Goal: Task Accomplishment & Management: Complete application form

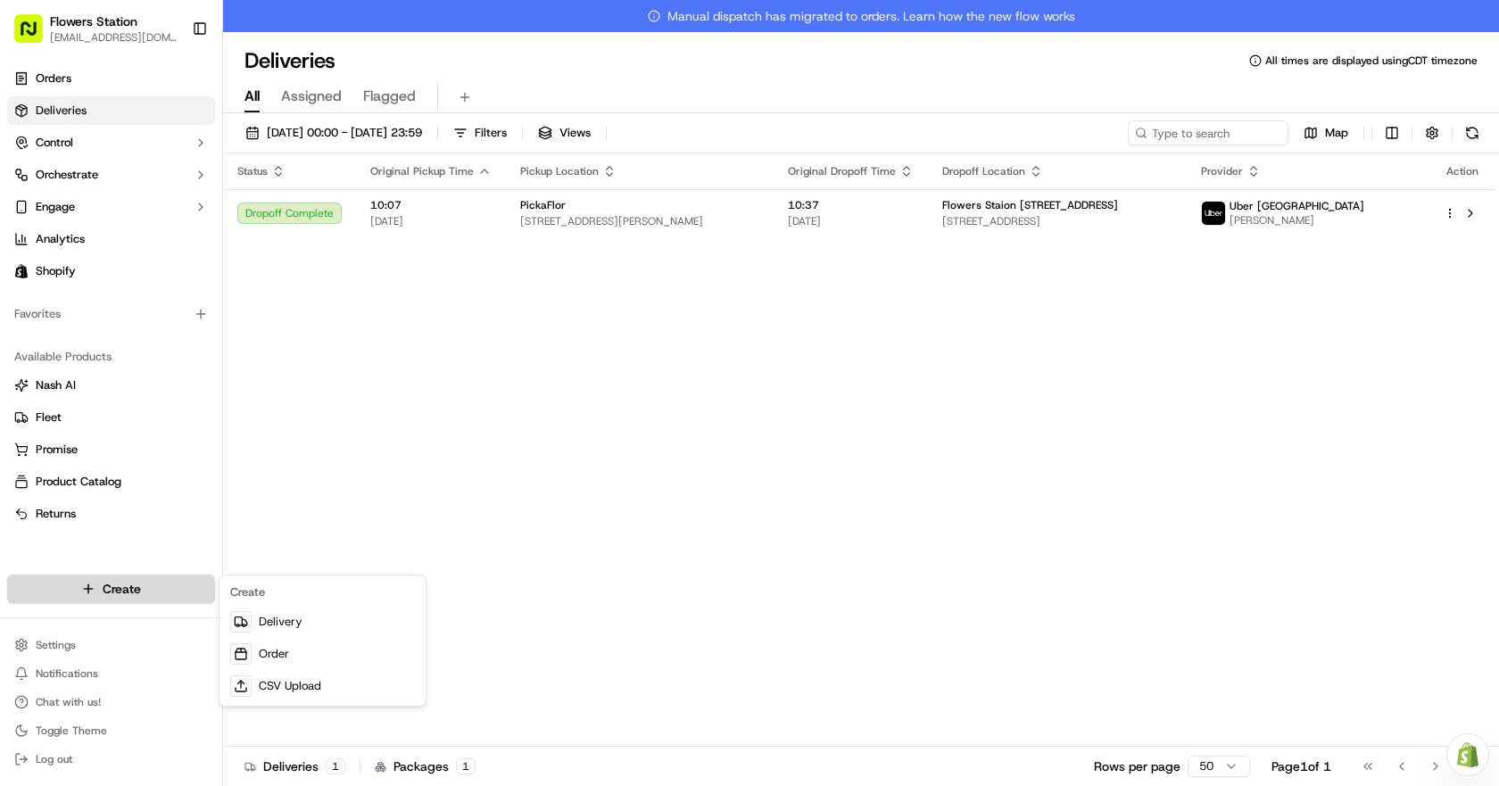
click at [185, 577] on html "Flowers Station [EMAIL_ADDRESS][DOMAIN_NAME] Toggle Sidebar Orders Deliveries C…" at bounding box center [749, 393] width 1499 height 786
click at [302, 633] on link "Delivery" at bounding box center [322, 622] width 199 height 32
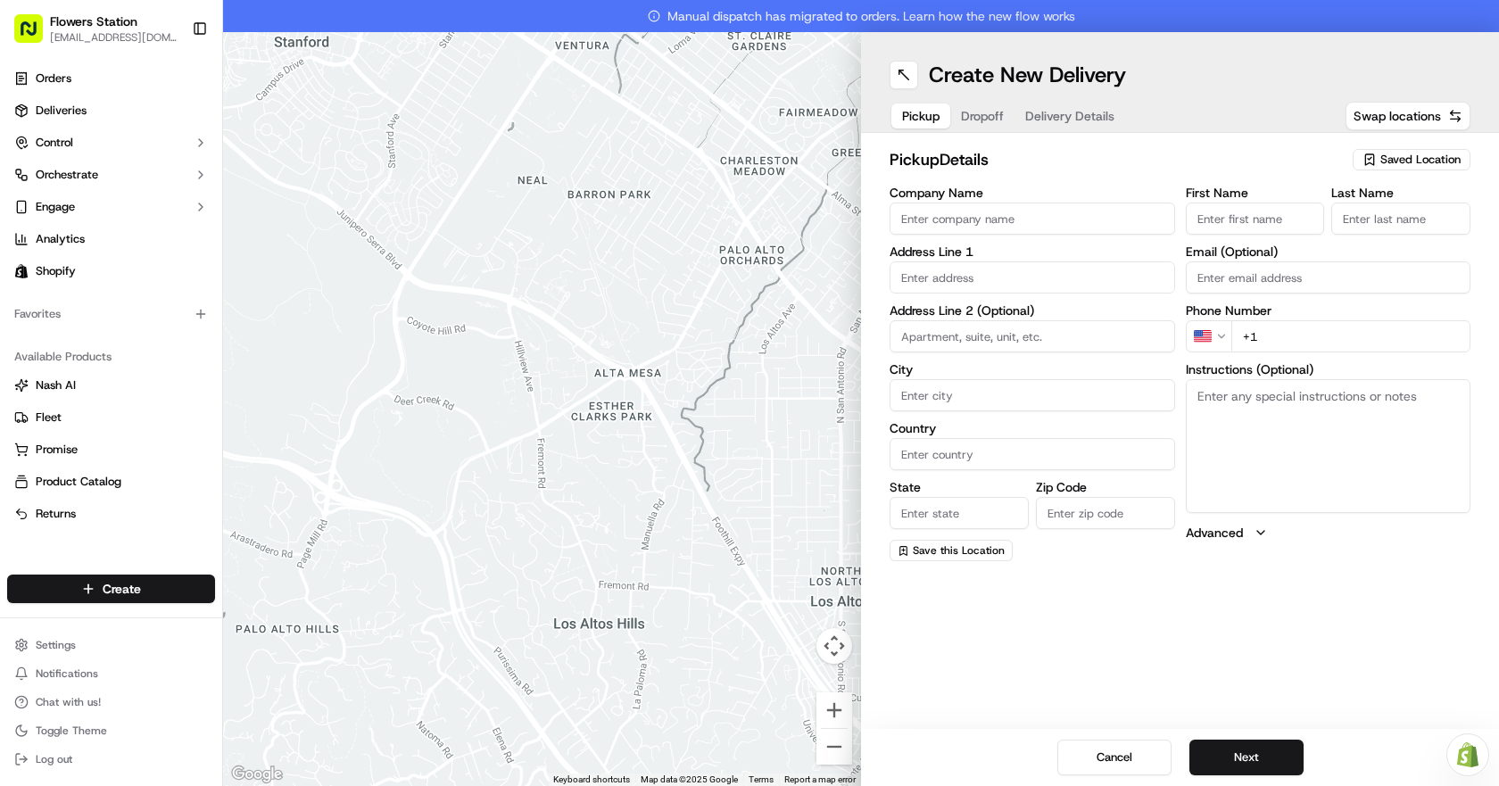
click at [1394, 156] on span "Saved Location" at bounding box center [1420, 160] width 80 height 16
click at [1377, 227] on span "Flowers Station [STREET_ADDRESS]" at bounding box center [1380, 227] width 219 height 16
type input "Flowers Station [STREET_ADDRESS]"
type input "[STREET_ADDRESS]"
type input "[GEOGRAPHIC_DATA]"
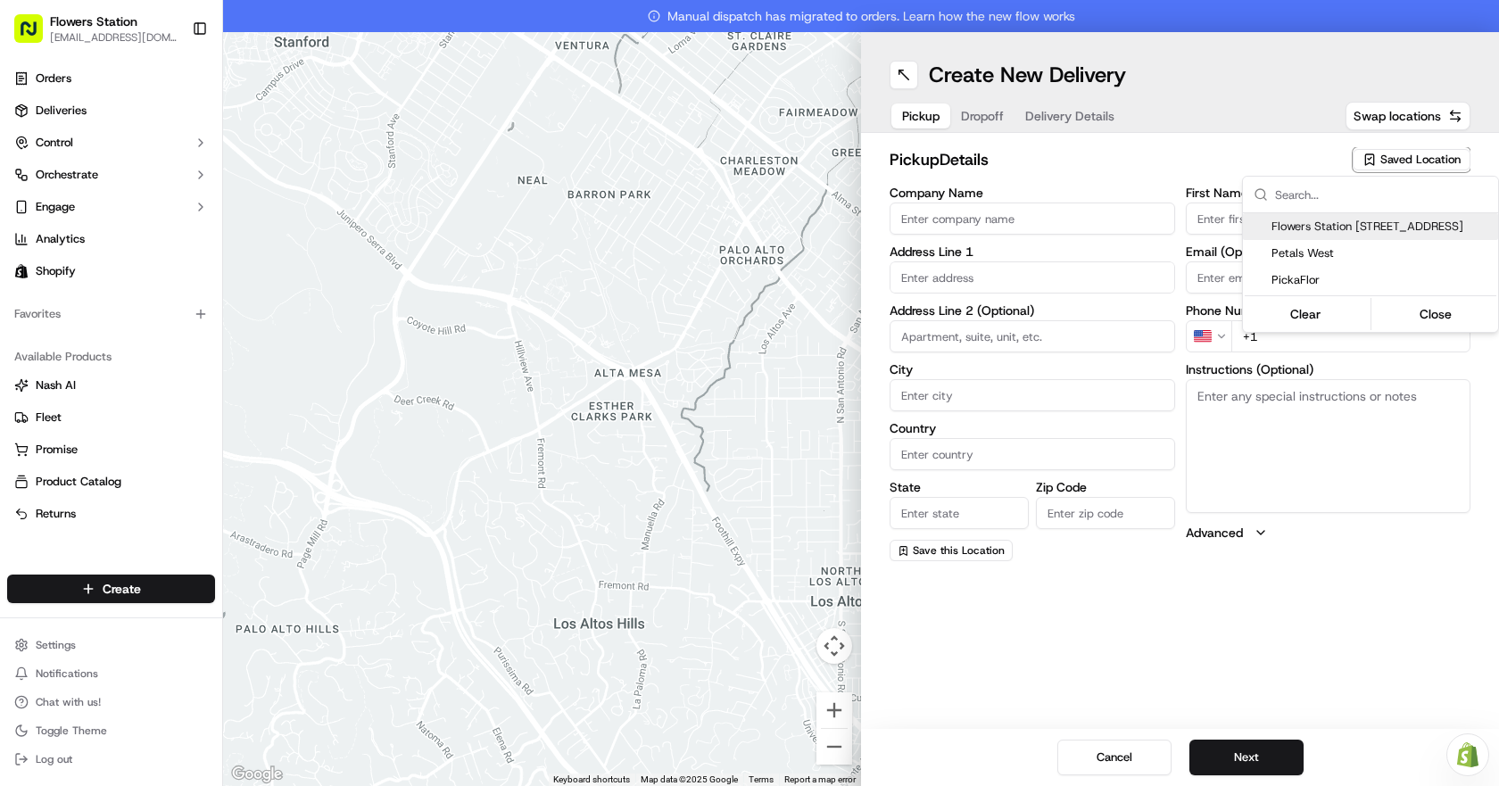
type input "CA"
type input "MB"
type input "R2W 3T5"
type input "[PHONE_NUMBER]"
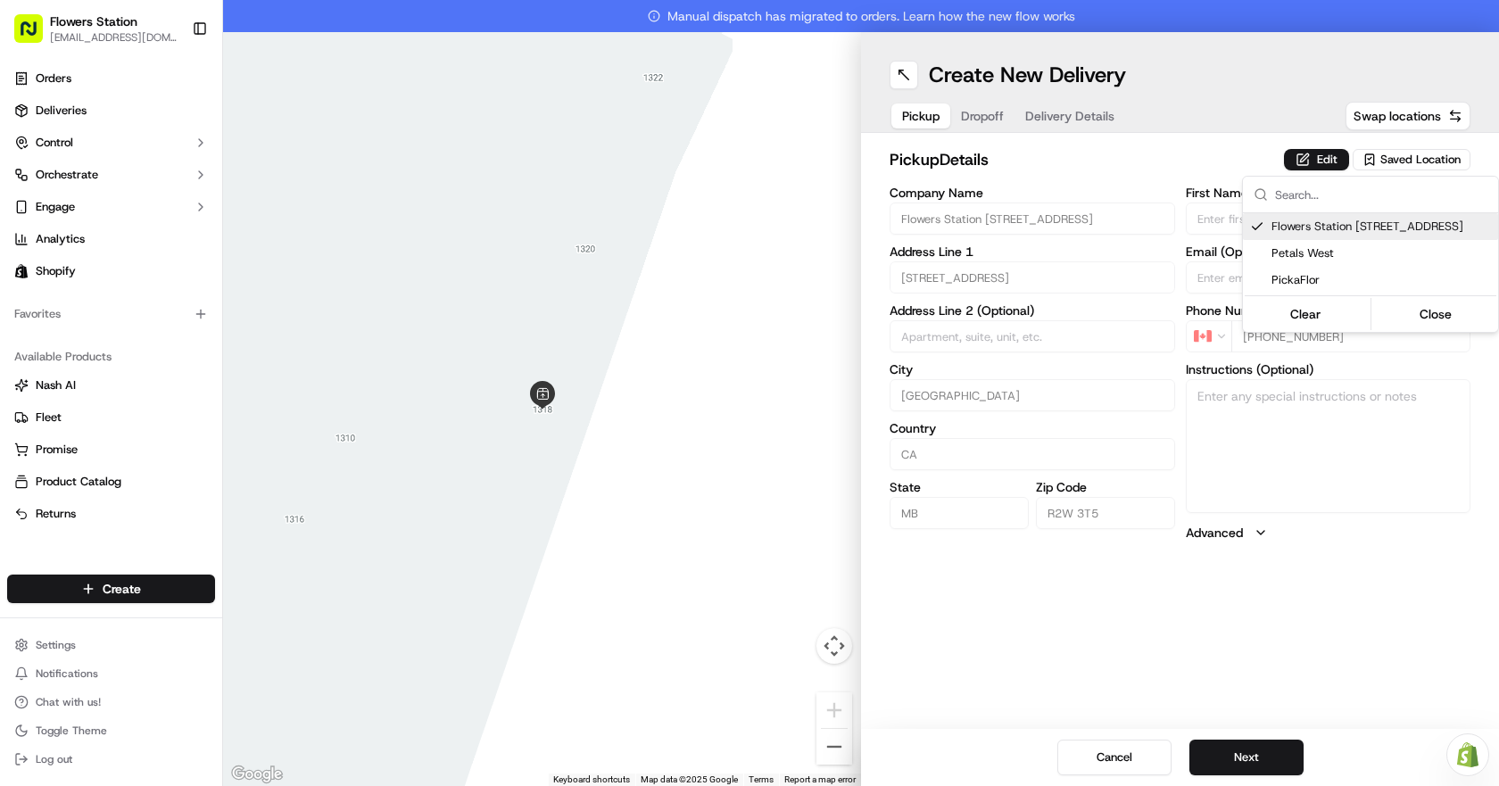
click at [1234, 749] on html "Flowers Station [EMAIL_ADDRESS][DOMAIN_NAME] Toggle Sidebar Orders Deliveries C…" at bounding box center [749, 393] width 1499 height 786
click at [1234, 749] on button "Next" at bounding box center [1246, 758] width 114 height 36
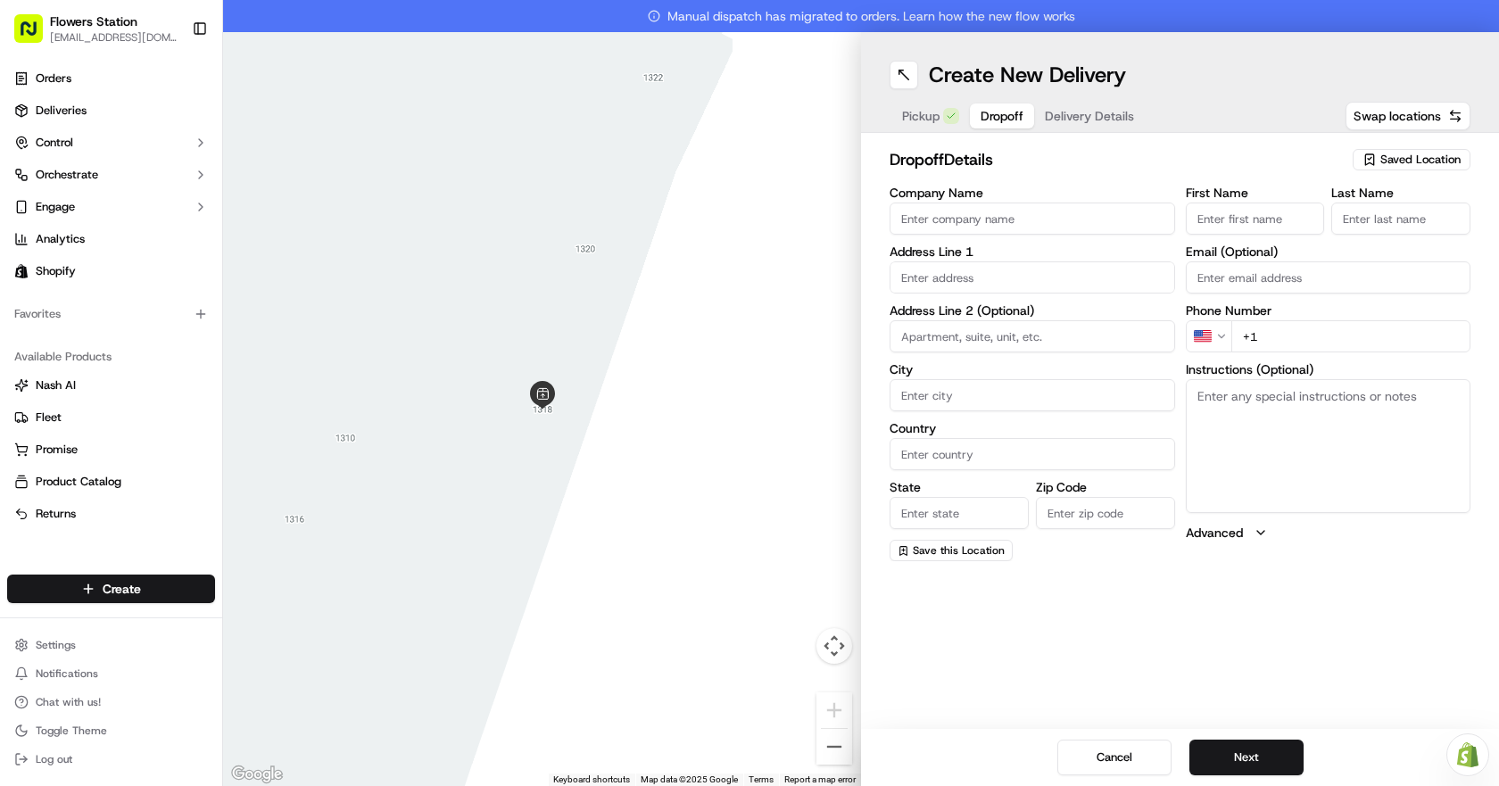
click at [1236, 222] on input "First Name" at bounding box center [1255, 219] width 139 height 32
type input "[PERSON_NAME]"
click at [1410, 213] on input "Last Name" at bounding box center [1400, 219] width 139 height 32
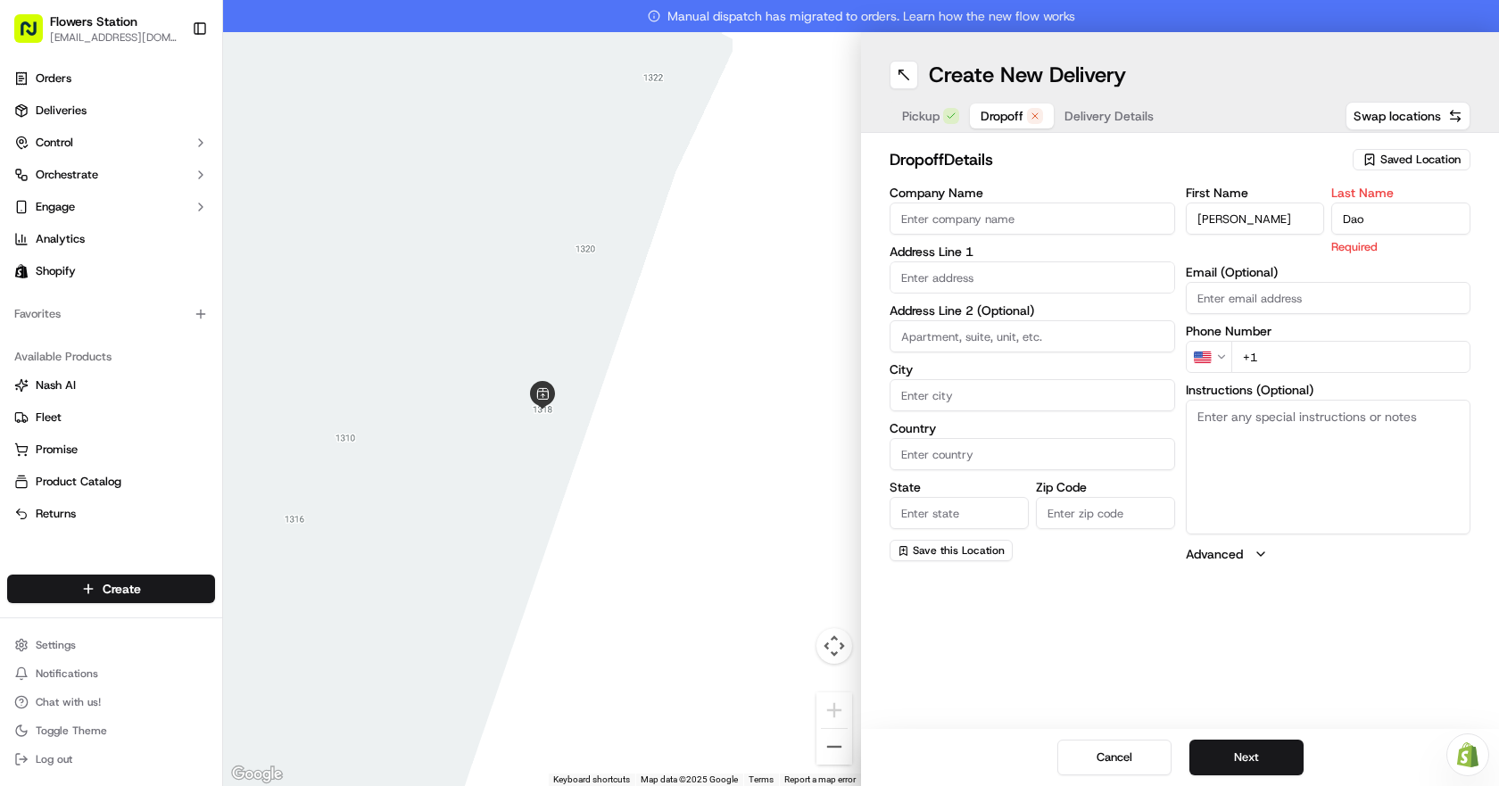
type input "Dao"
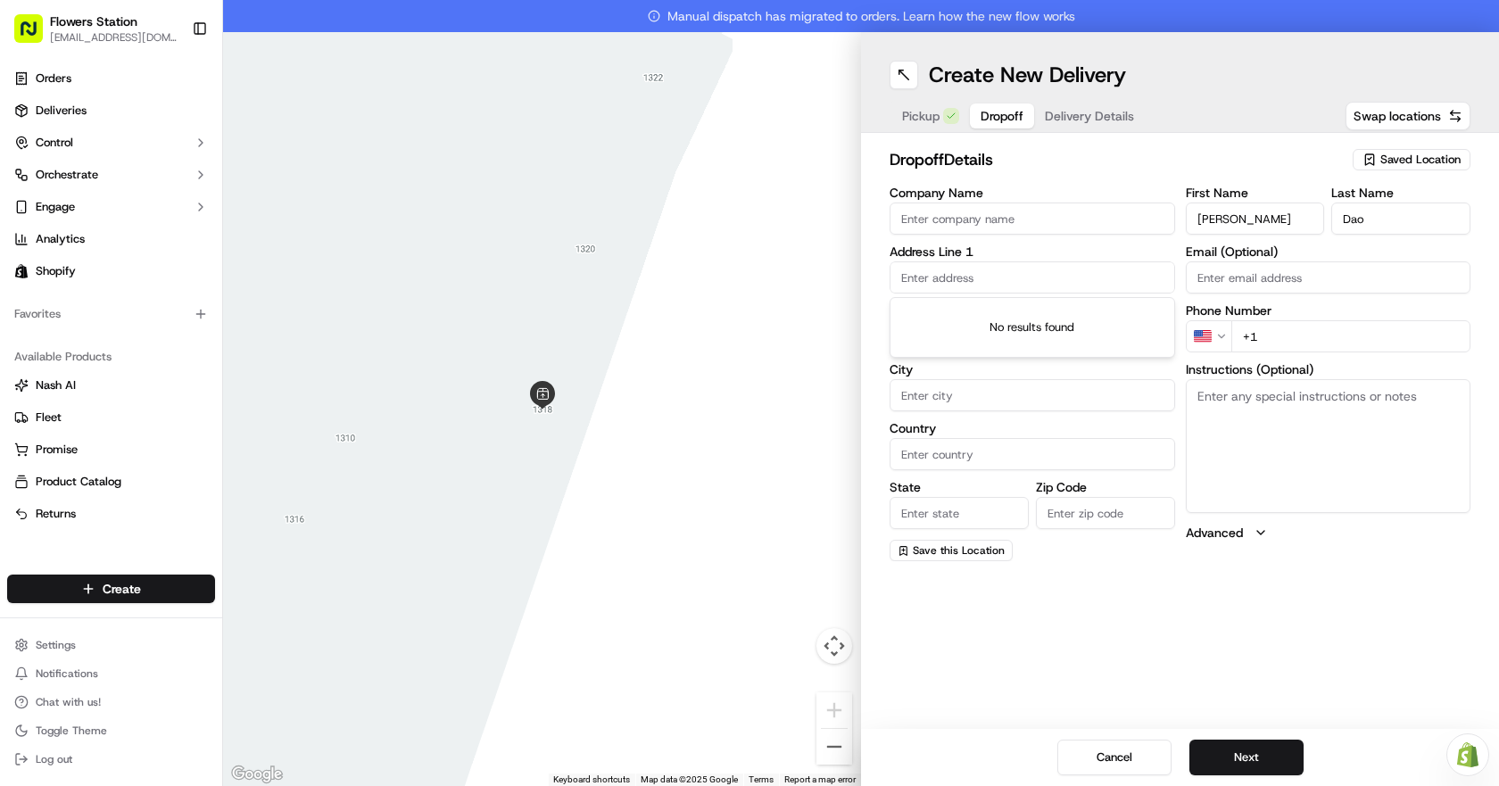
click at [999, 278] on input "text" at bounding box center [1031, 277] width 285 height 32
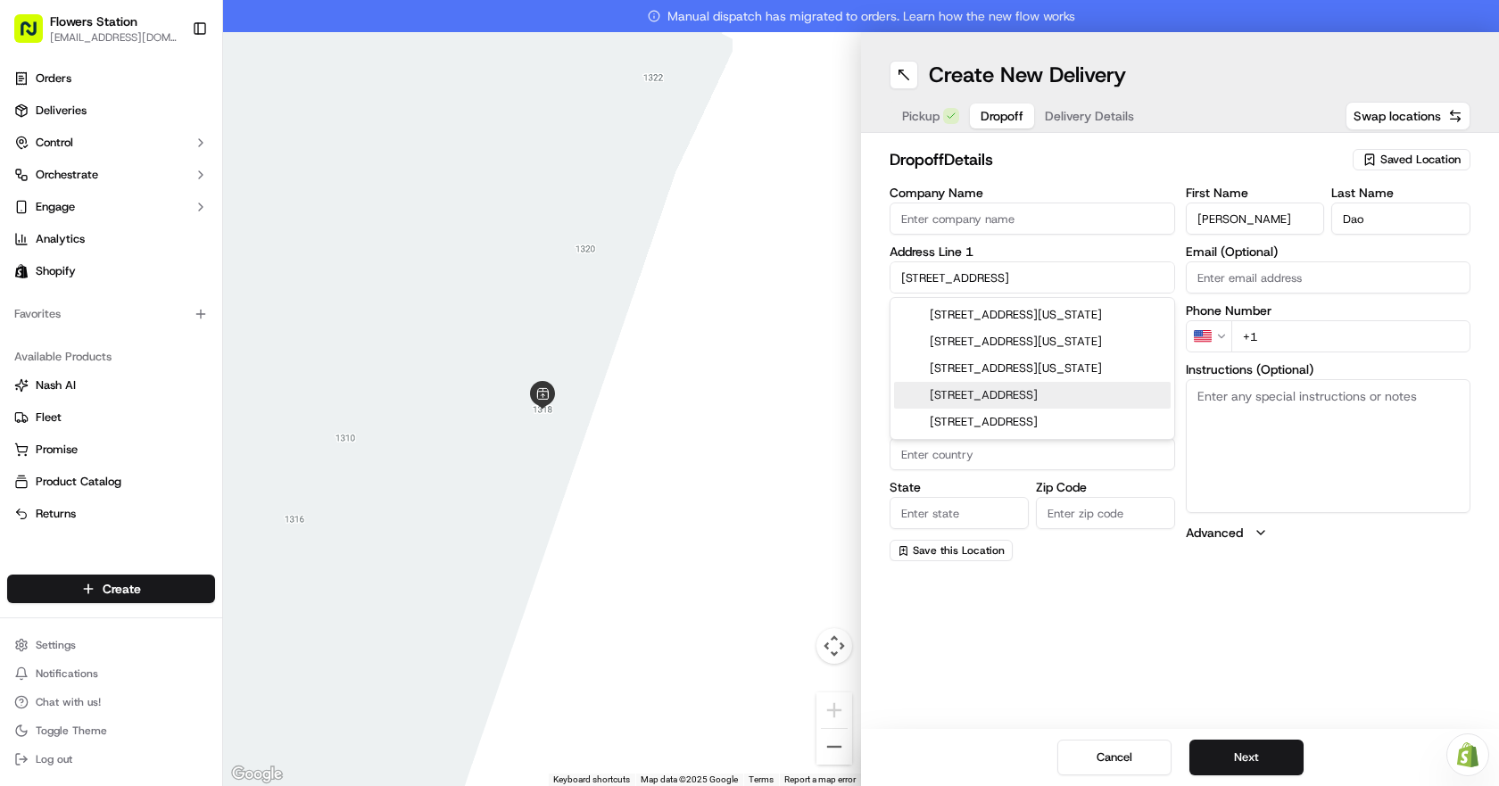
click at [1038, 408] on div "[STREET_ADDRESS]" at bounding box center [1032, 395] width 277 height 27
type input "[STREET_ADDRESS]"
type input "[GEOGRAPHIC_DATA]"
type input "MB"
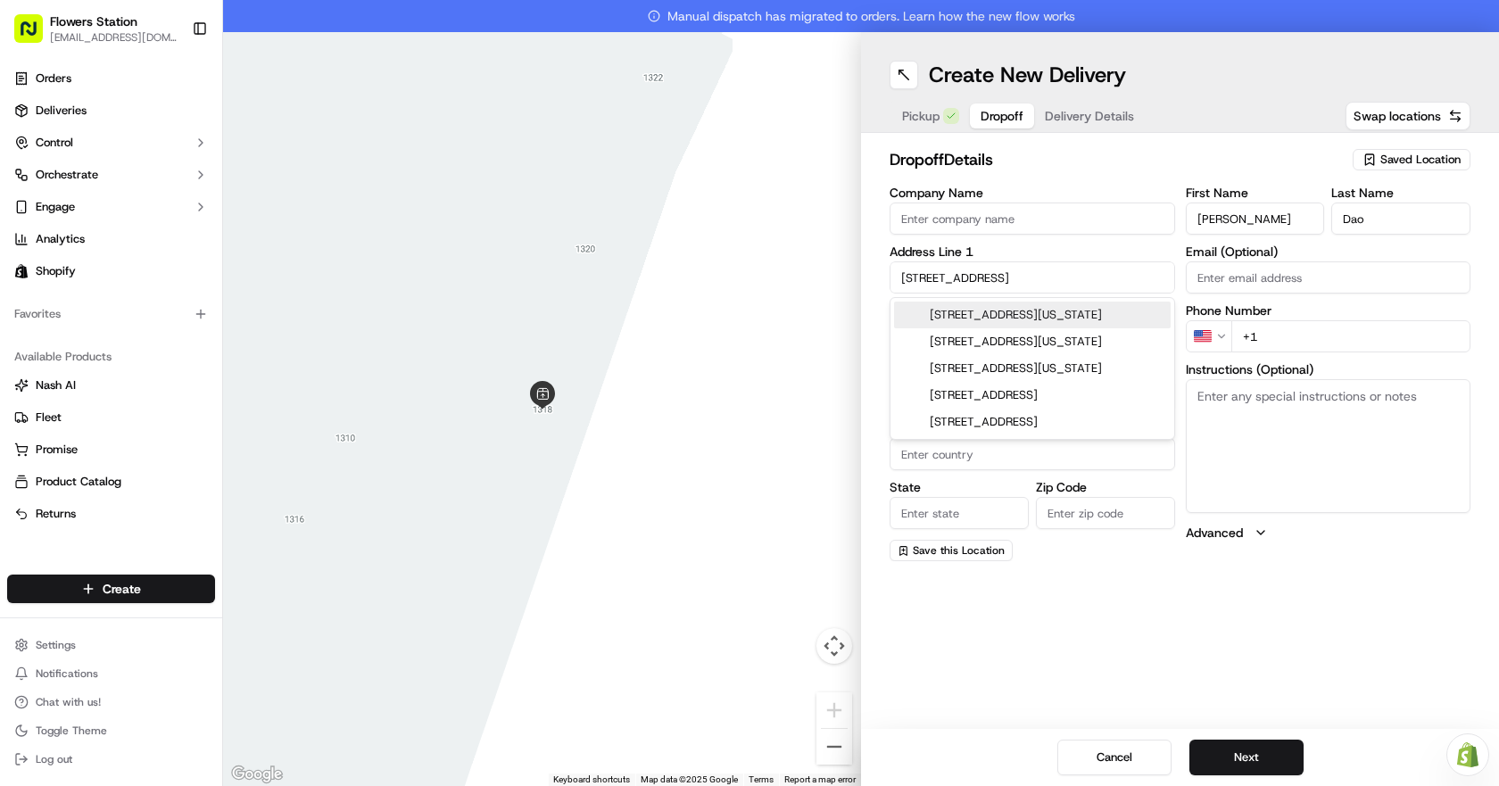
type input "R2V 3H2"
type input "[STREET_ADDRESS]"
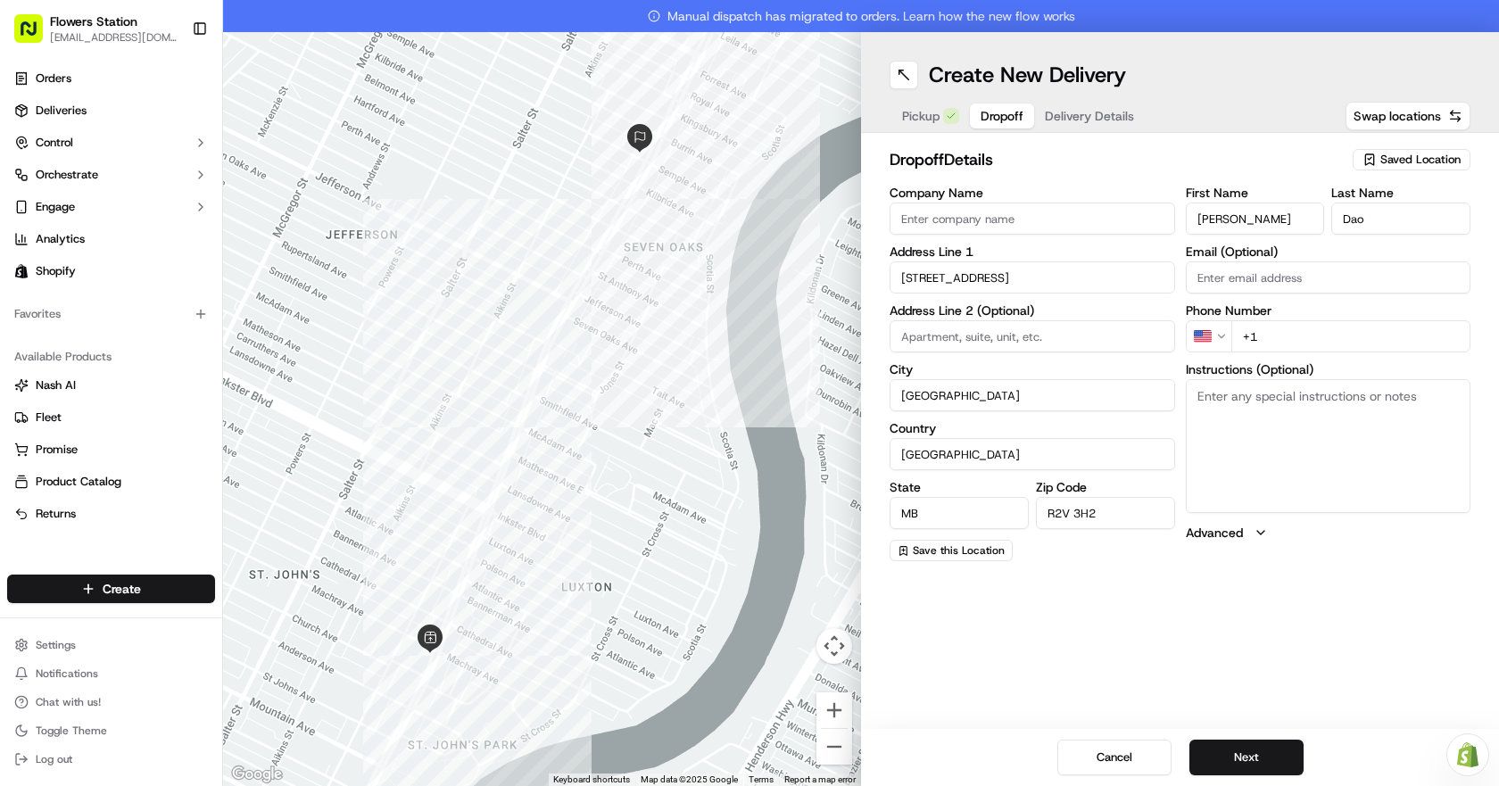
click at [1296, 444] on textarea "Instructions (Optional)" at bounding box center [1328, 446] width 285 height 134
paste textarea "City Nails & Beauty Salon"
type textarea "City Nails & Beauty Salon"
click at [1310, 339] on input "+1" at bounding box center [1351, 336] width 240 height 32
type input "[PHONE_NUMBER]"
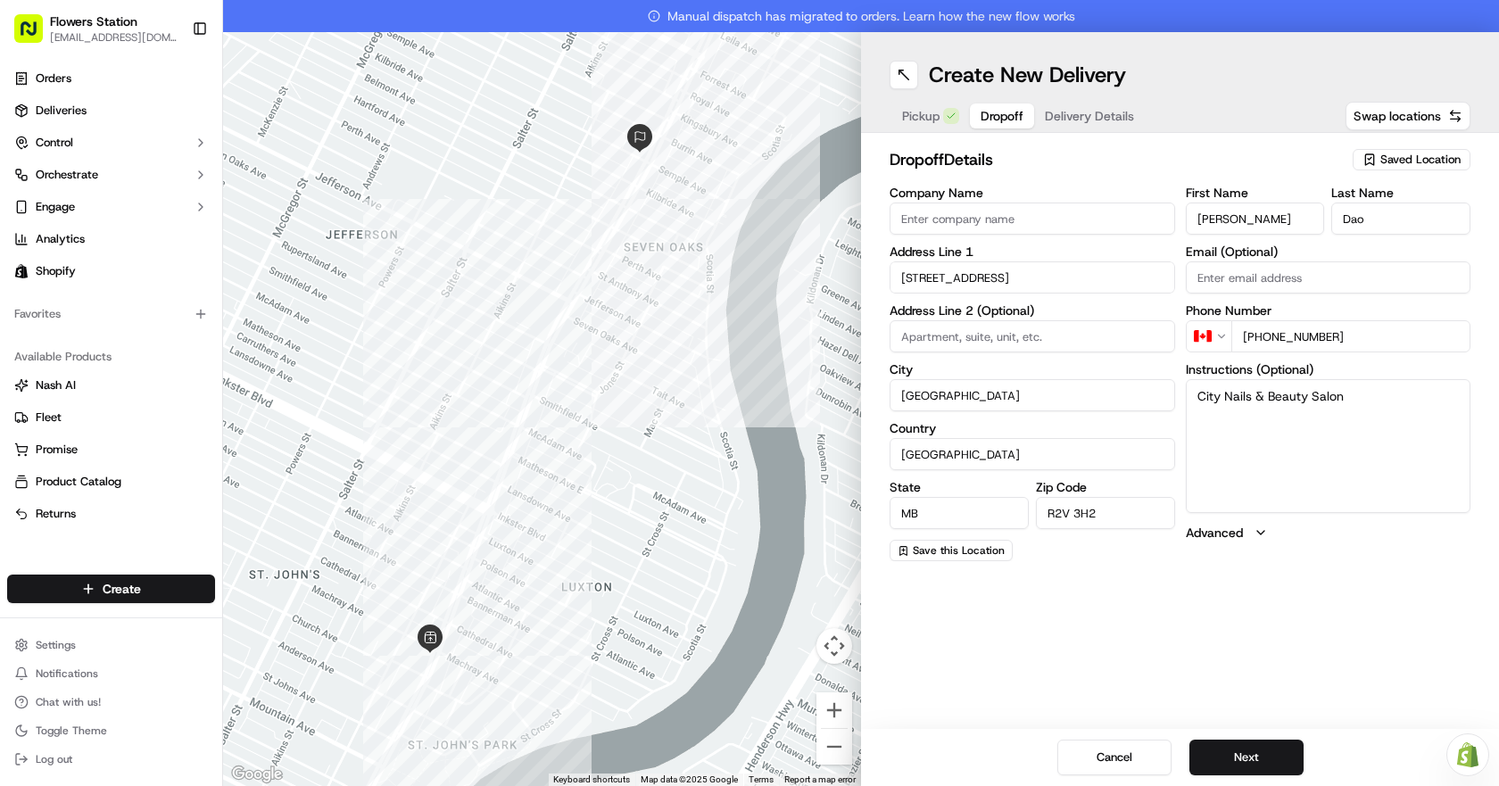
click at [1370, 411] on textarea "City Nails & Beauty Salon" at bounding box center [1328, 446] width 285 height 134
click at [1197, 408] on textarea "City Nails & Beauty Salon For Chin" at bounding box center [1328, 446] width 285 height 134
type textarea "City Nails & Beauty Salon (For [GEOGRAPHIC_DATA])"
click at [1253, 754] on button "Next" at bounding box center [1246, 758] width 114 height 36
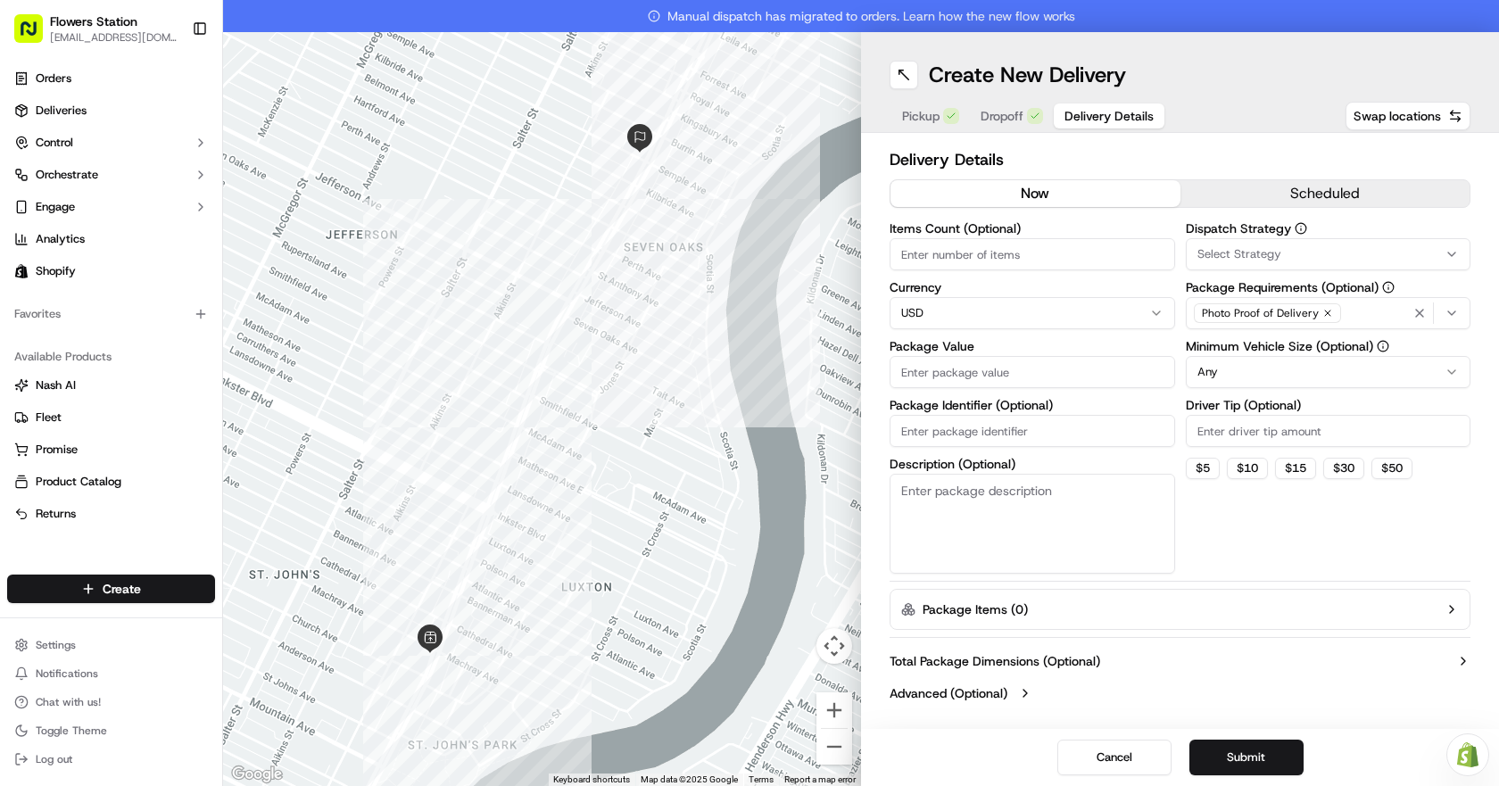
click at [1083, 315] on html "Flowers Station [EMAIL_ADDRESS][DOMAIN_NAME] Toggle Sidebar Orders Deliveries C…" at bounding box center [749, 393] width 1499 height 786
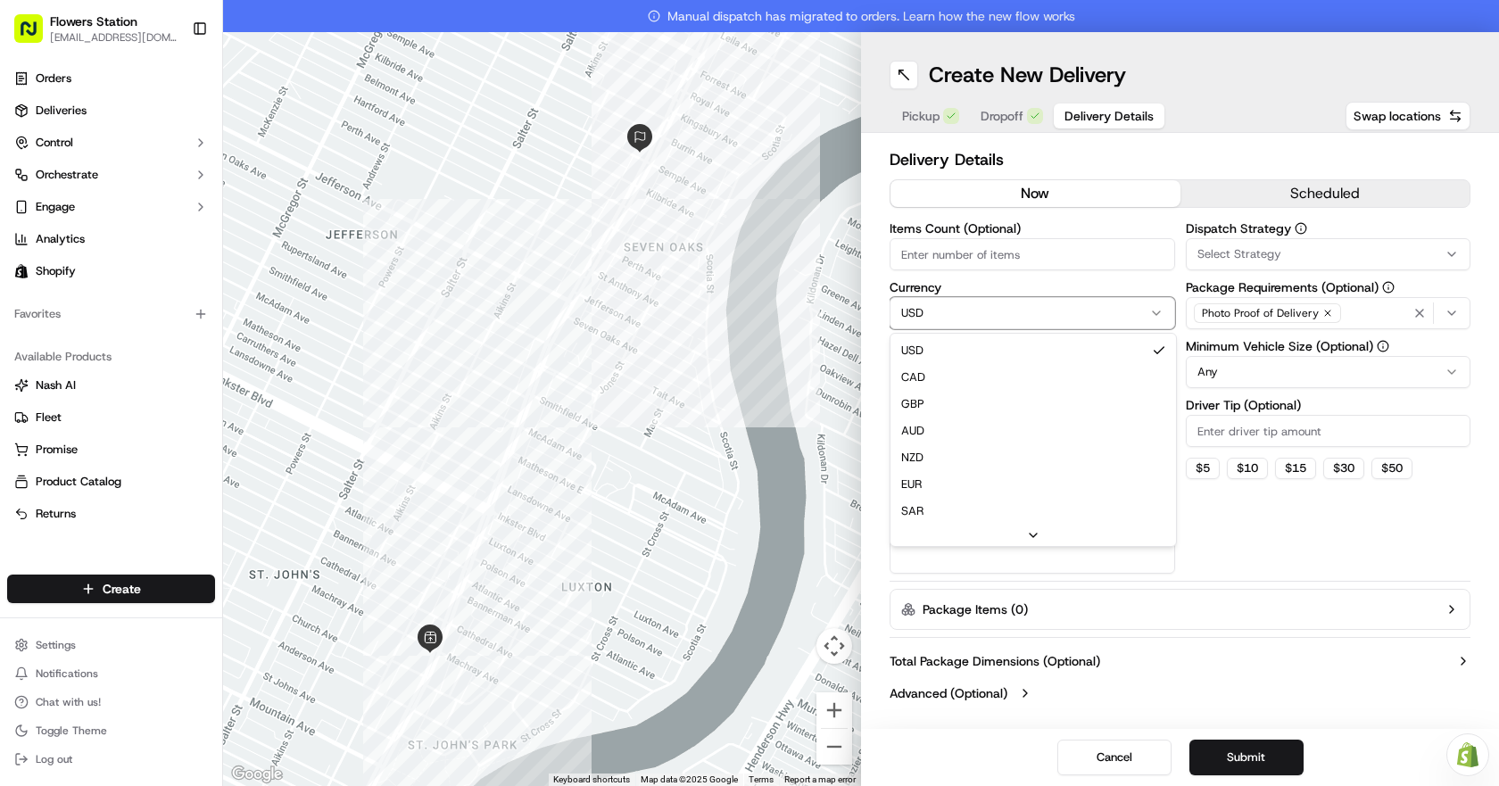
click at [1083, 317] on html "Flowers Station [EMAIL_ADDRESS][DOMAIN_NAME] Toggle Sidebar Orders Deliveries C…" at bounding box center [749, 393] width 1499 height 786
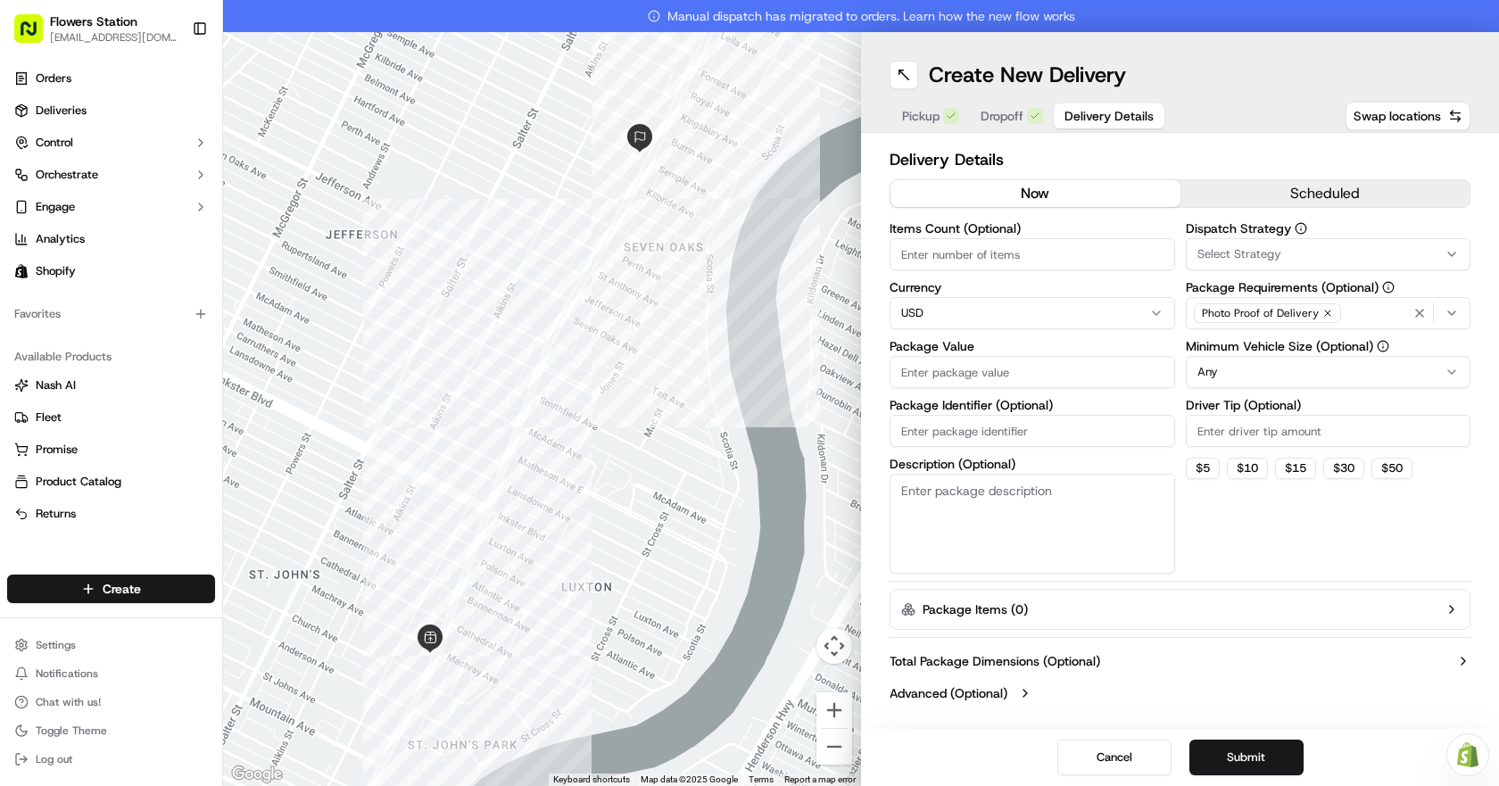
click at [1047, 372] on input "Package Value" at bounding box center [1031, 372] width 285 height 32
type input "170"
click at [1357, 316] on div "Photo Proof of Delivery" at bounding box center [1328, 313] width 277 height 27
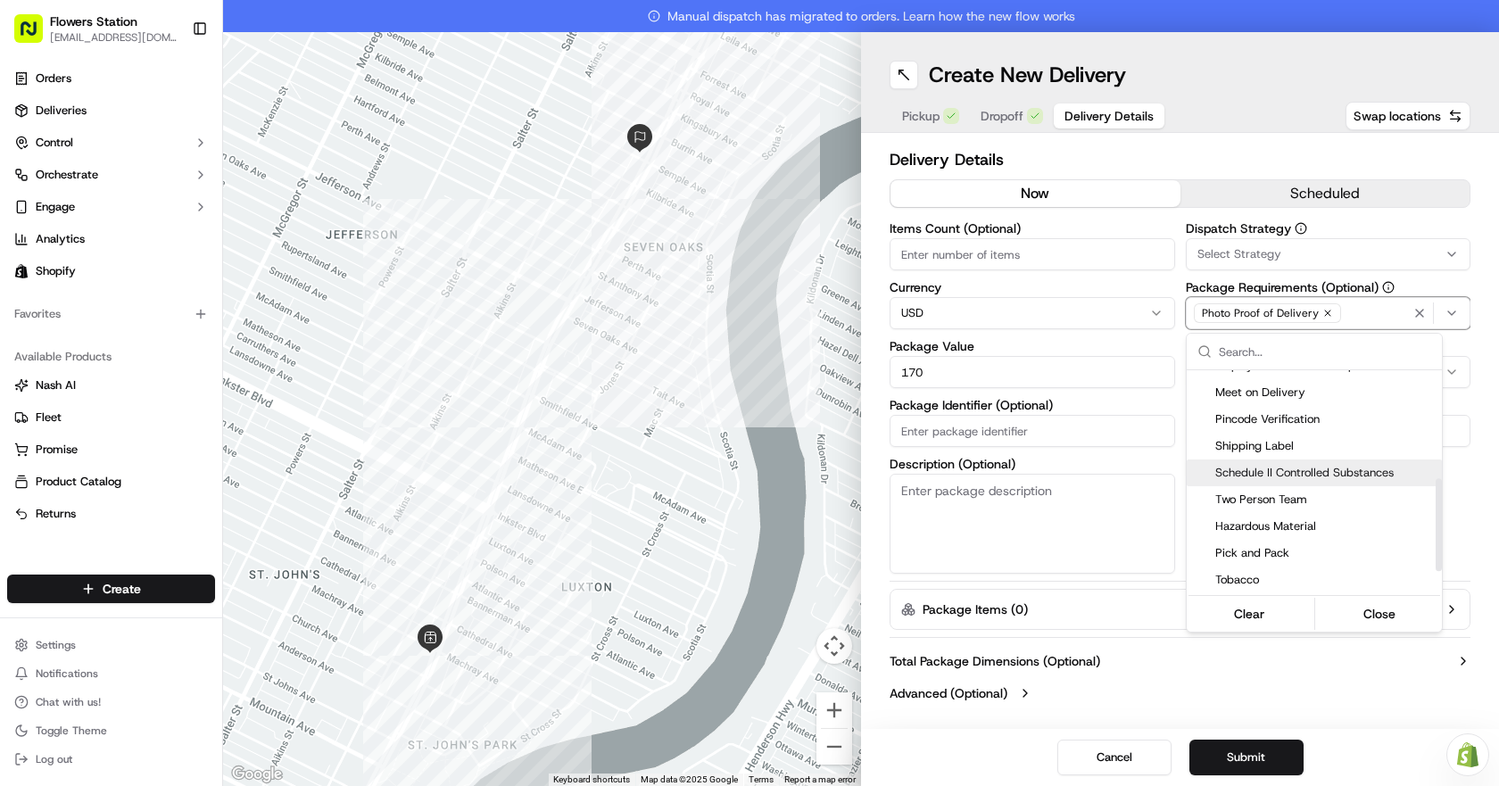
scroll to position [223, 0]
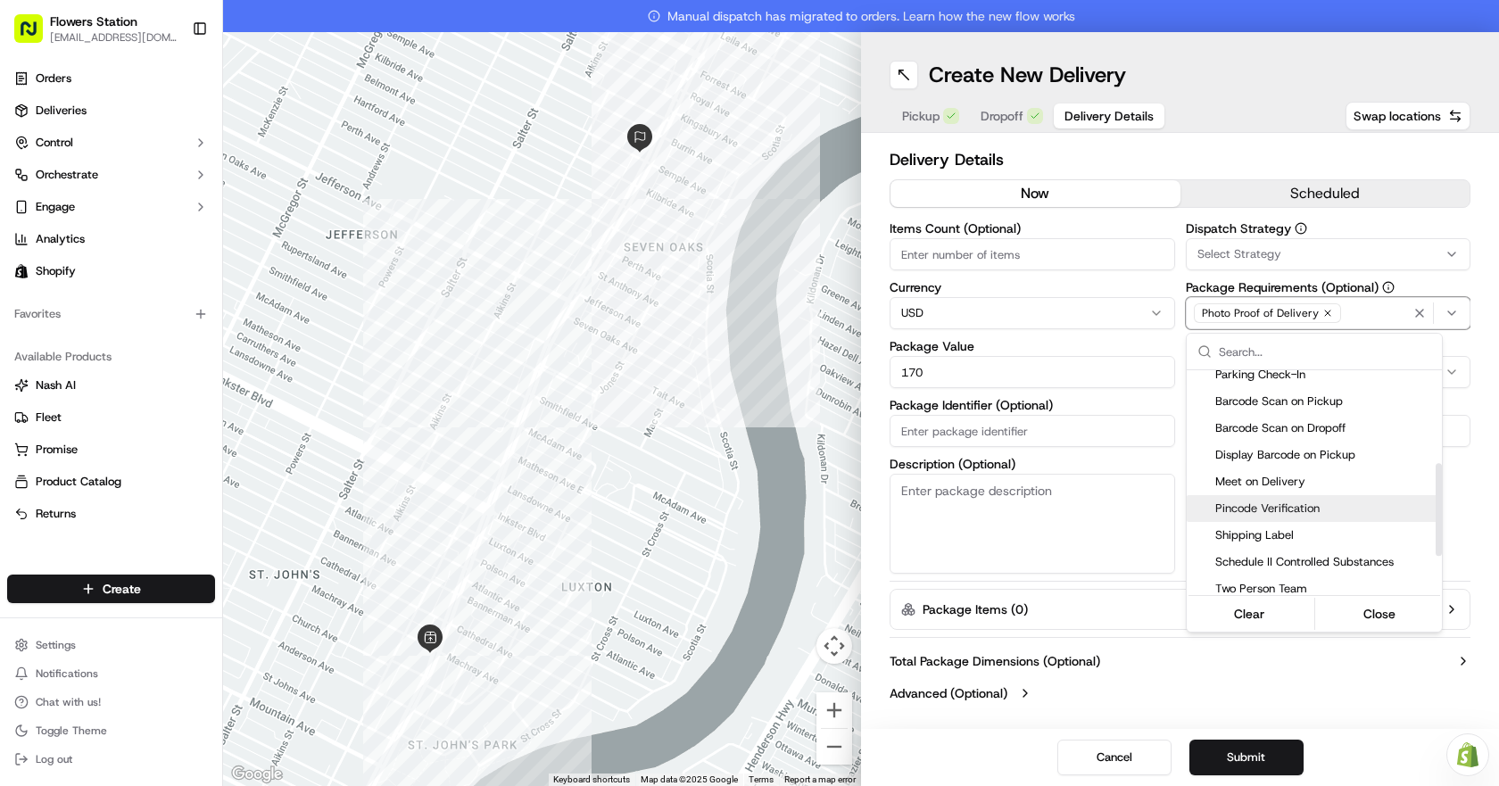
click at [1322, 503] on span "Pincode Verification" at bounding box center [1324, 508] width 219 height 16
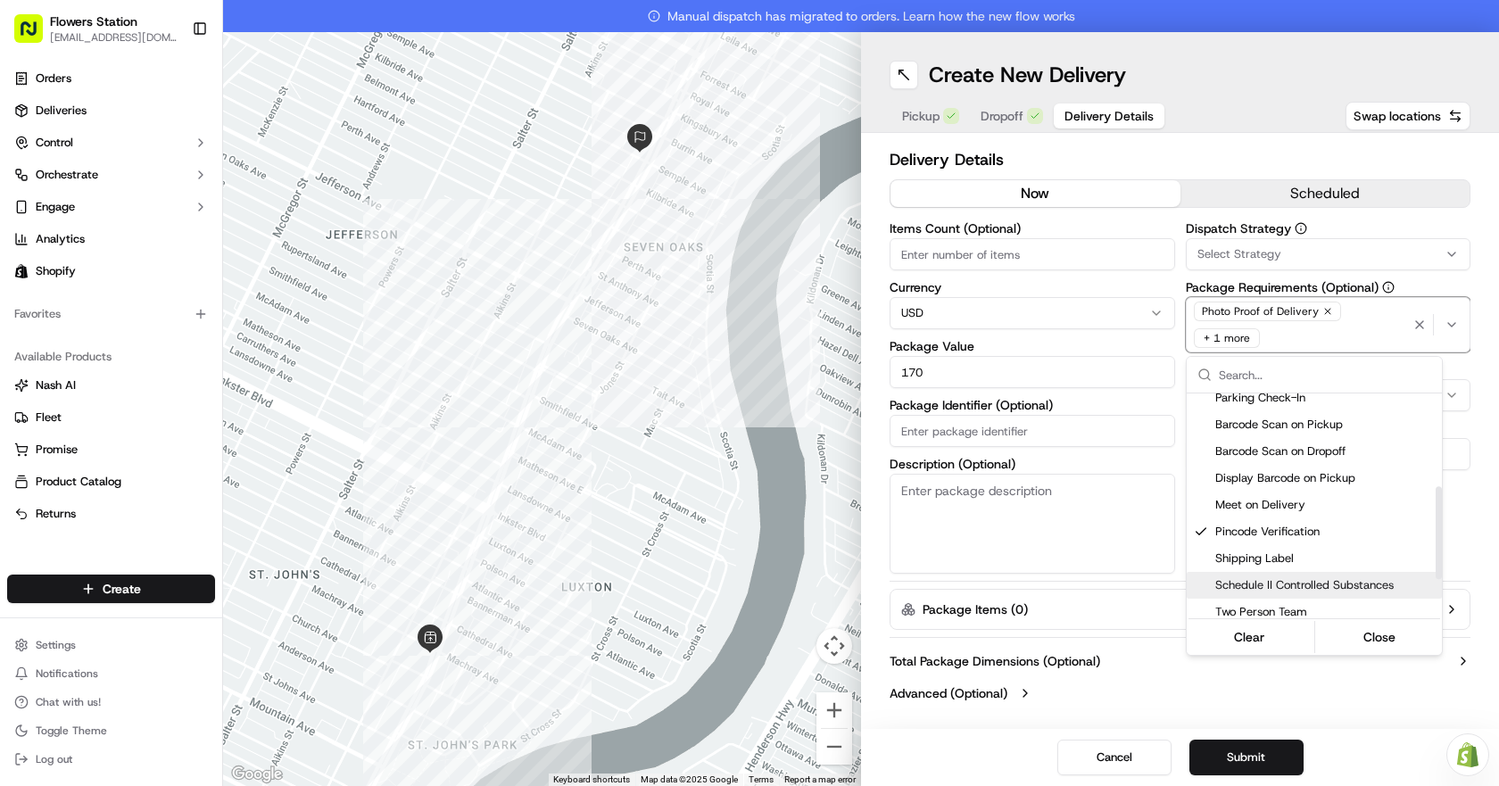
click at [1250, 713] on html "Flowers Station [EMAIL_ADDRESS][DOMAIN_NAME] Toggle Sidebar Orders Deliveries C…" at bounding box center [749, 393] width 1499 height 786
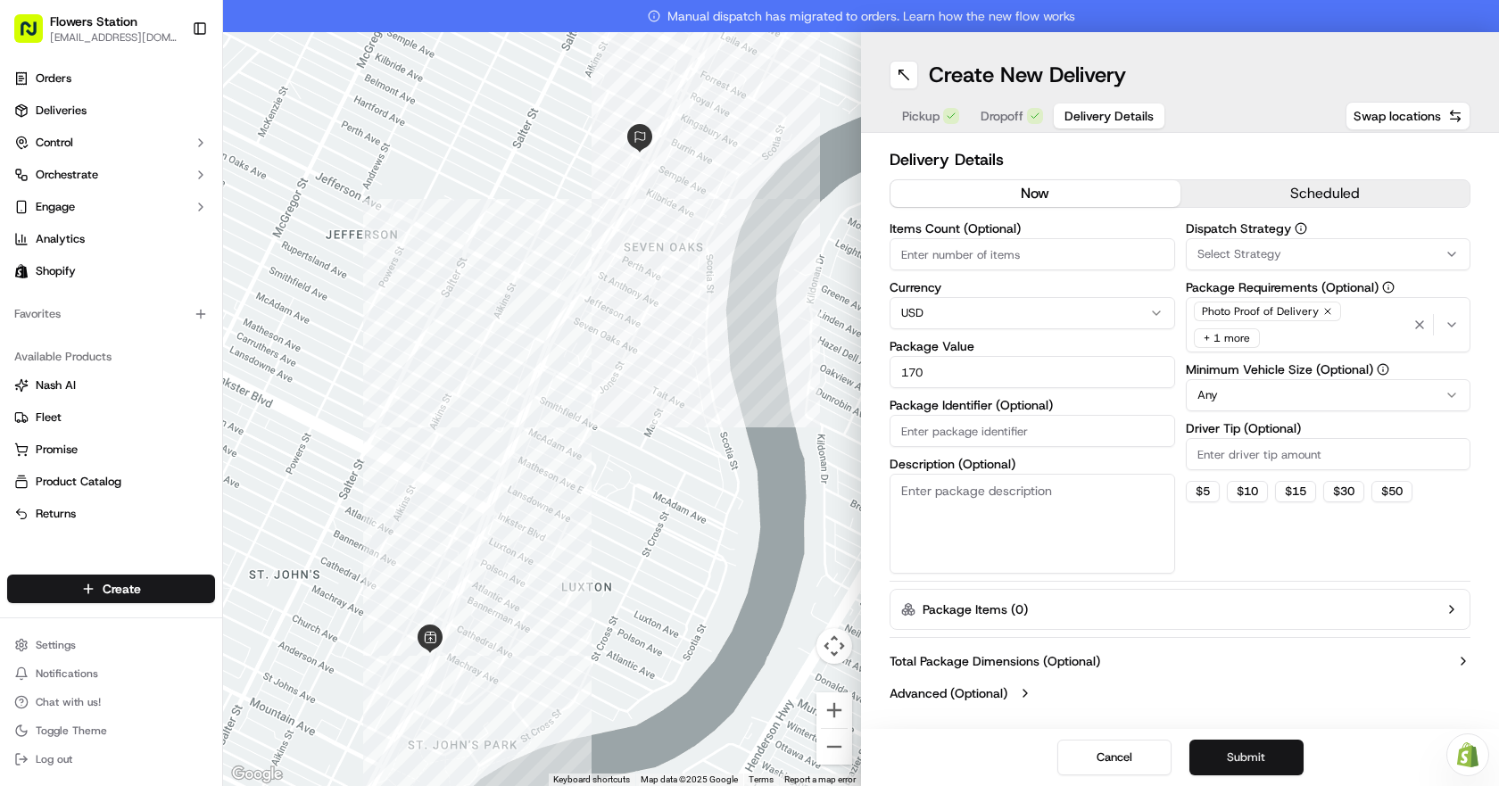
click at [1250, 757] on button "Submit" at bounding box center [1246, 758] width 114 height 36
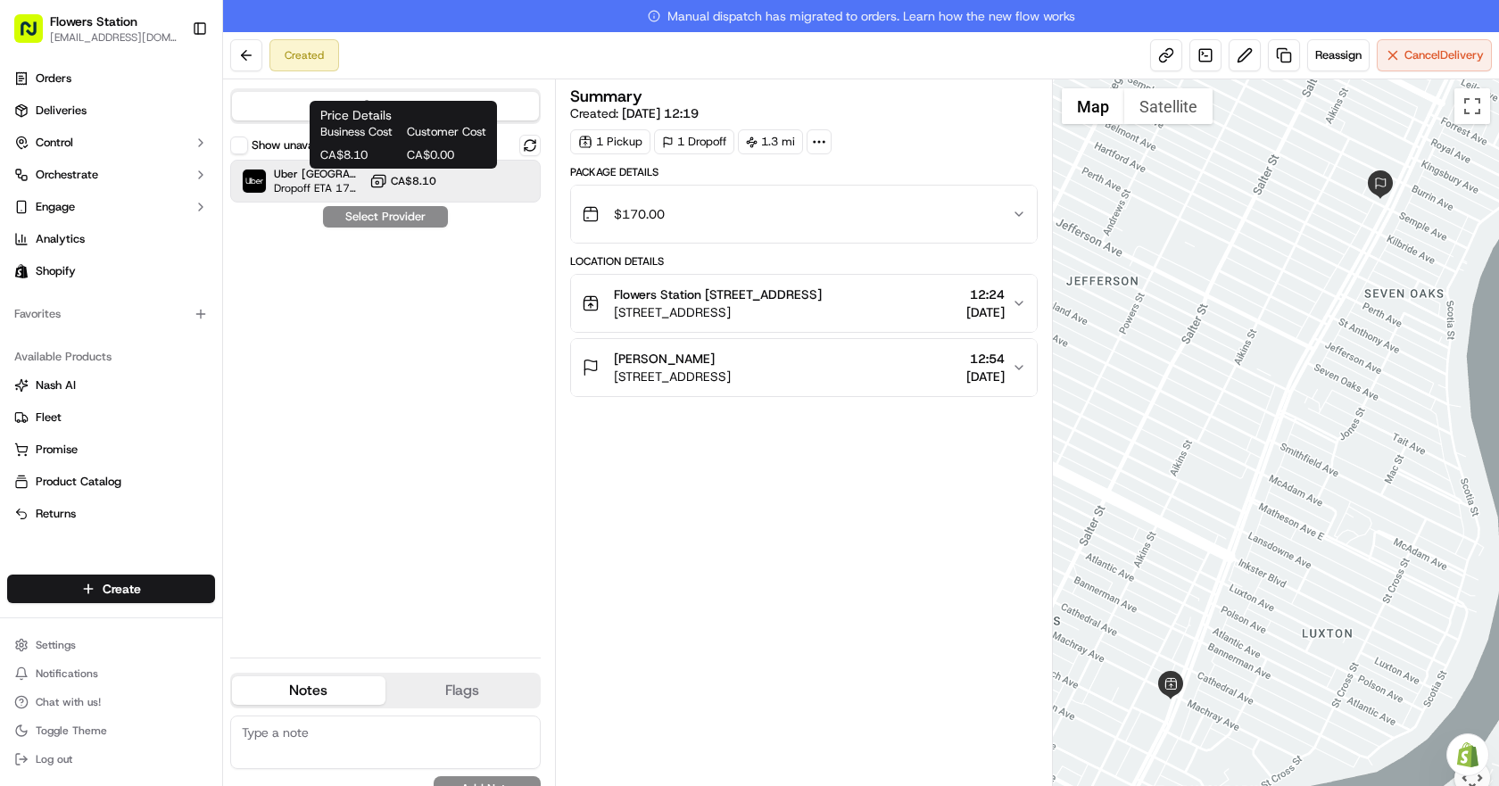
click at [427, 185] on span "CA$8.10" at bounding box center [413, 181] width 45 height 14
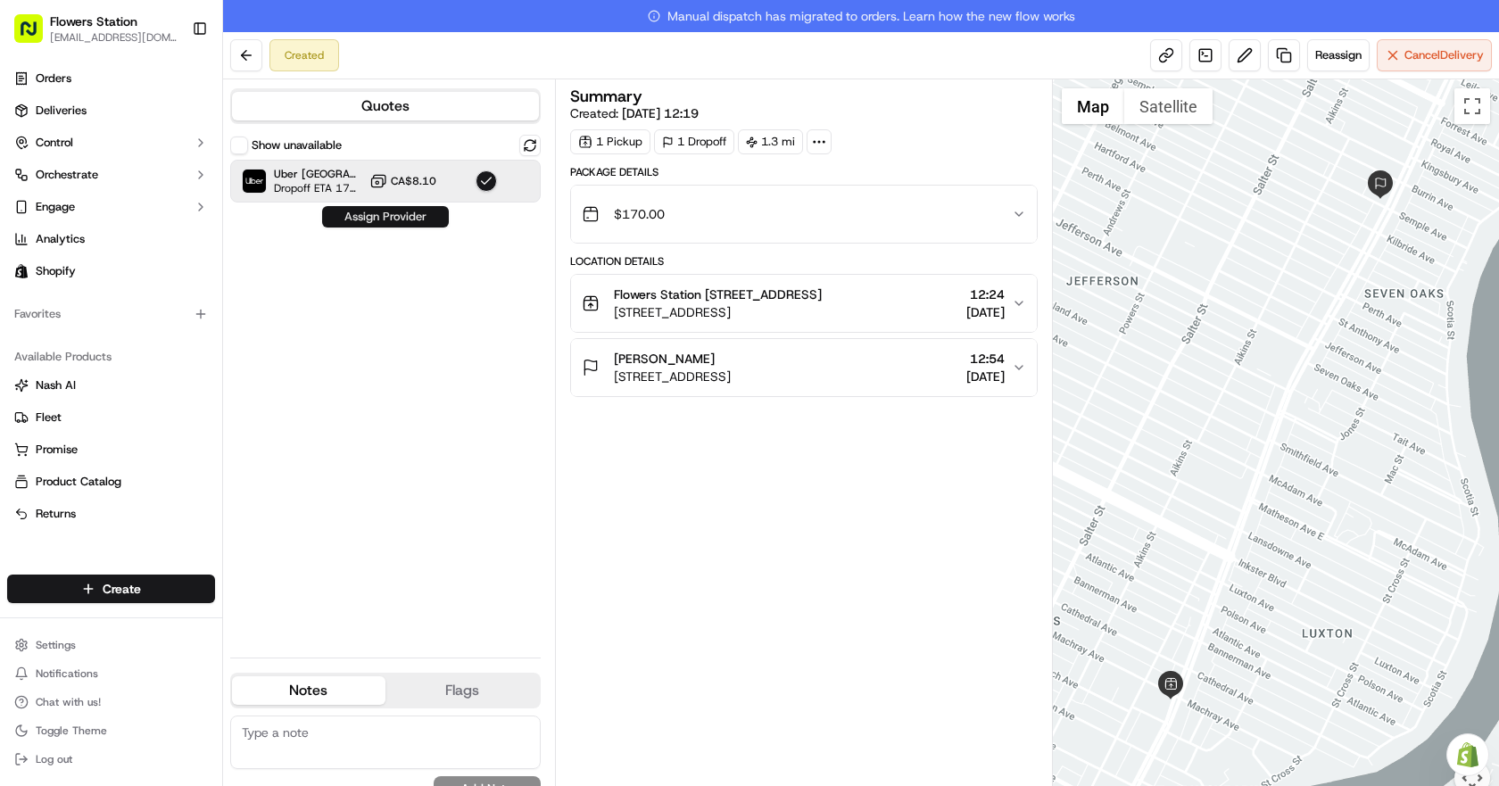
click at [418, 206] on button "Assign Provider" at bounding box center [385, 216] width 127 height 21
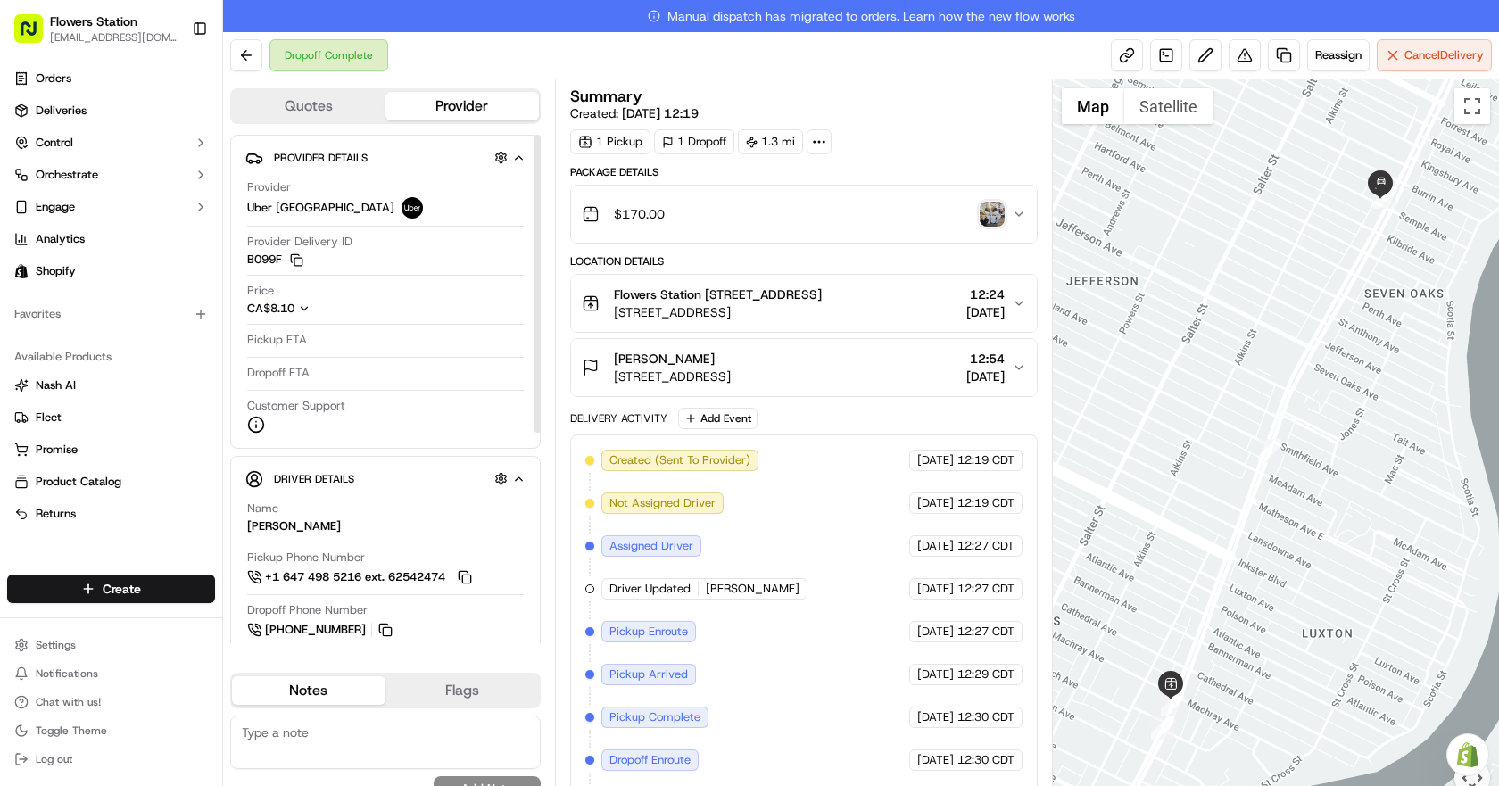
click at [997, 224] on img "button" at bounding box center [992, 214] width 25 height 25
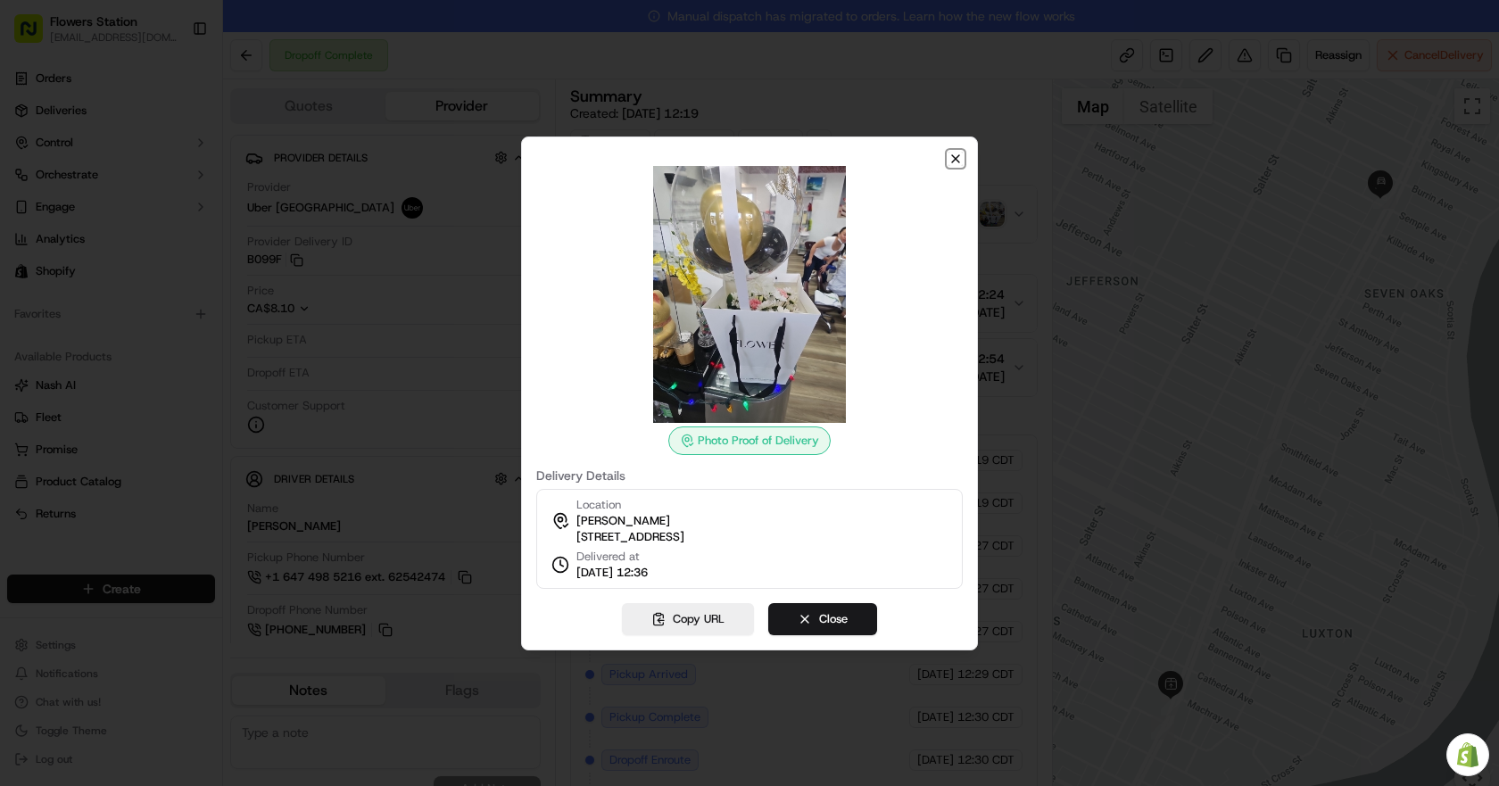
click at [955, 153] on icon "button" at bounding box center [955, 159] width 14 height 14
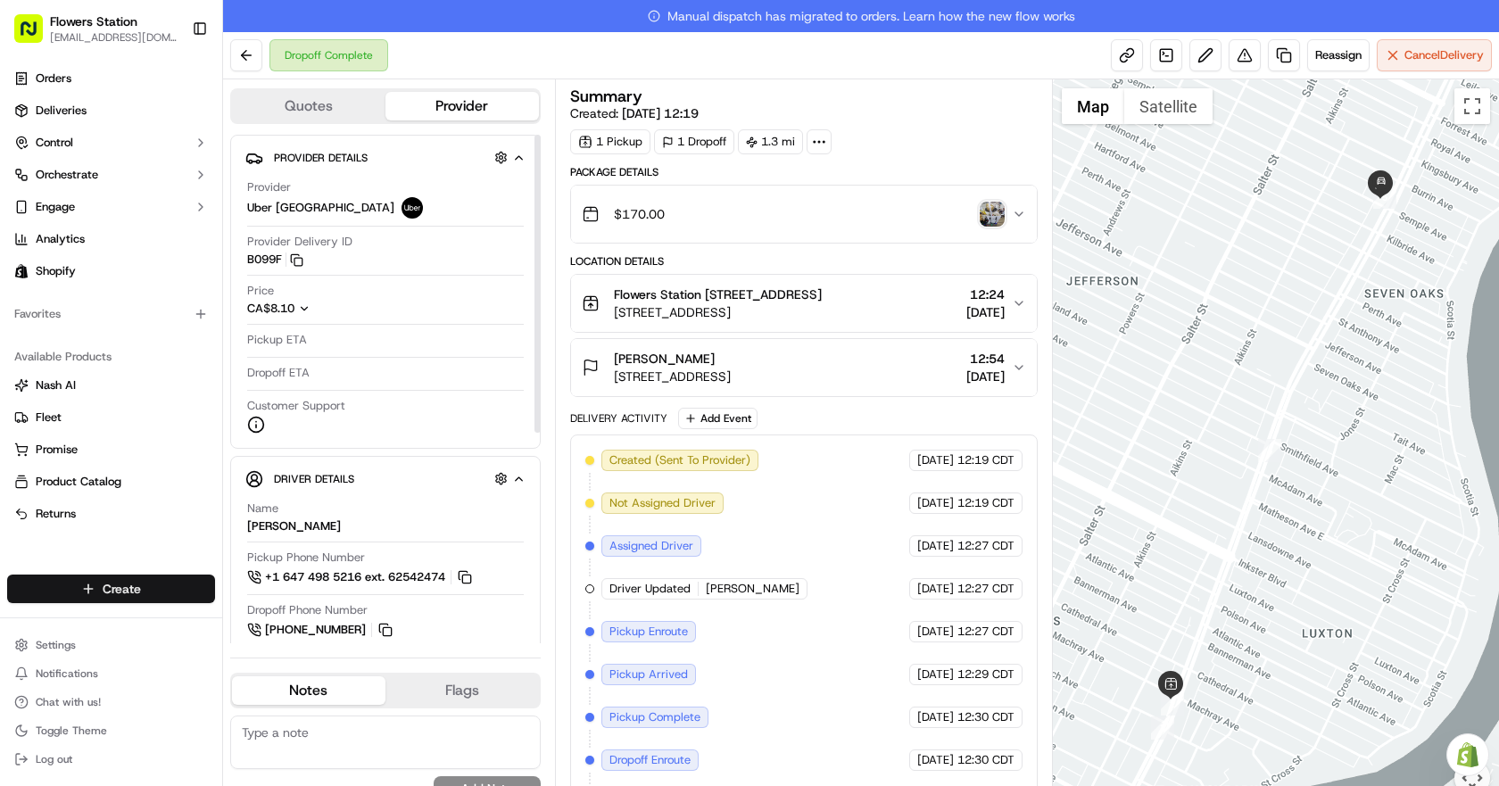
click at [120, 579] on html "Flowers Station [EMAIL_ADDRESS][DOMAIN_NAME] Toggle Sidebar Orders Deliveries C…" at bounding box center [749, 393] width 1499 height 786
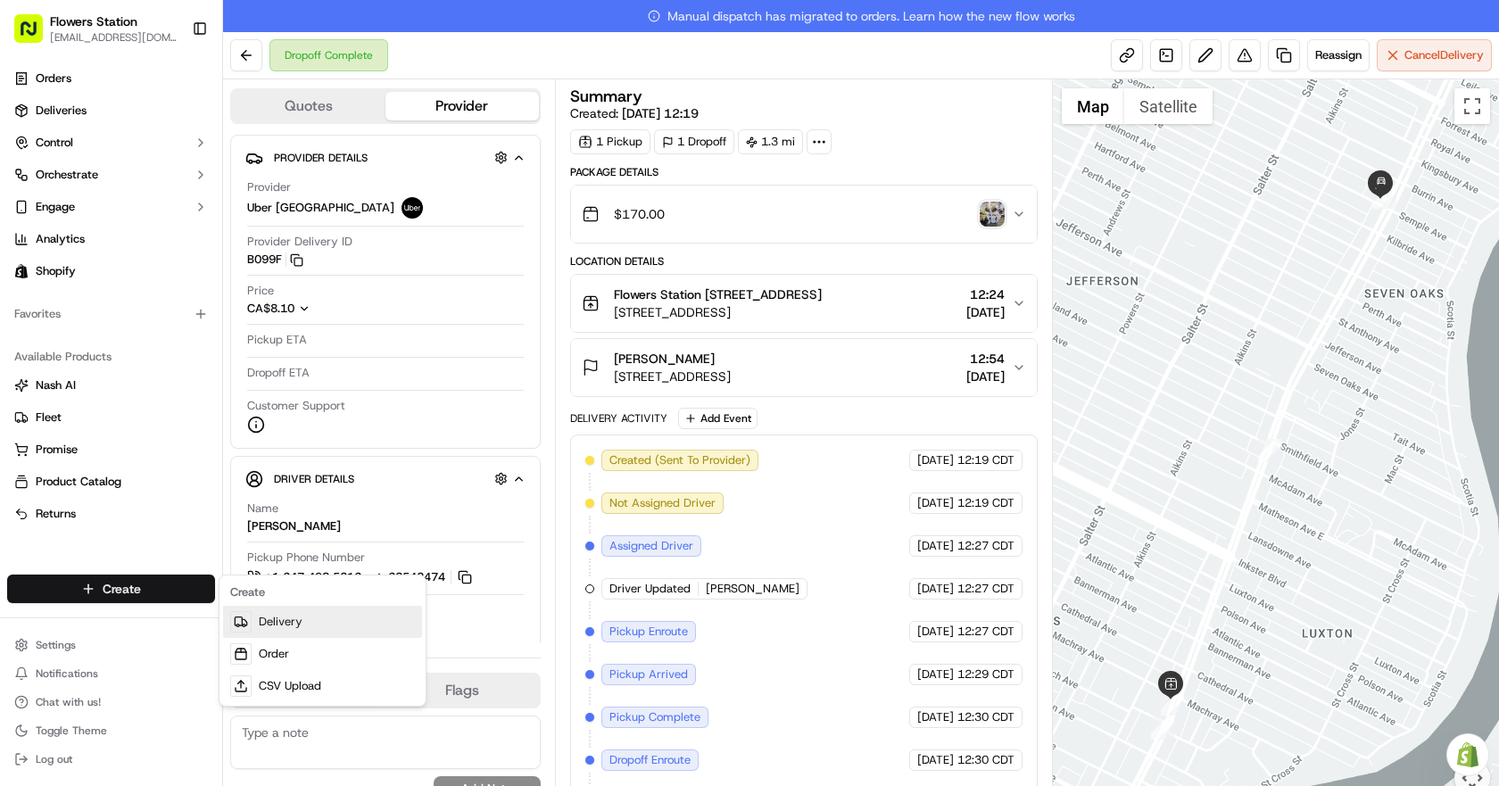
click at [284, 627] on link "Delivery" at bounding box center [322, 622] width 199 height 32
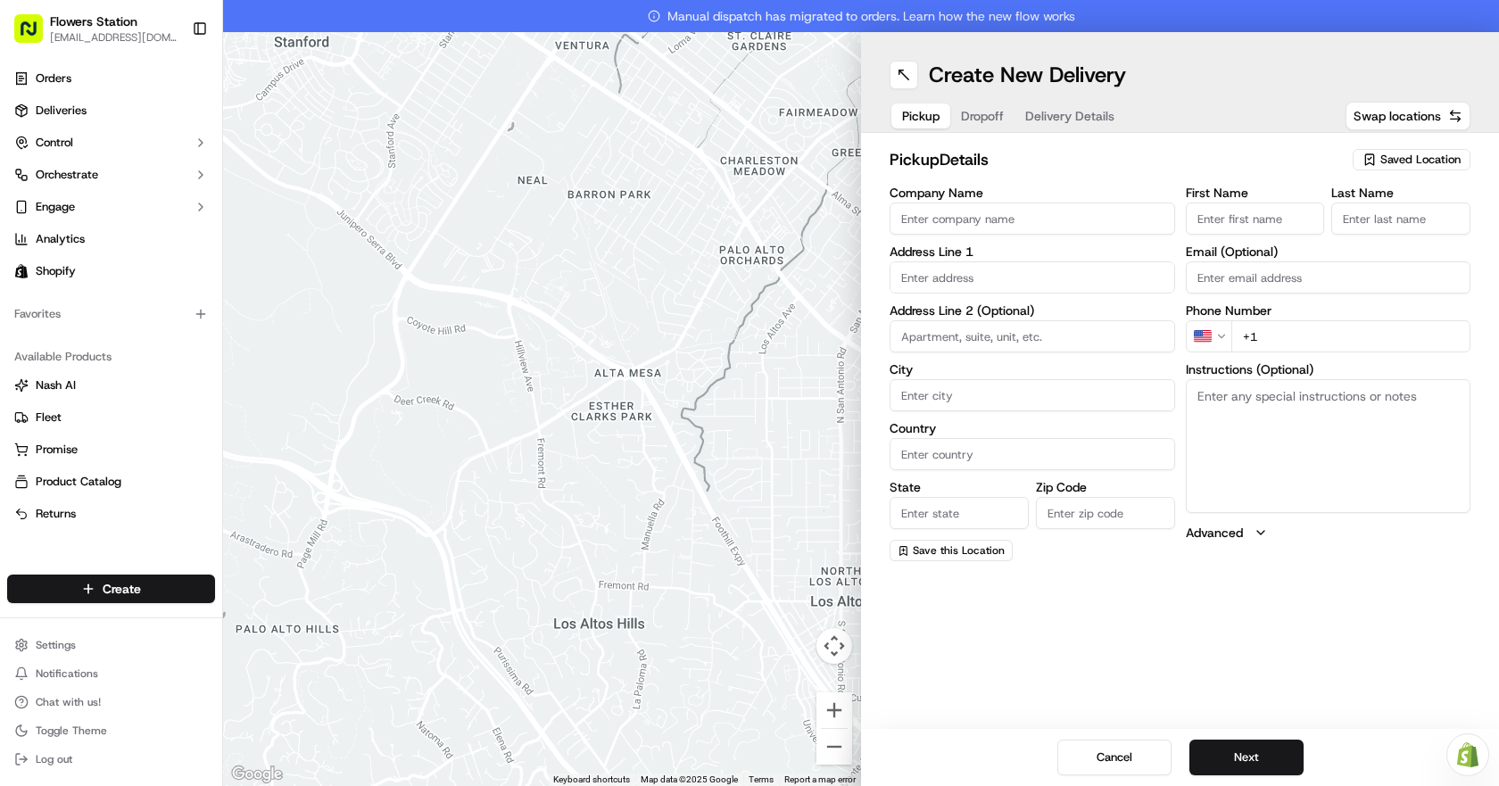
click at [1392, 155] on span "Saved Location" at bounding box center [1420, 160] width 80 height 16
click at [1348, 225] on span "Flowers Station [STREET_ADDRESS]" at bounding box center [1380, 227] width 219 height 16
type input "Flowers Station [STREET_ADDRESS]"
type input "[STREET_ADDRESS]"
type input "[GEOGRAPHIC_DATA]"
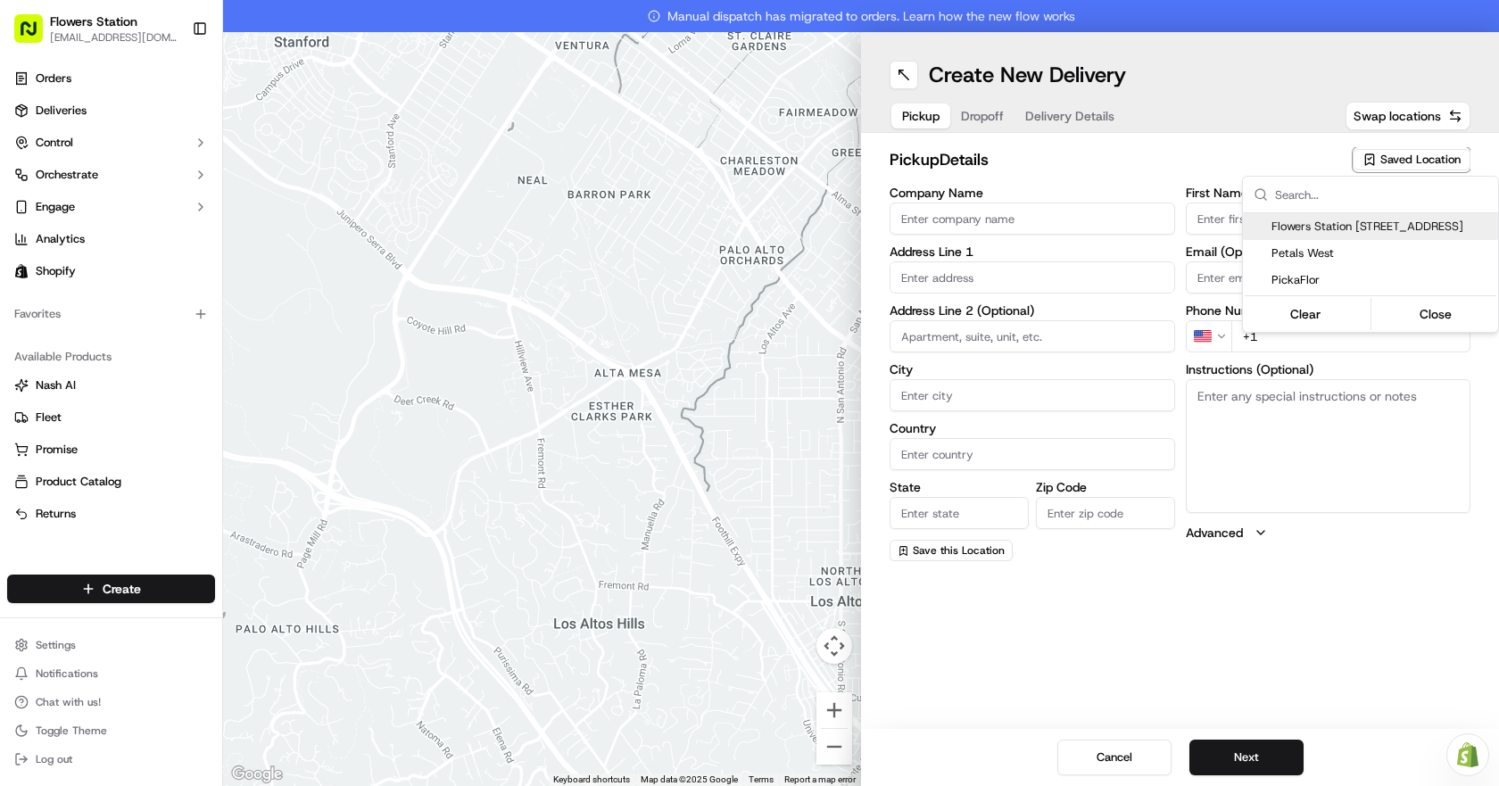
type input "CA"
type input "MB"
type input "R2W 3T5"
type input "[PHONE_NUMBER]"
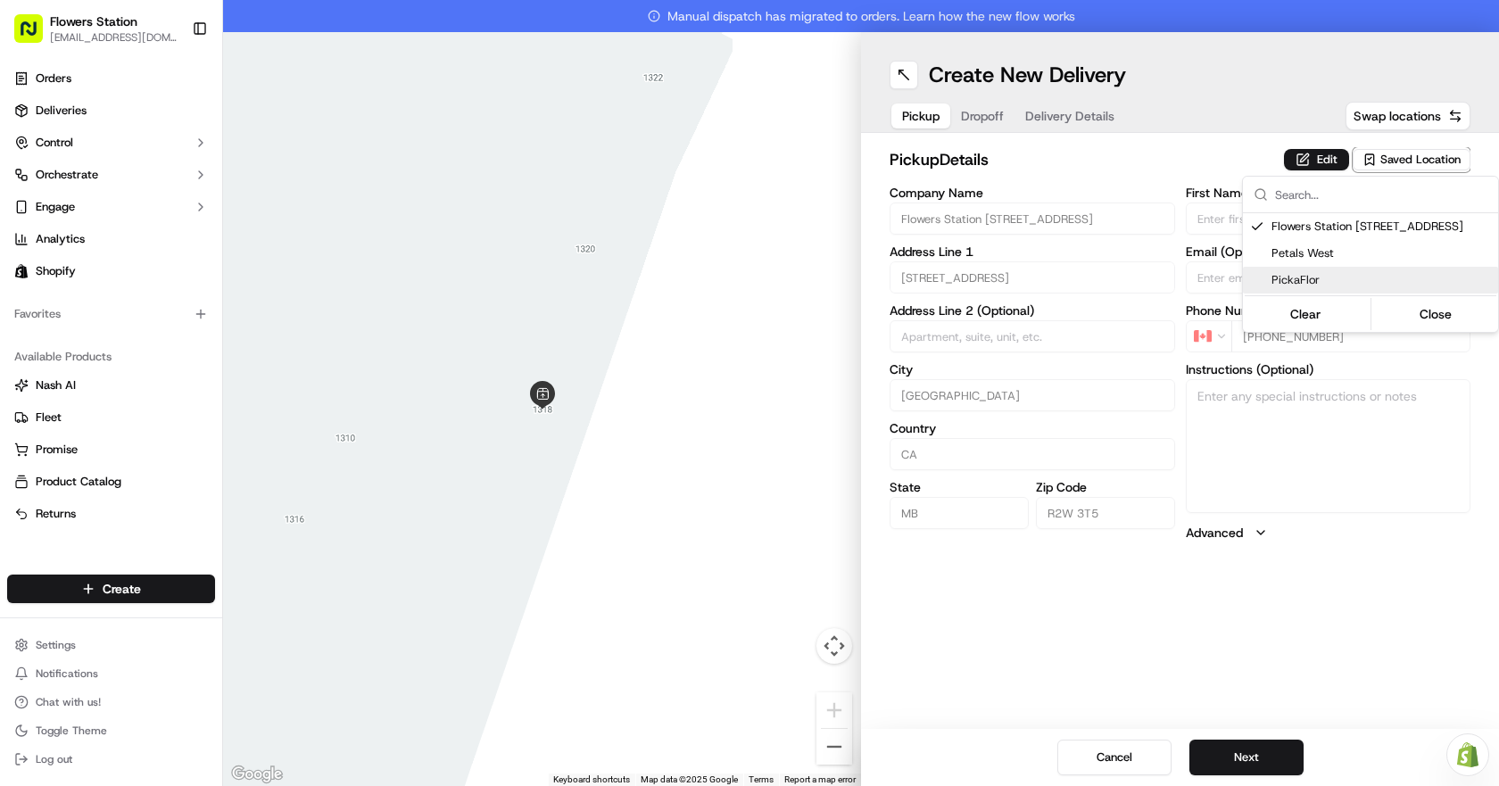
click at [1268, 752] on html "Flowers Station [EMAIL_ADDRESS][DOMAIN_NAME] Toggle Sidebar Orders Deliveries C…" at bounding box center [749, 393] width 1499 height 786
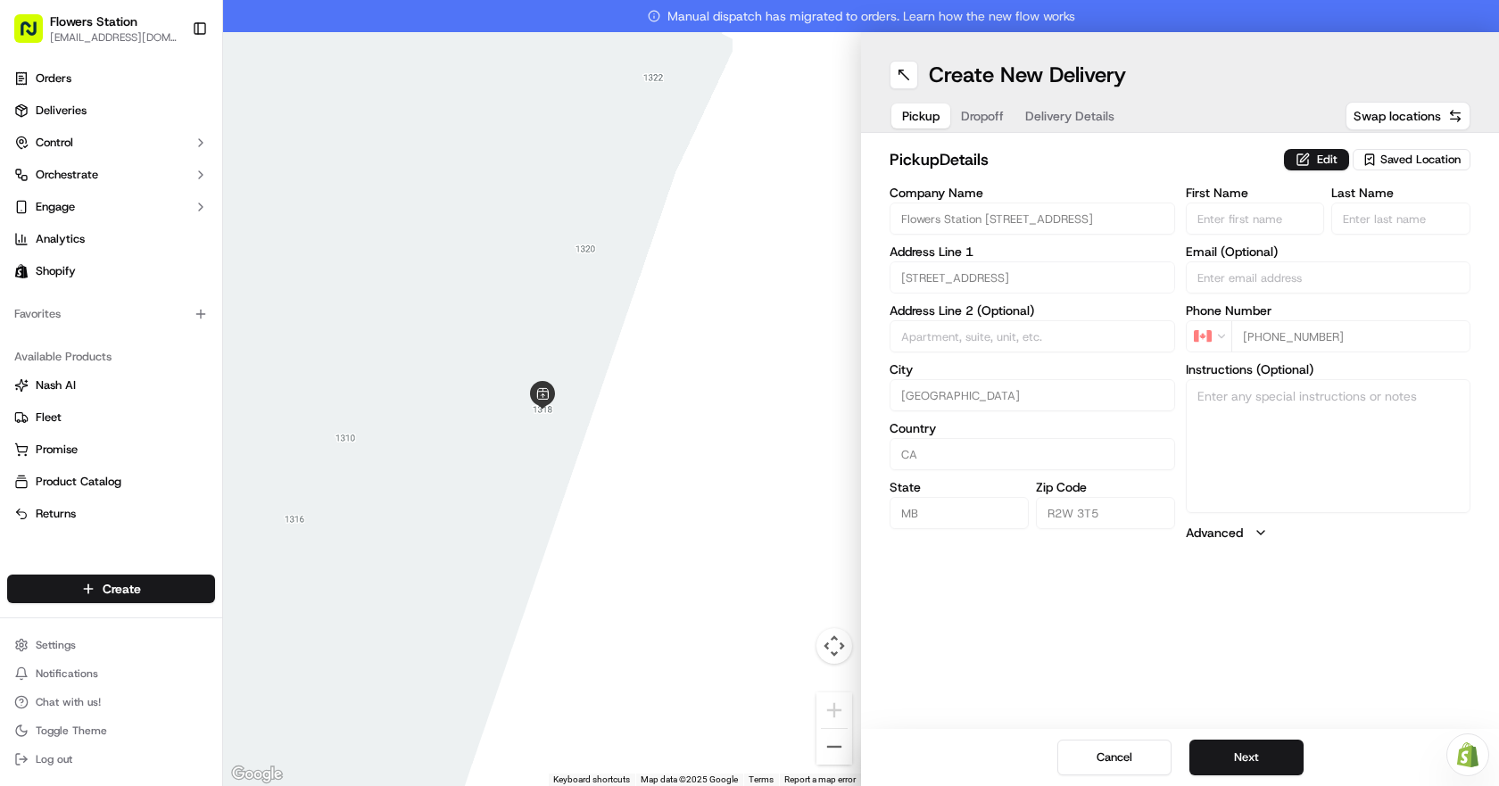
click at [1264, 755] on button "Next" at bounding box center [1246, 758] width 114 height 36
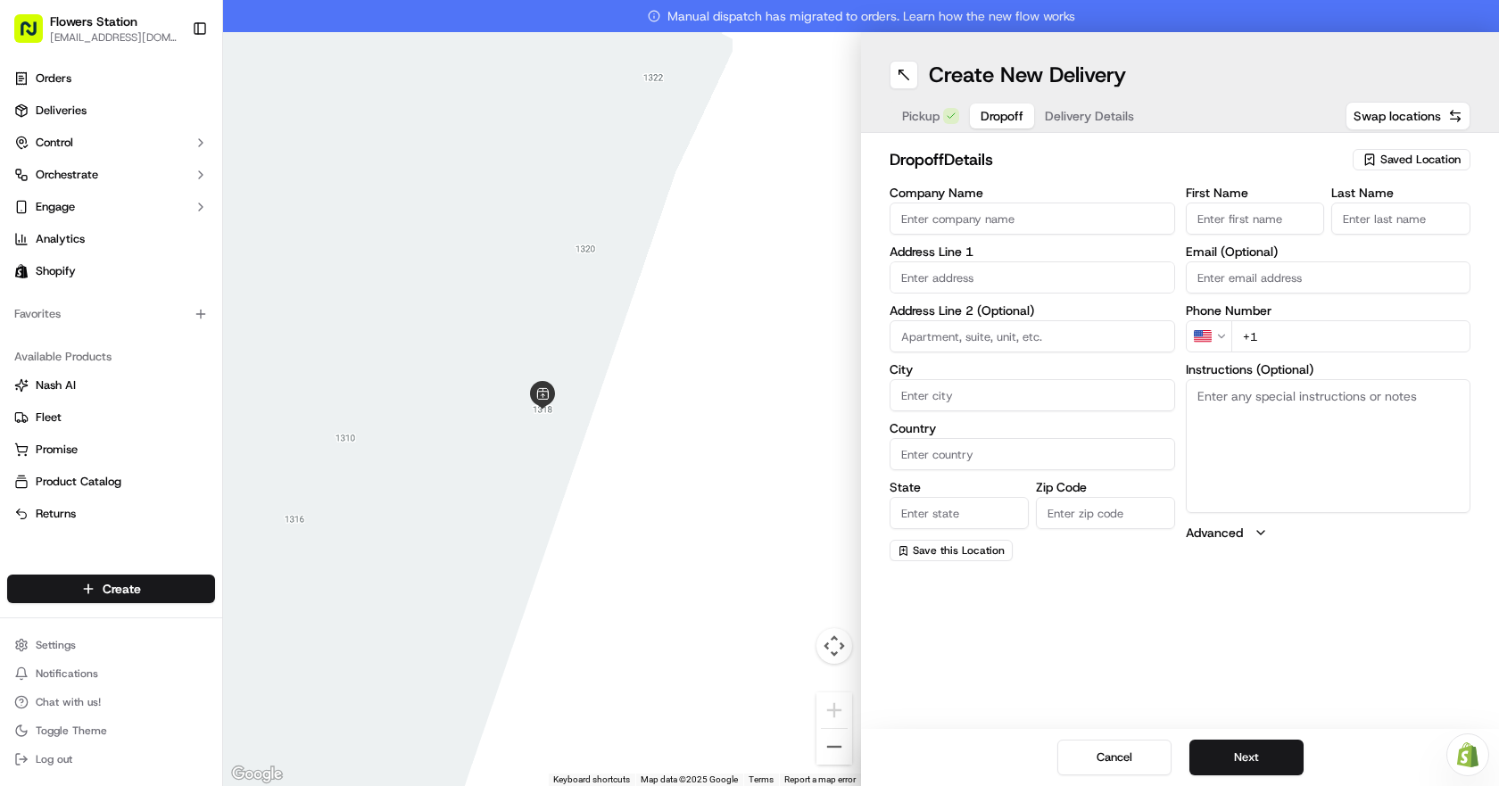
click at [1276, 217] on input "First Name" at bounding box center [1255, 219] width 139 height 32
type input "Mudra"
click at [1358, 221] on input "Last Name" at bounding box center [1400, 219] width 139 height 32
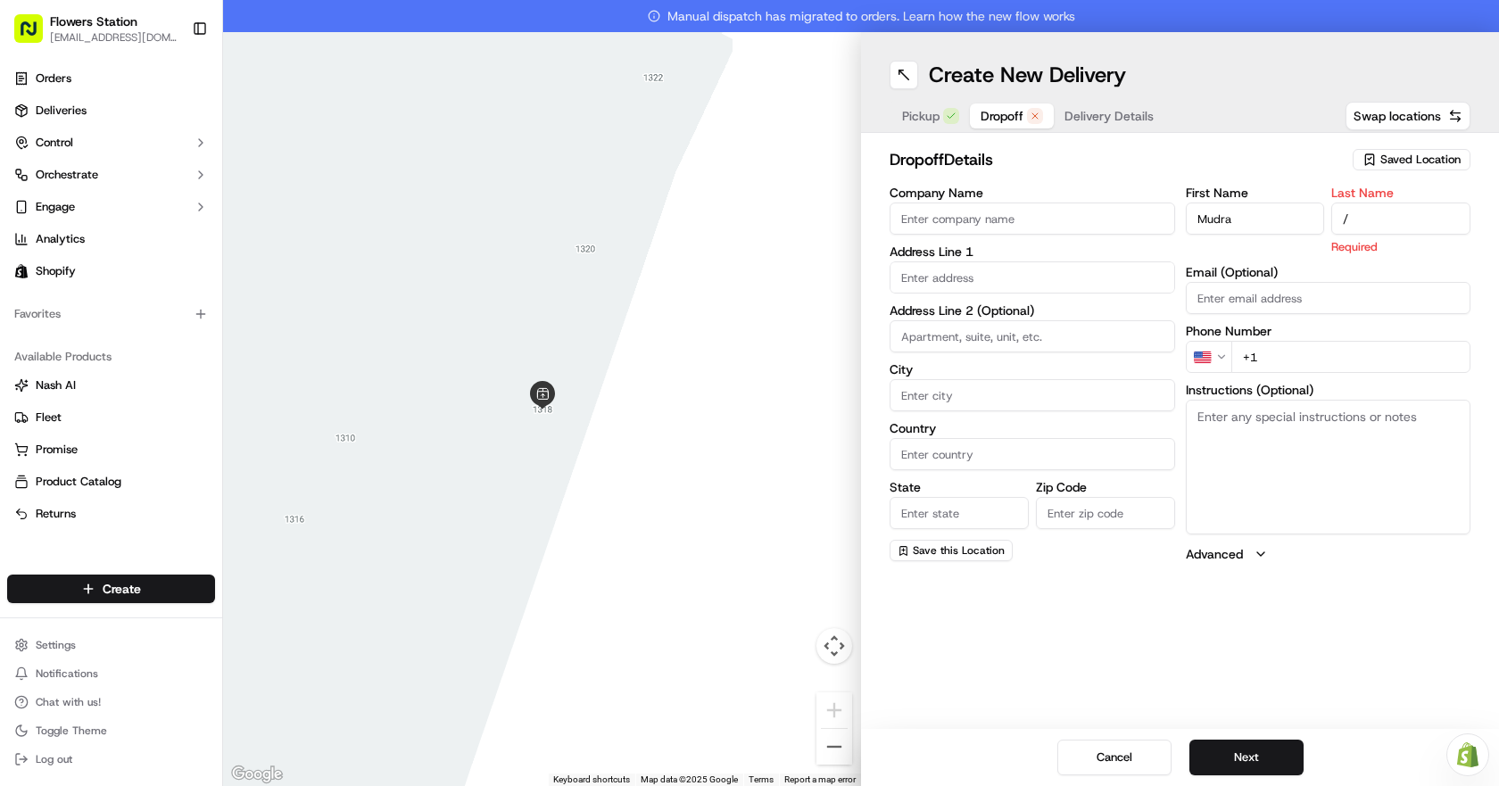
type input "/"
click at [1015, 280] on input "text" at bounding box center [1031, 277] width 285 height 32
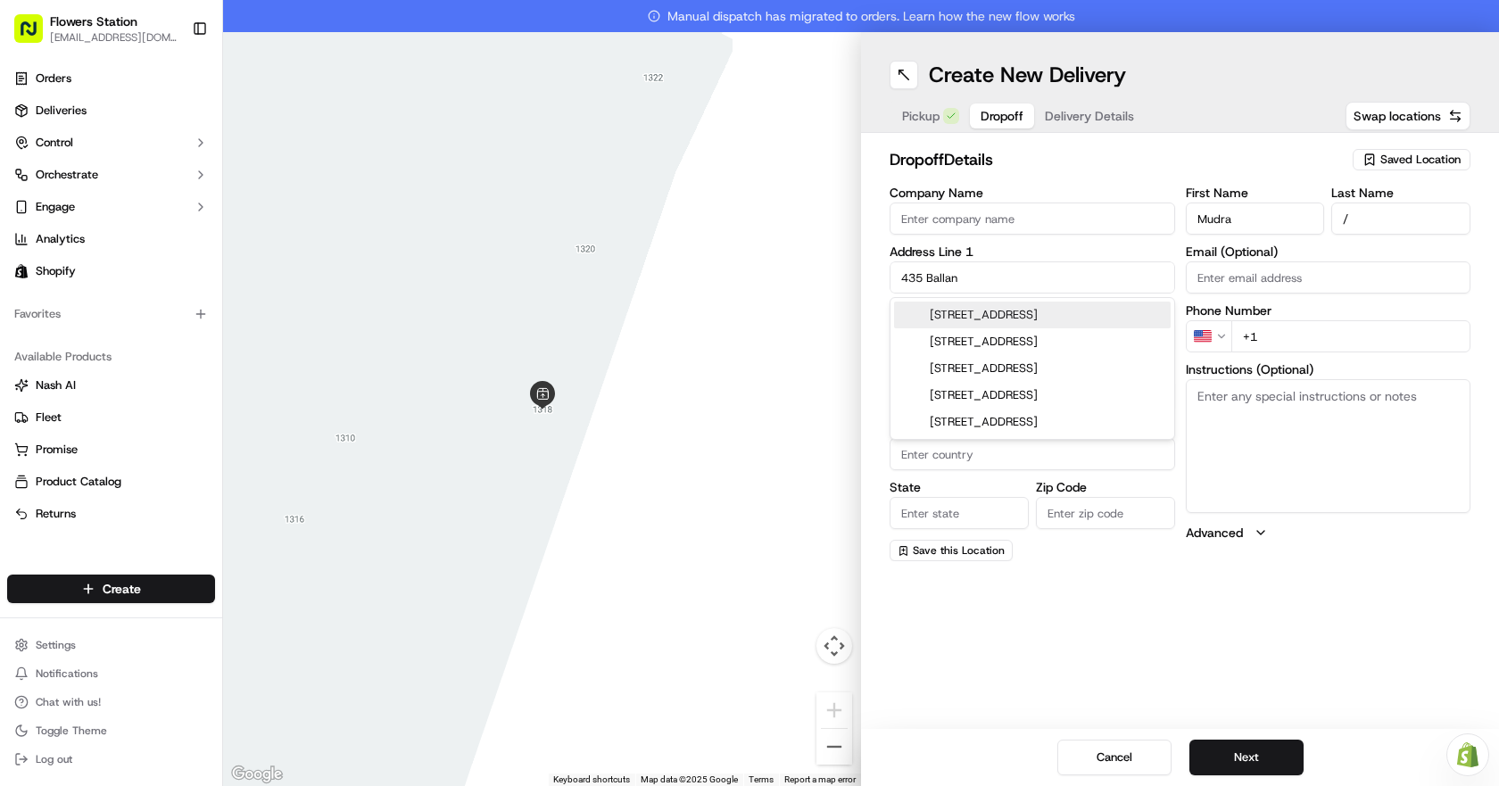
click at [1019, 310] on div "[STREET_ADDRESS]" at bounding box center [1032, 315] width 277 height 27
type input "[STREET_ADDRESS]"
type input "[GEOGRAPHIC_DATA]"
type input "MB"
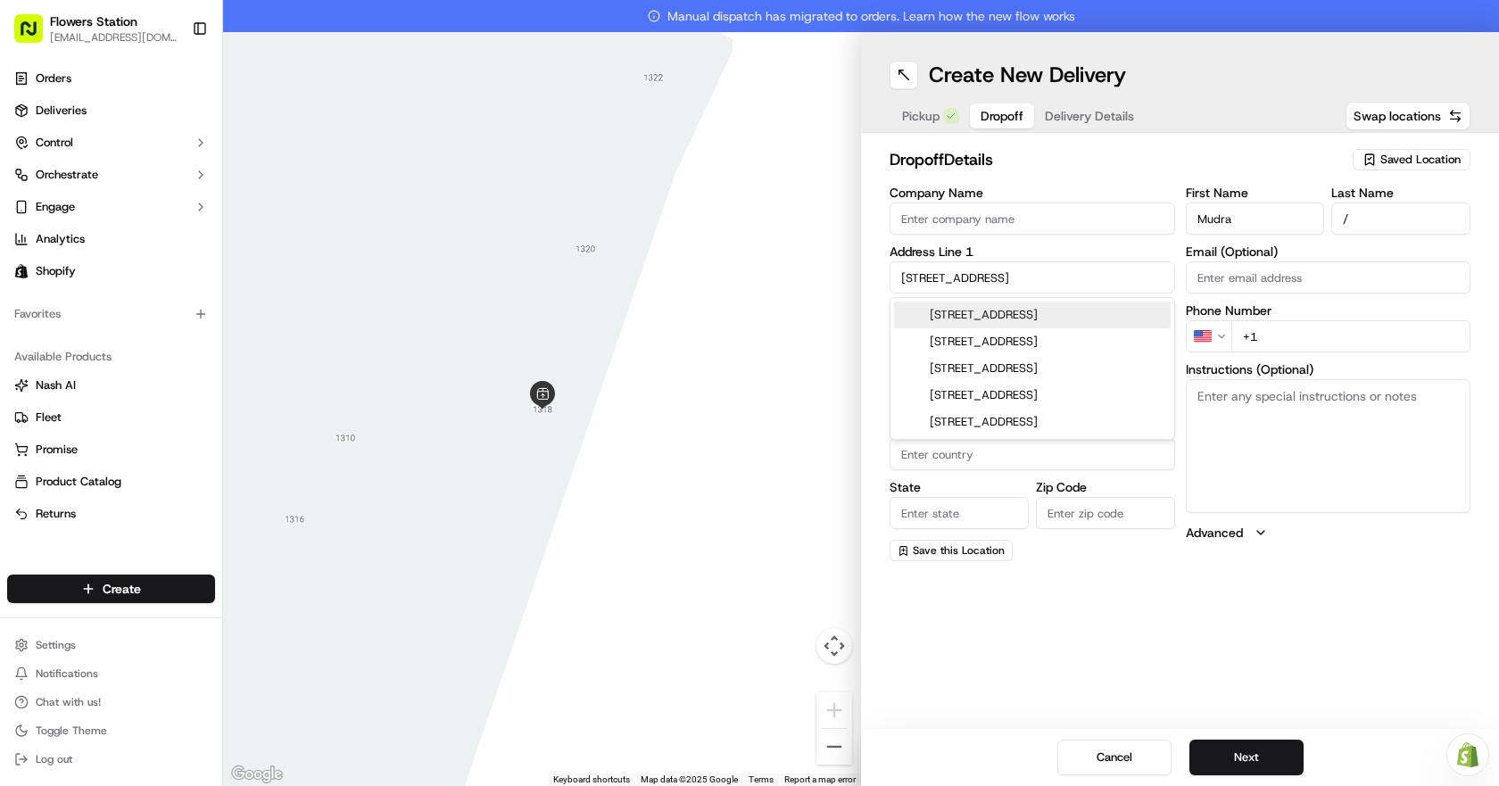
type input "R3T 6H7"
type input "[STREET_ADDRESS]"
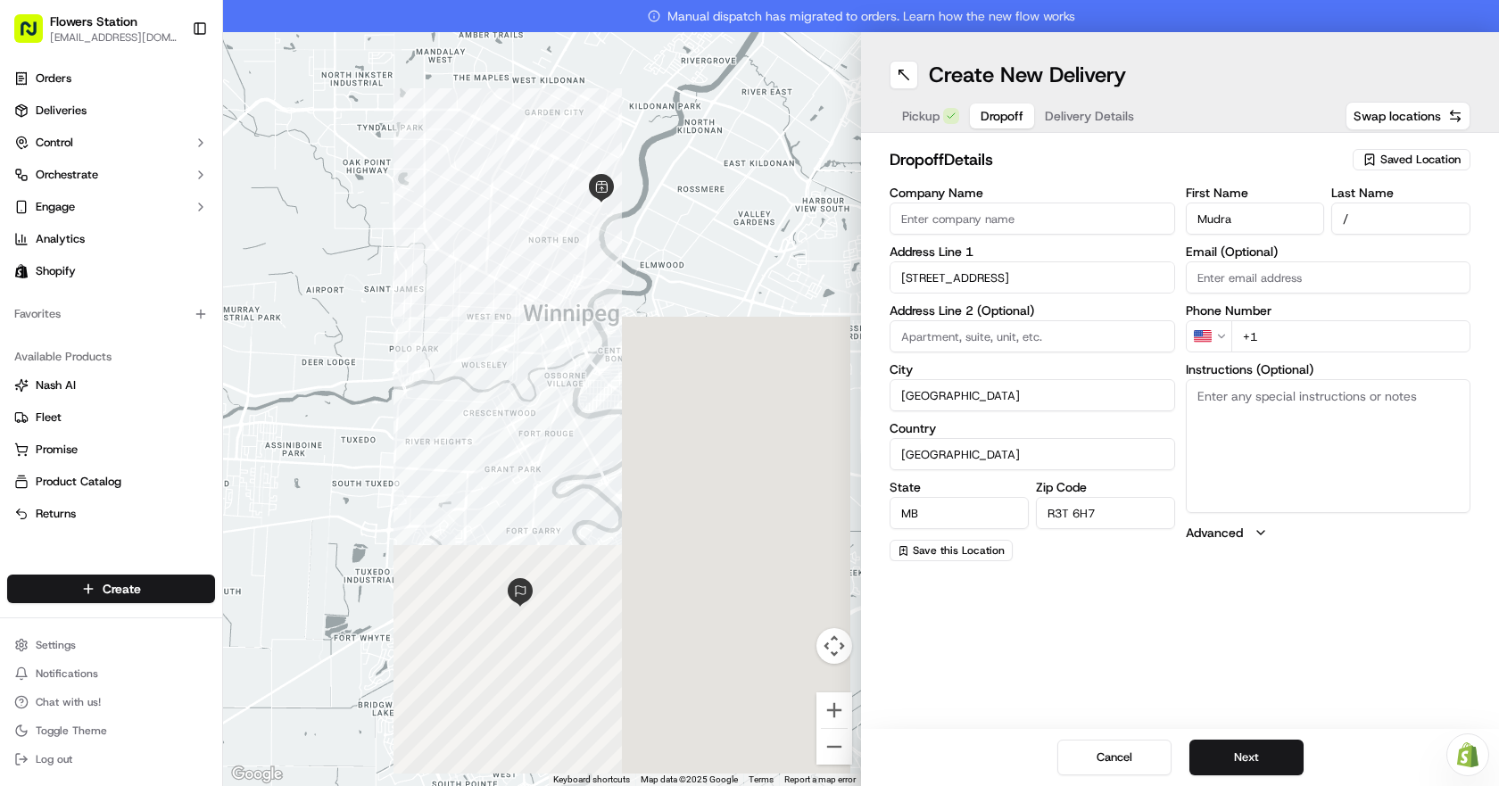
click at [982, 347] on input at bounding box center [1031, 336] width 285 height 32
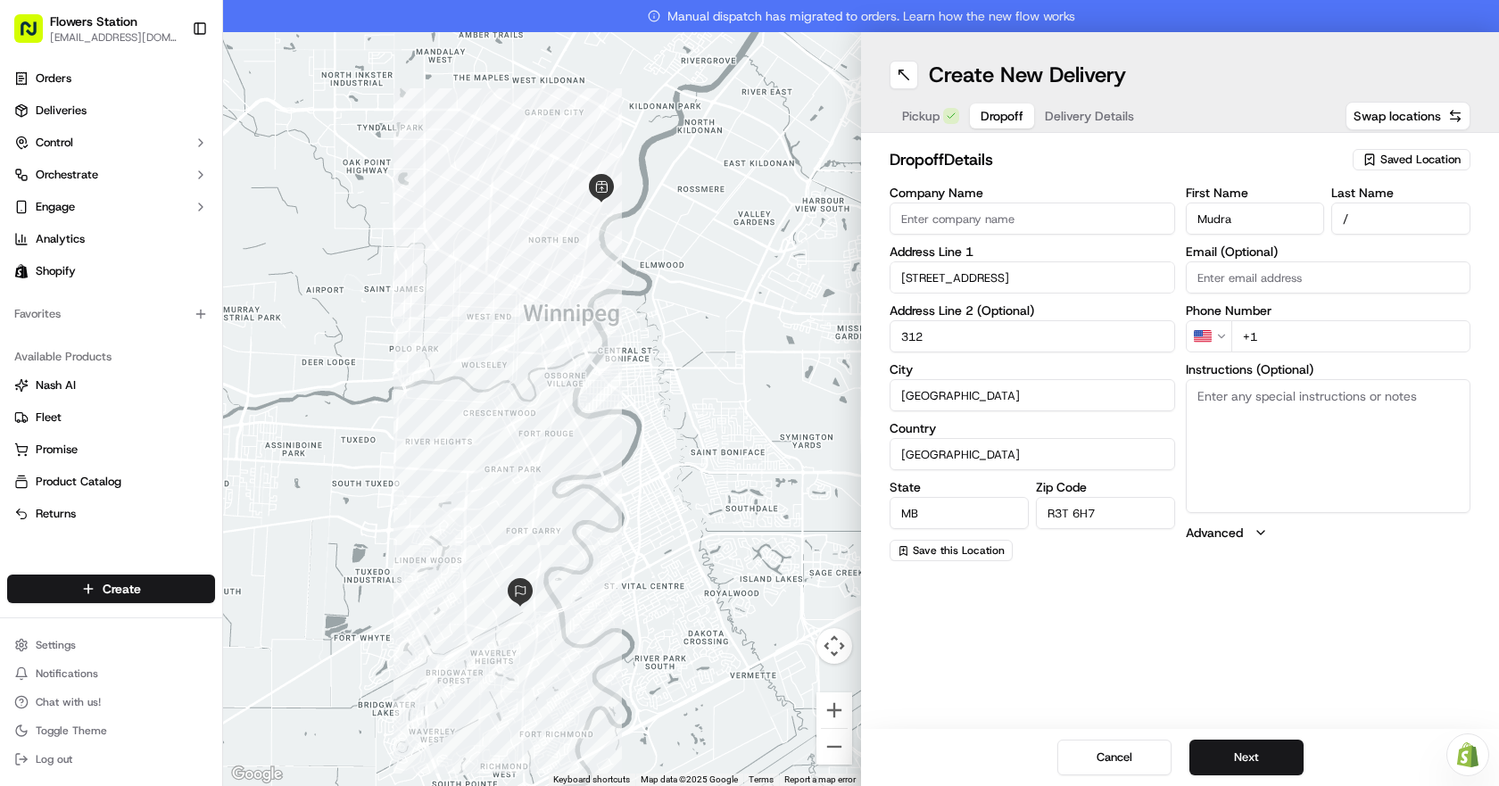
type input "312"
click at [1204, 404] on textarea "Instructions (Optional)" at bounding box center [1328, 446] width 285 height 134
type textarea "Buzz 312"
click at [1325, 324] on input "+1" at bounding box center [1351, 336] width 240 height 32
type input "[PHONE_NUMBER]"
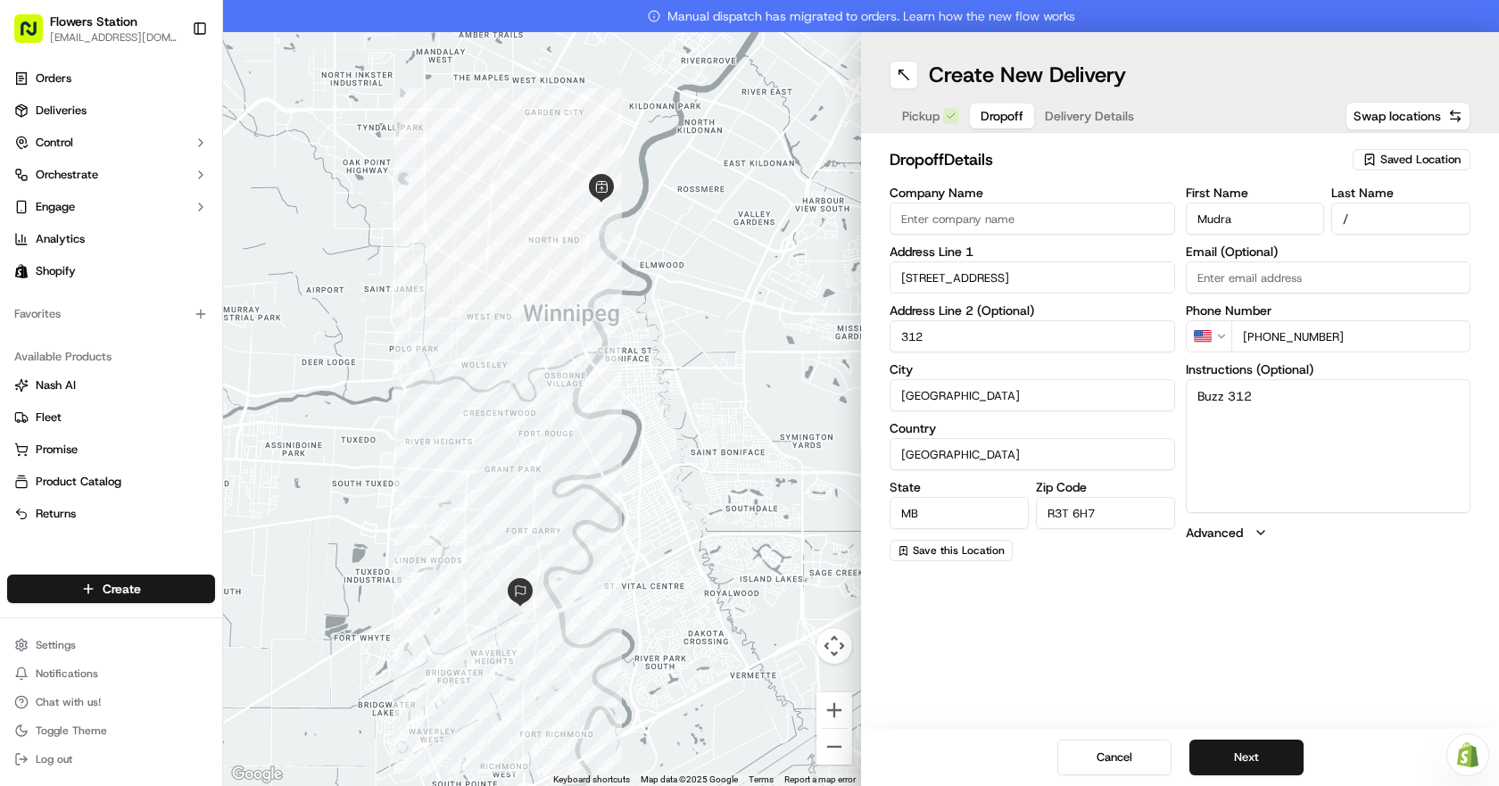
click at [1361, 468] on textarea "Buzz 312" at bounding box center [1328, 446] width 285 height 134
click at [1369, 597] on div "Create New Delivery Pickup Dropoff Delivery Details Swap locations dropoff Deta…" at bounding box center [1180, 409] width 638 height 754
click at [1265, 754] on button "Next" at bounding box center [1246, 758] width 114 height 36
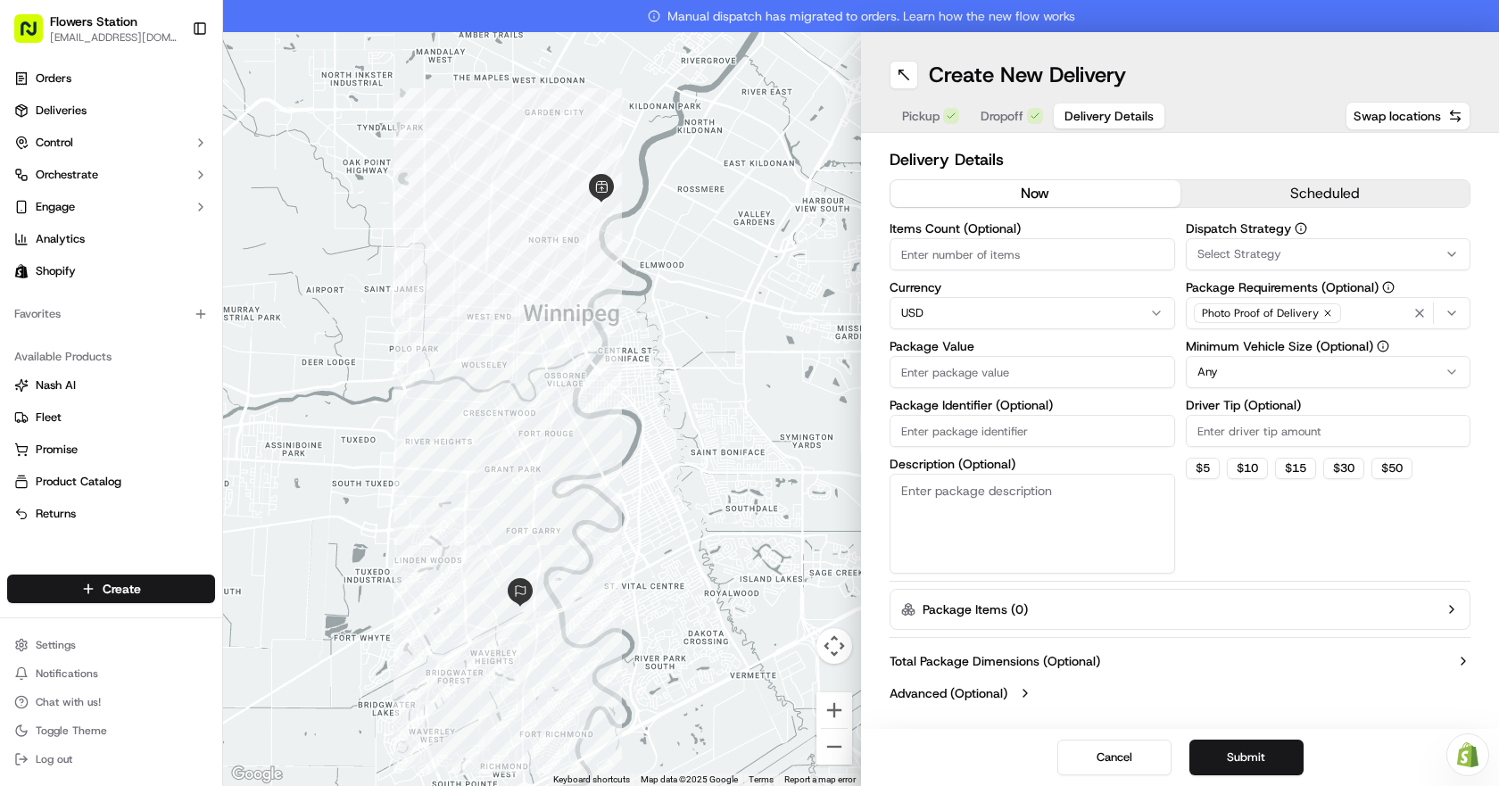
click at [1045, 307] on html "Flowers Station [EMAIL_ADDRESS][DOMAIN_NAME] Toggle Sidebar Orders Deliveries C…" at bounding box center [749, 393] width 1499 height 786
click at [1044, 310] on html "Flowers Station [EMAIL_ADDRESS][DOMAIN_NAME] Toggle Sidebar Orders Deliveries C…" at bounding box center [749, 393] width 1499 height 786
click at [1041, 361] on input "Package Value" at bounding box center [1031, 372] width 285 height 32
type input "130"
click at [1353, 312] on div "Photo Proof of Delivery" at bounding box center [1328, 313] width 277 height 27
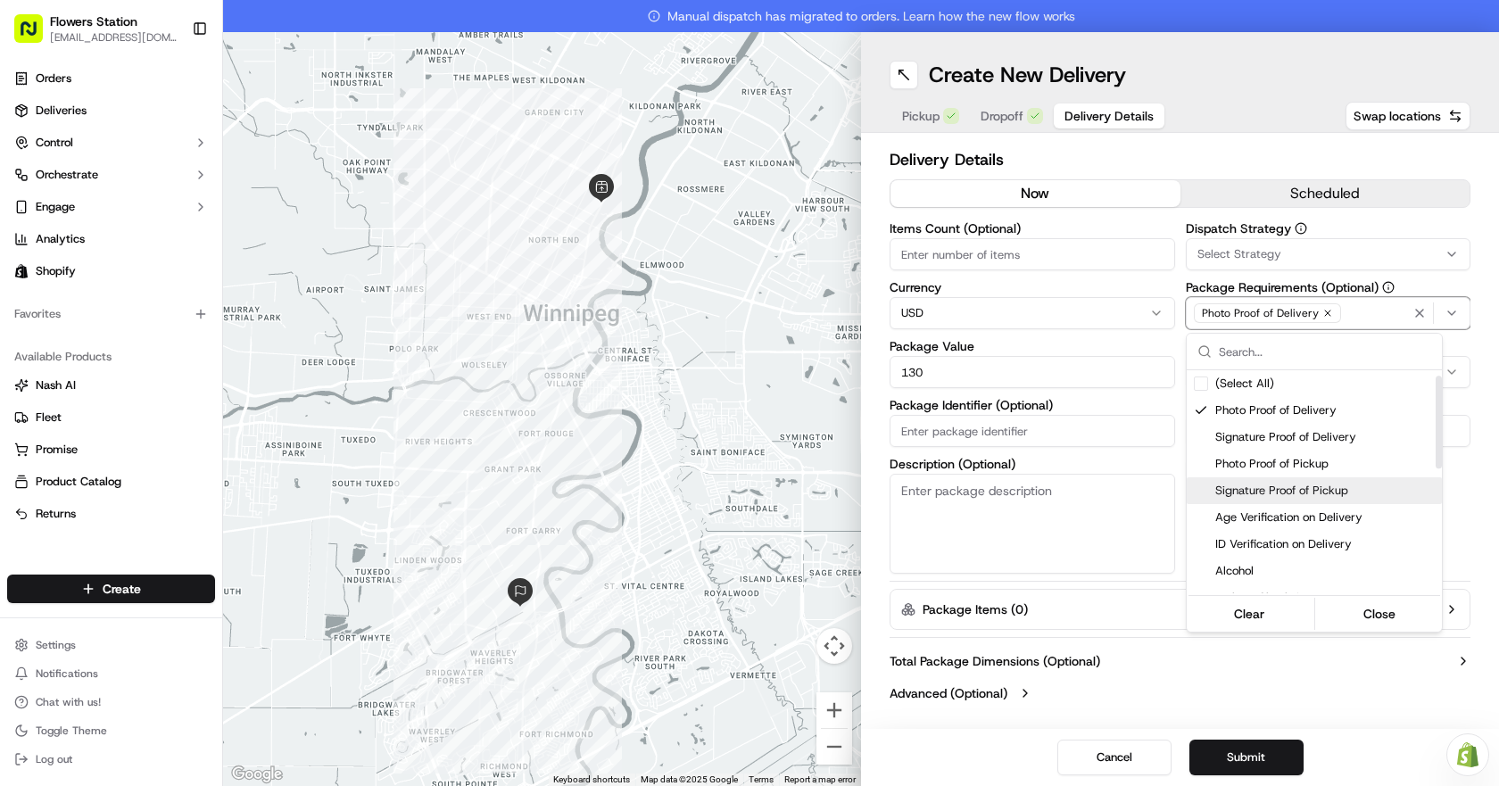
scroll to position [89, 0]
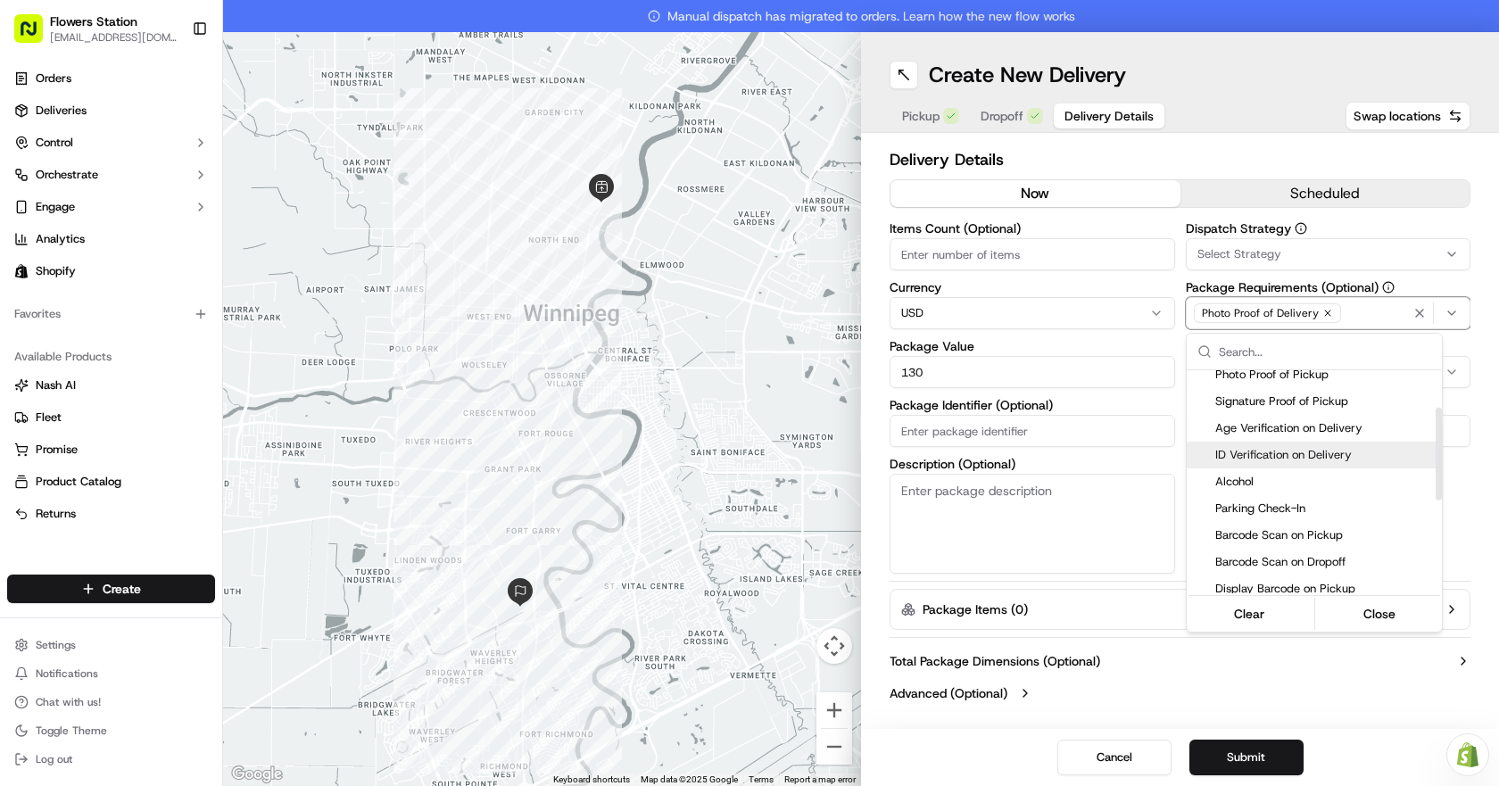
click at [1302, 455] on span "ID Verification on Delivery" at bounding box center [1324, 455] width 219 height 16
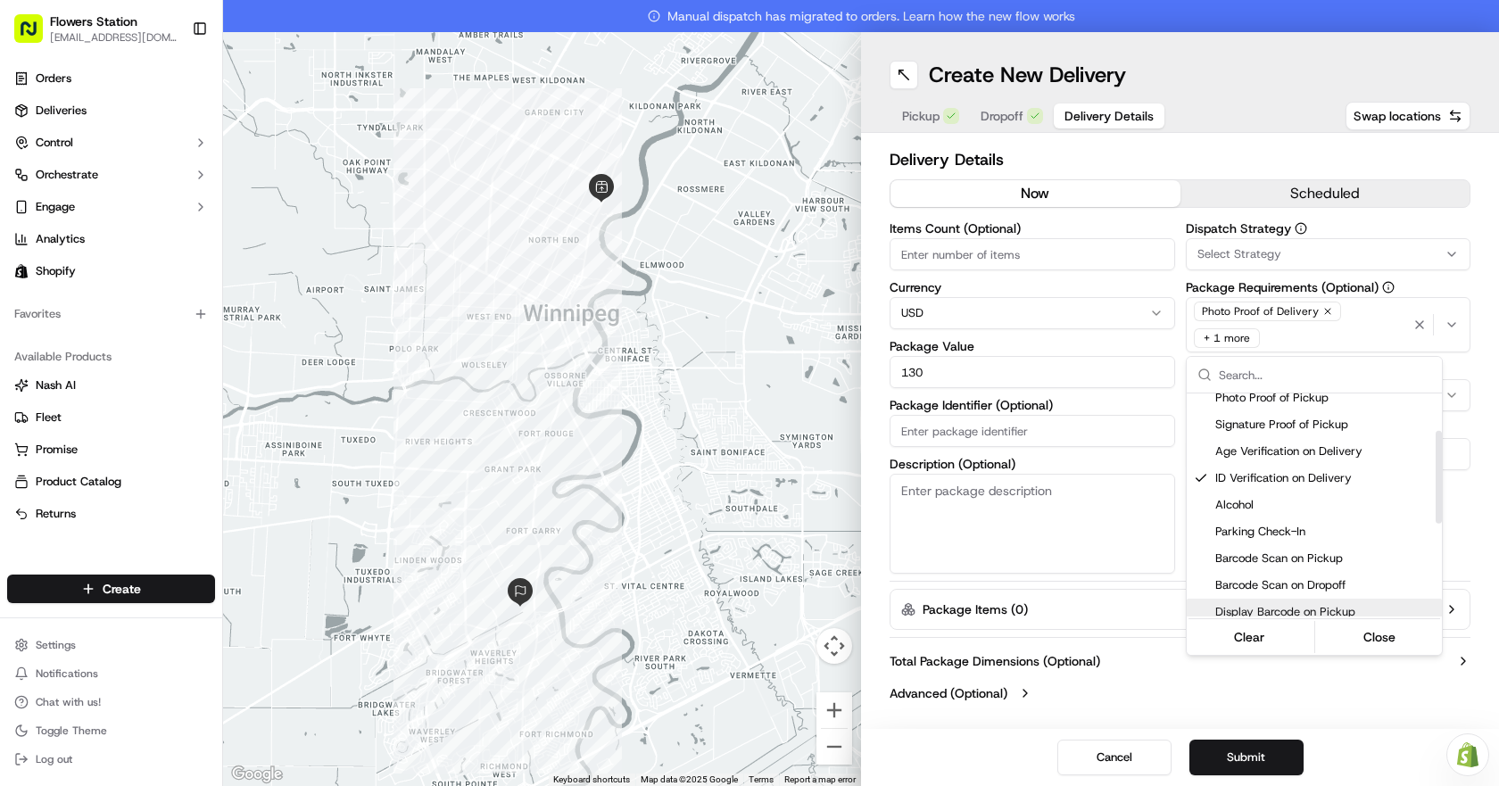
click at [1261, 761] on html "Flowers Station [EMAIL_ADDRESS][DOMAIN_NAME] Toggle Sidebar Orders Deliveries C…" at bounding box center [749, 393] width 1499 height 786
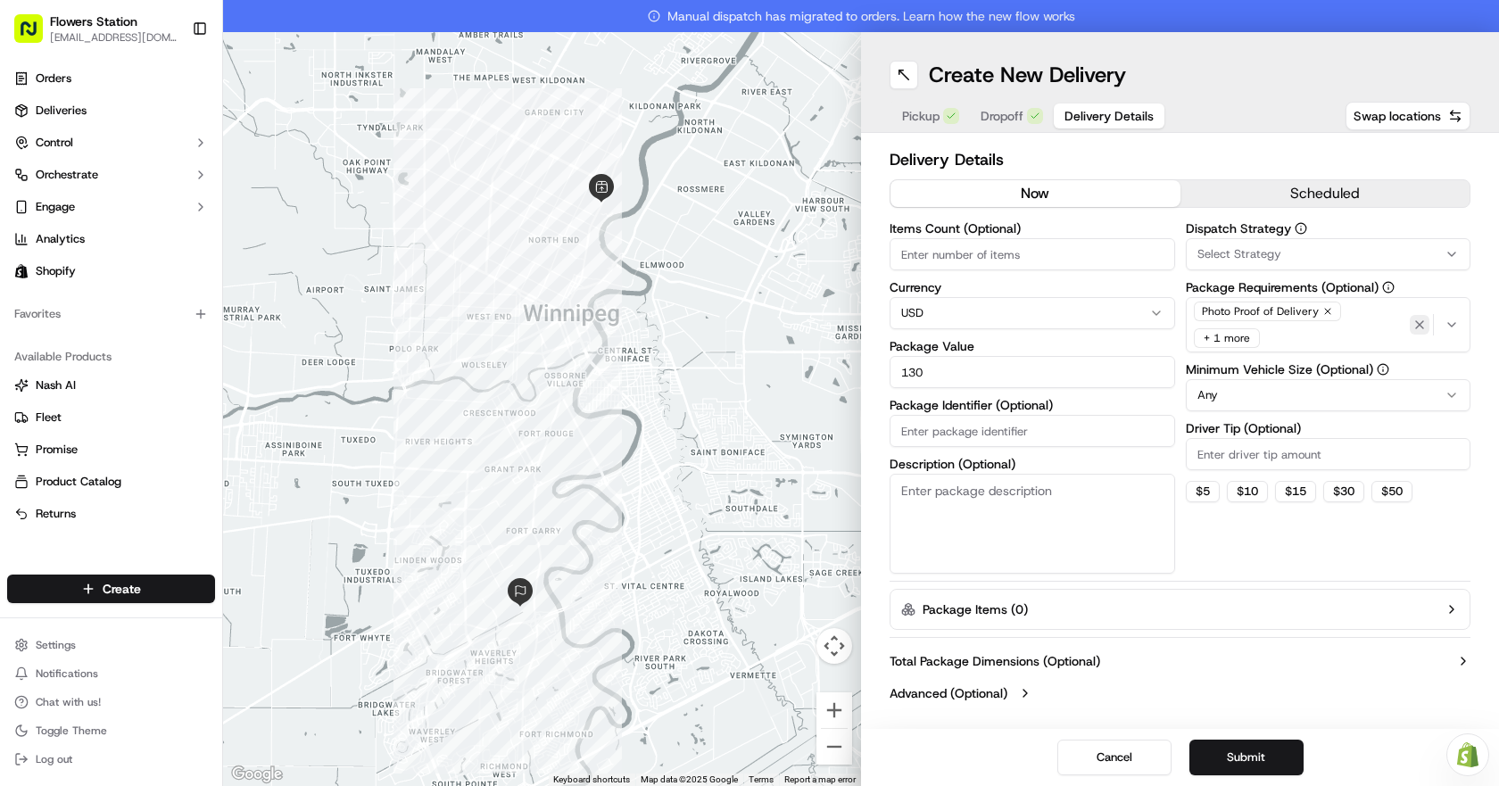
click at [1416, 320] on icon "button" at bounding box center [1419, 325] width 14 height 14
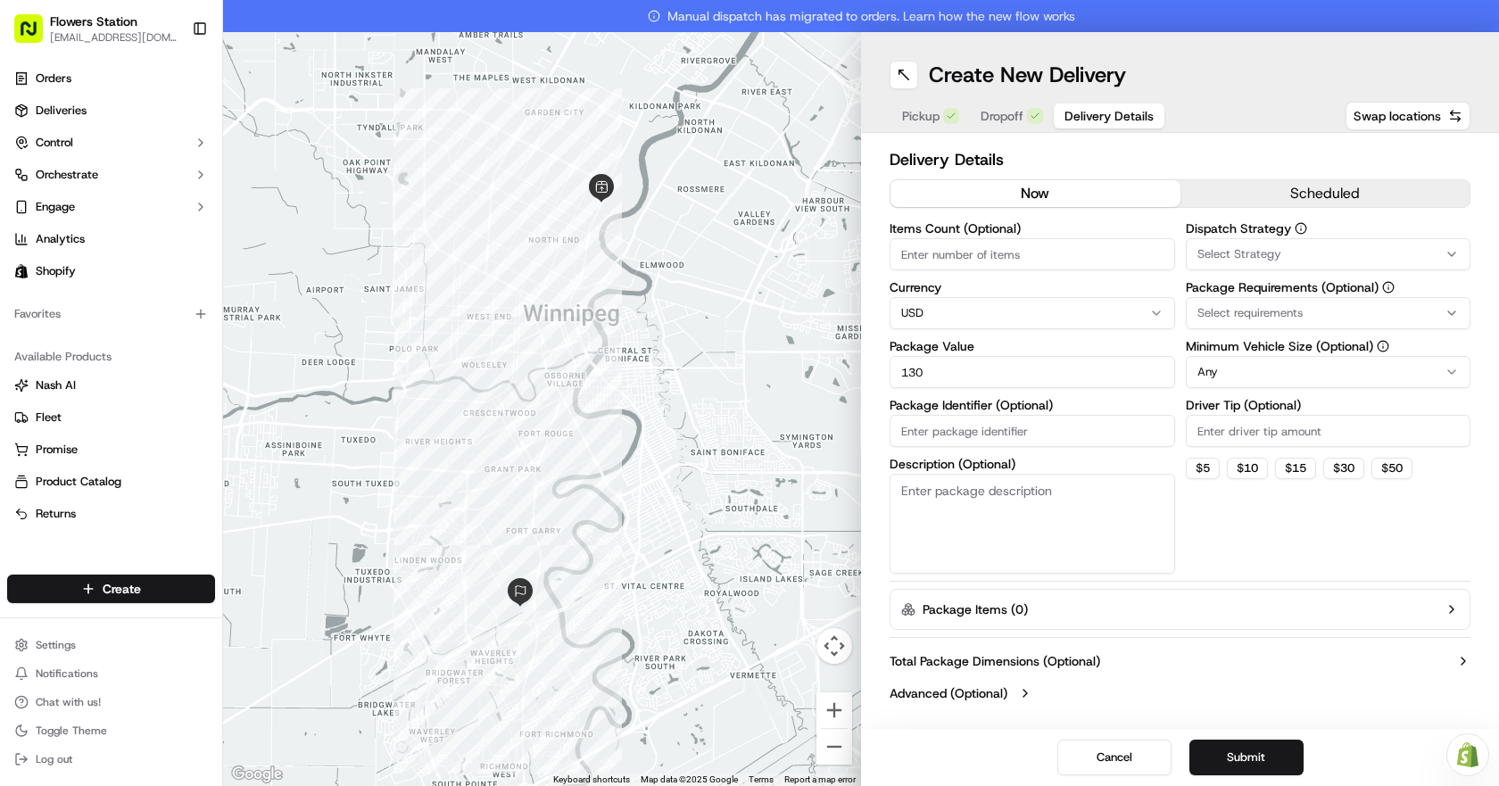
click at [1408, 310] on div "Select requirements" at bounding box center [1328, 313] width 277 height 16
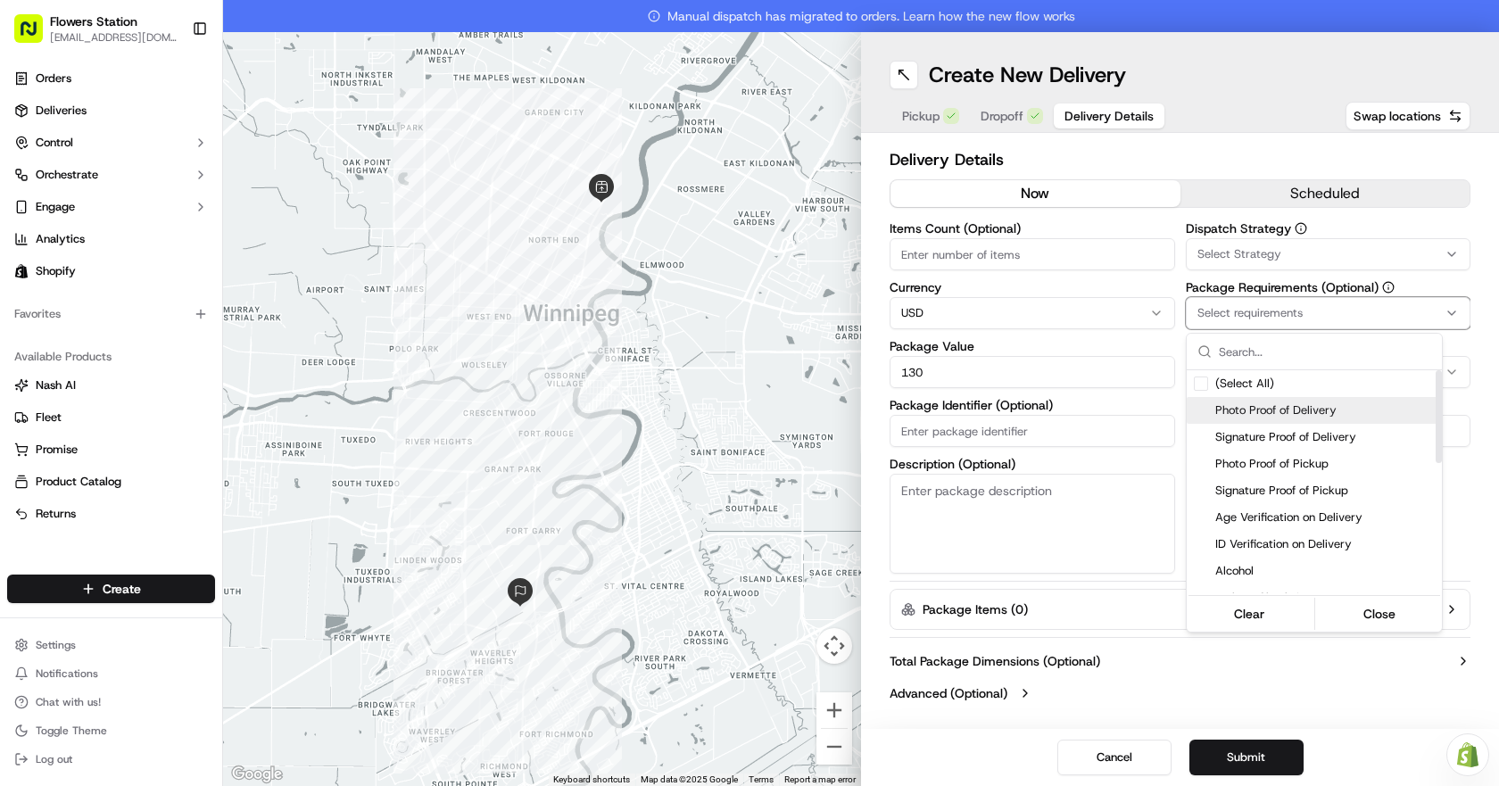
click at [1339, 411] on span "Photo Proof of Delivery" at bounding box center [1324, 410] width 219 height 16
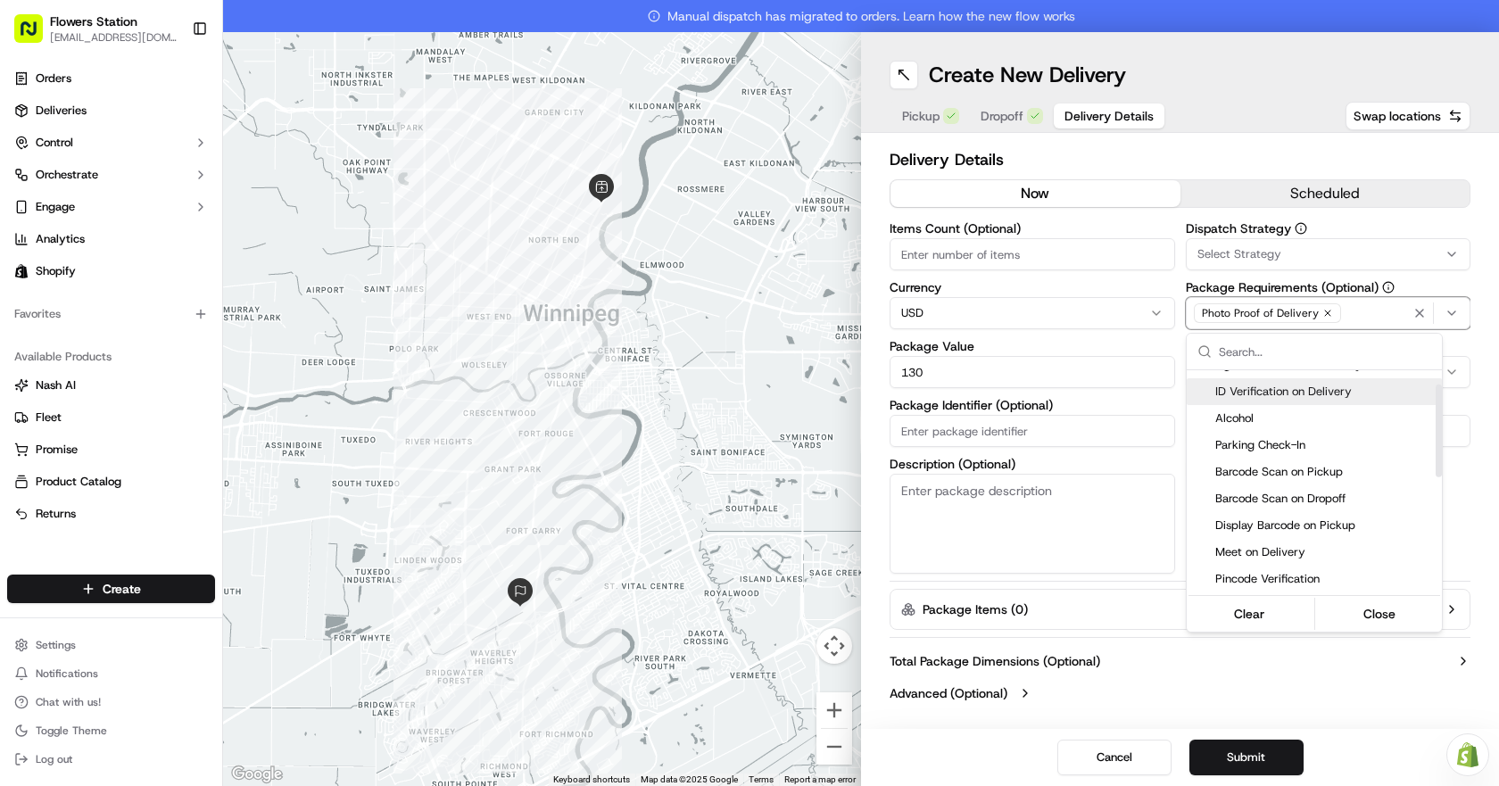
scroll to position [312, 0]
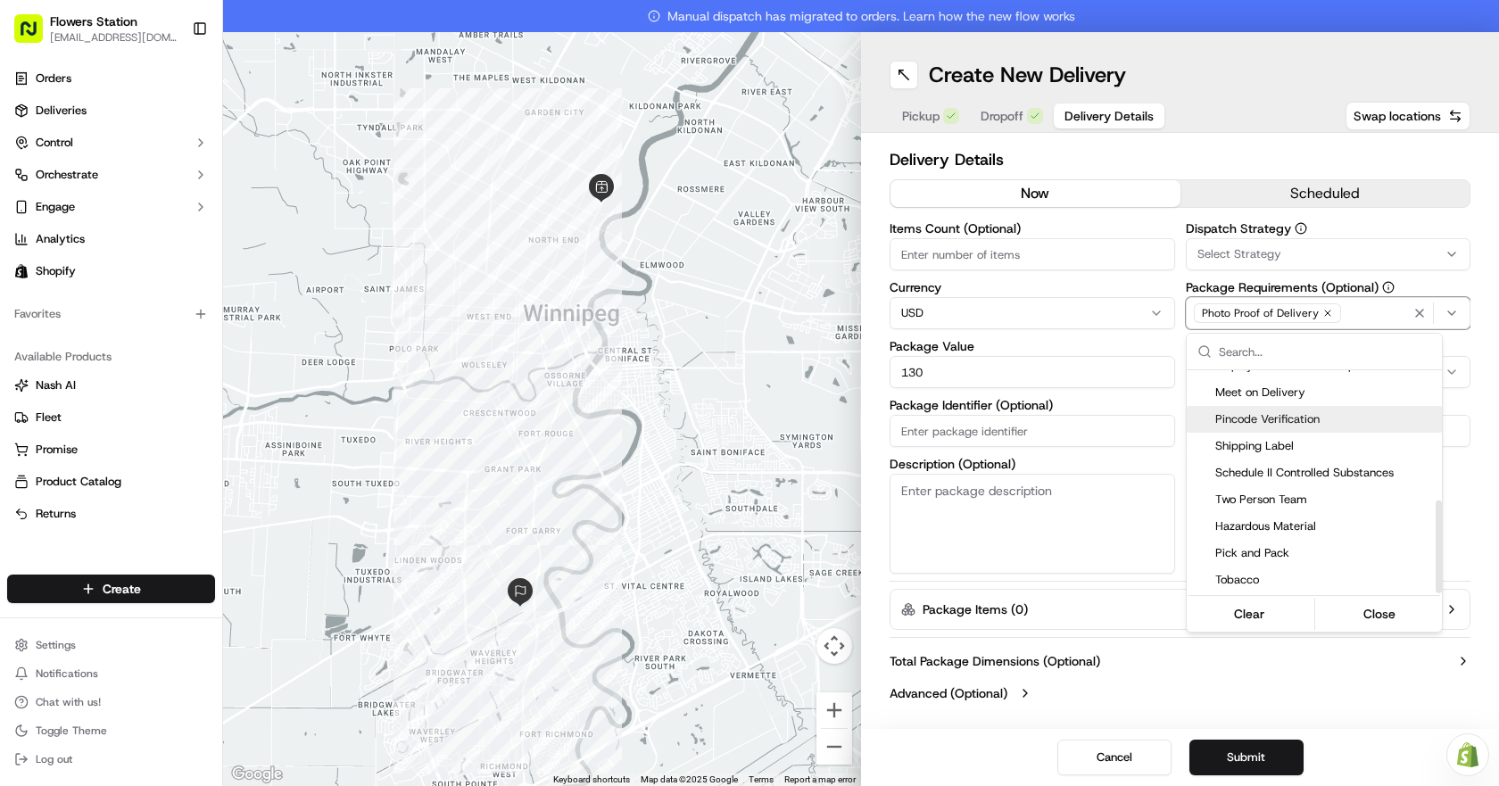
click at [1354, 416] on span "Pincode Verification" at bounding box center [1324, 419] width 219 height 16
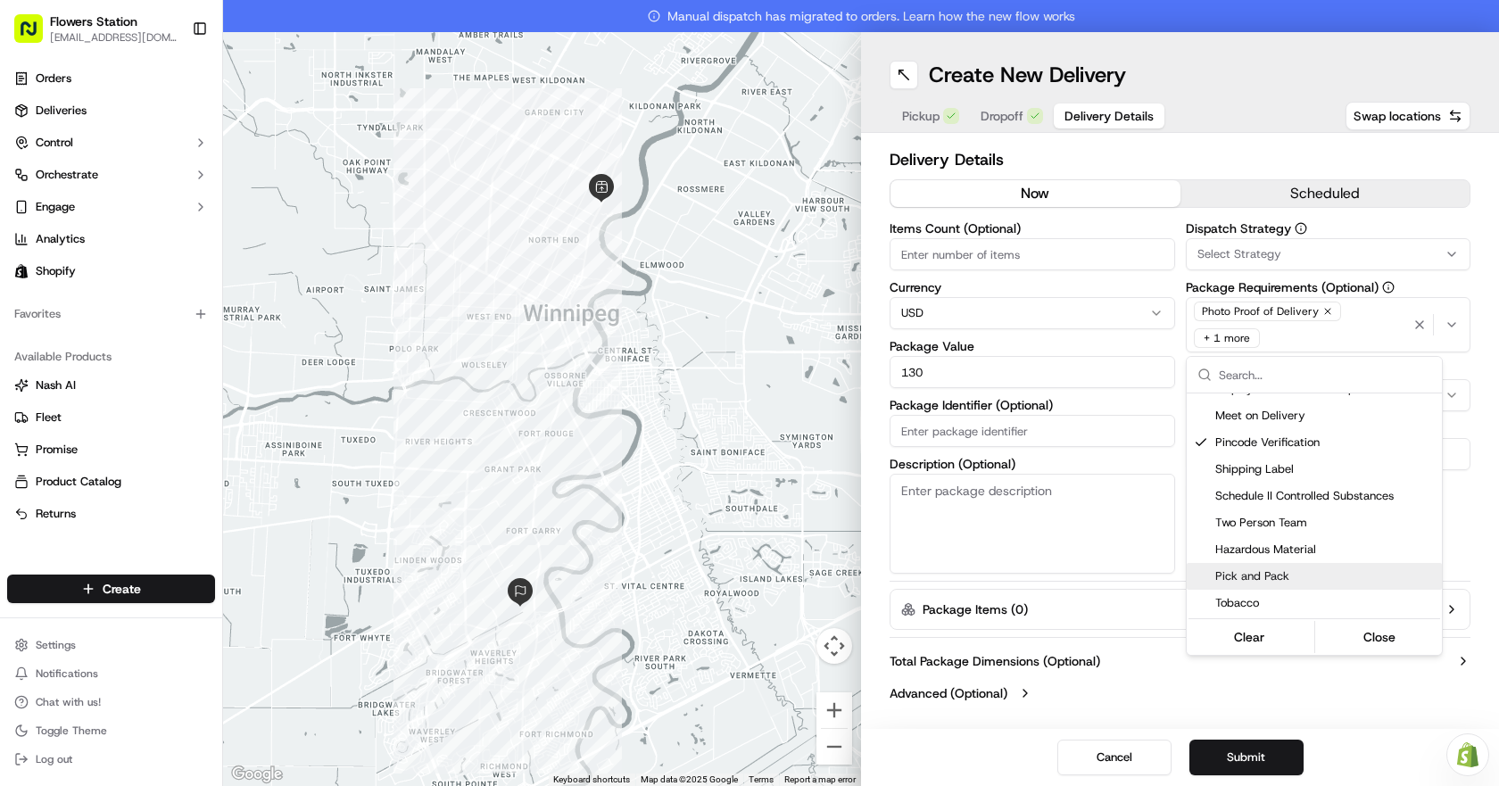
click at [1272, 743] on html "Flowers Station [EMAIL_ADDRESS][DOMAIN_NAME] Toggle Sidebar Orders Deliveries C…" at bounding box center [749, 393] width 1499 height 786
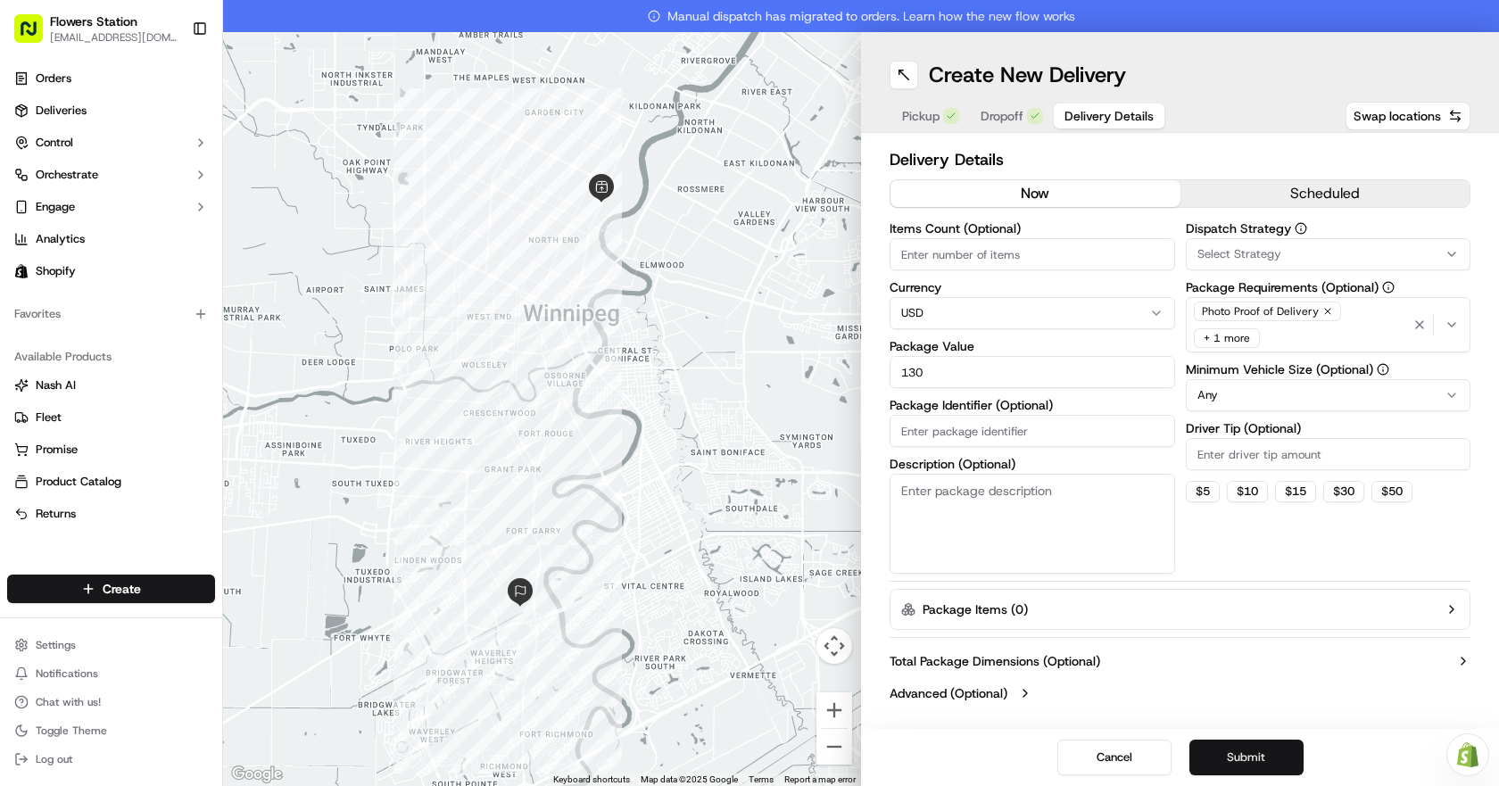
click at [1272, 758] on button "Submit" at bounding box center [1246, 758] width 114 height 36
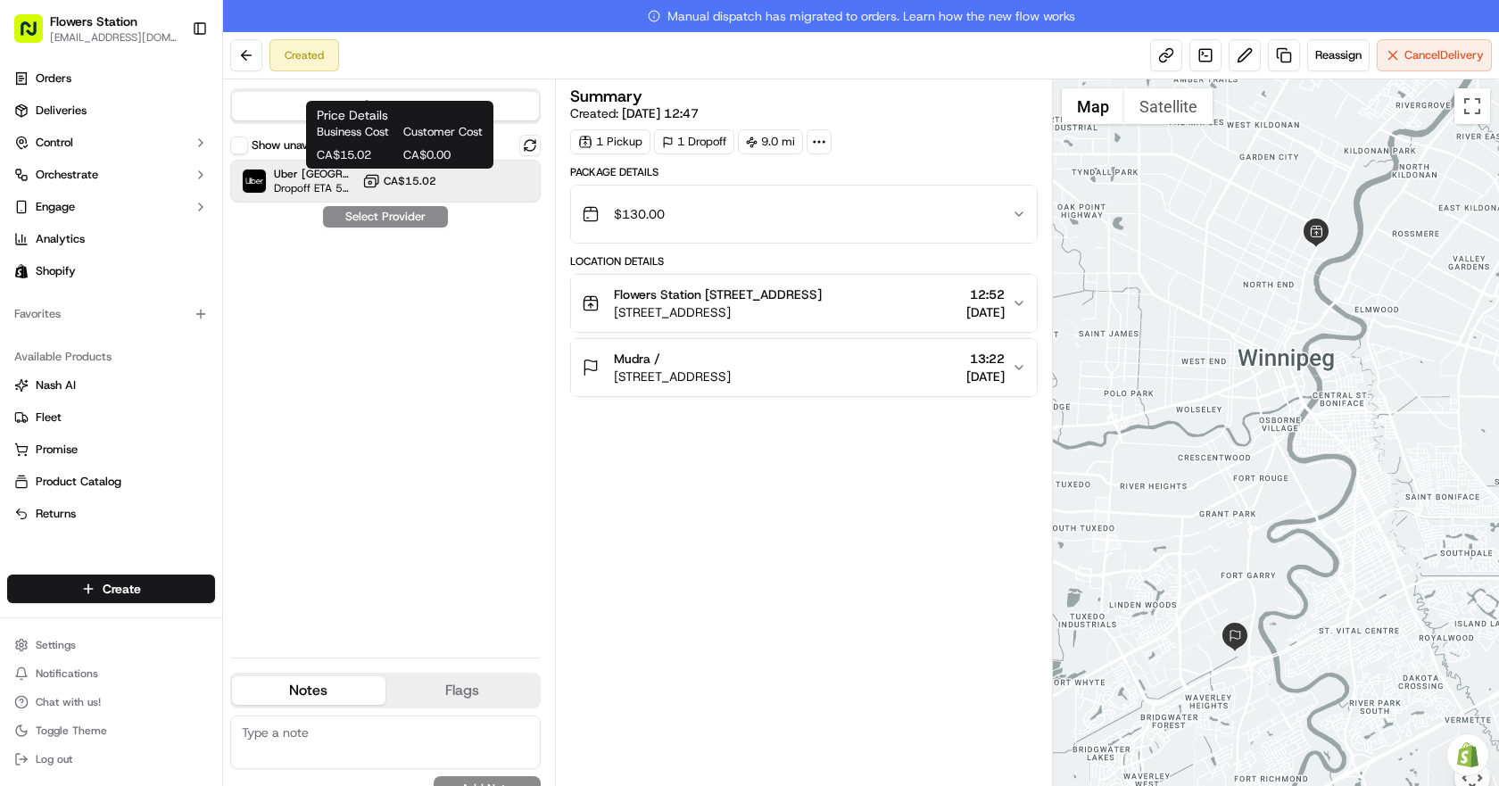
click at [363, 172] on icon at bounding box center [371, 181] width 18 height 18
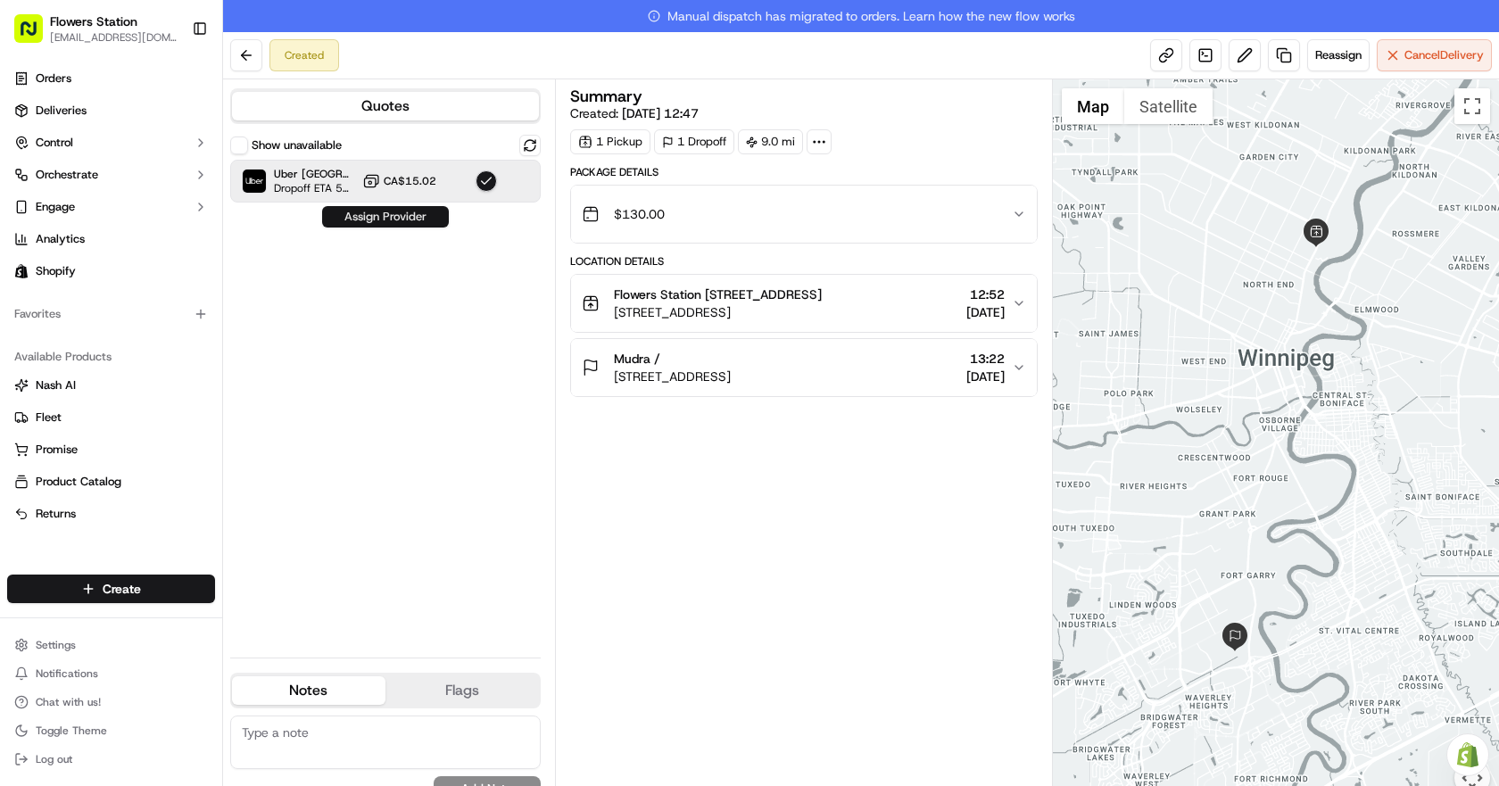
click at [393, 211] on button "Assign Provider" at bounding box center [385, 216] width 127 height 21
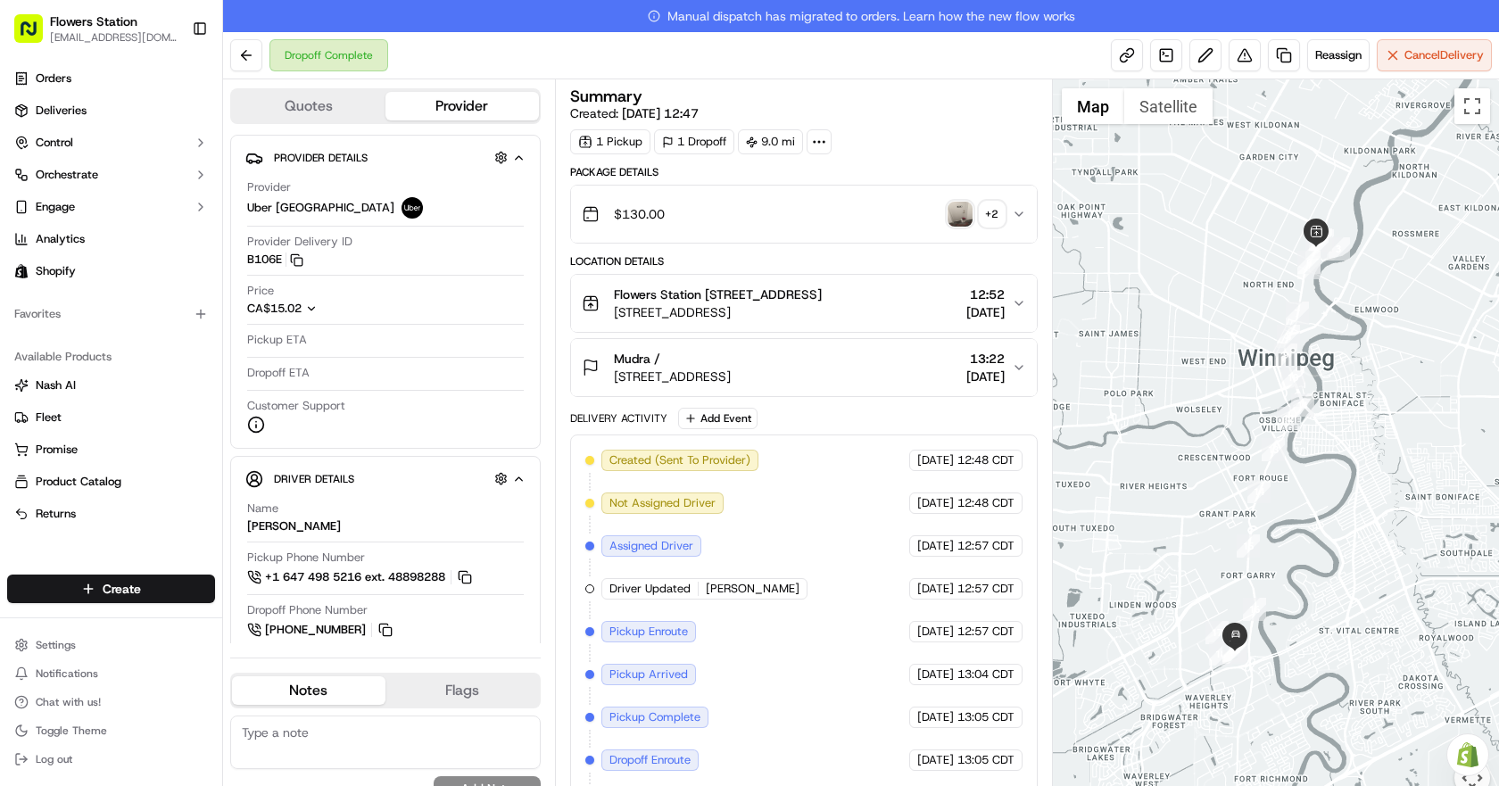
click at [954, 217] on img "button" at bounding box center [959, 214] width 25 height 25
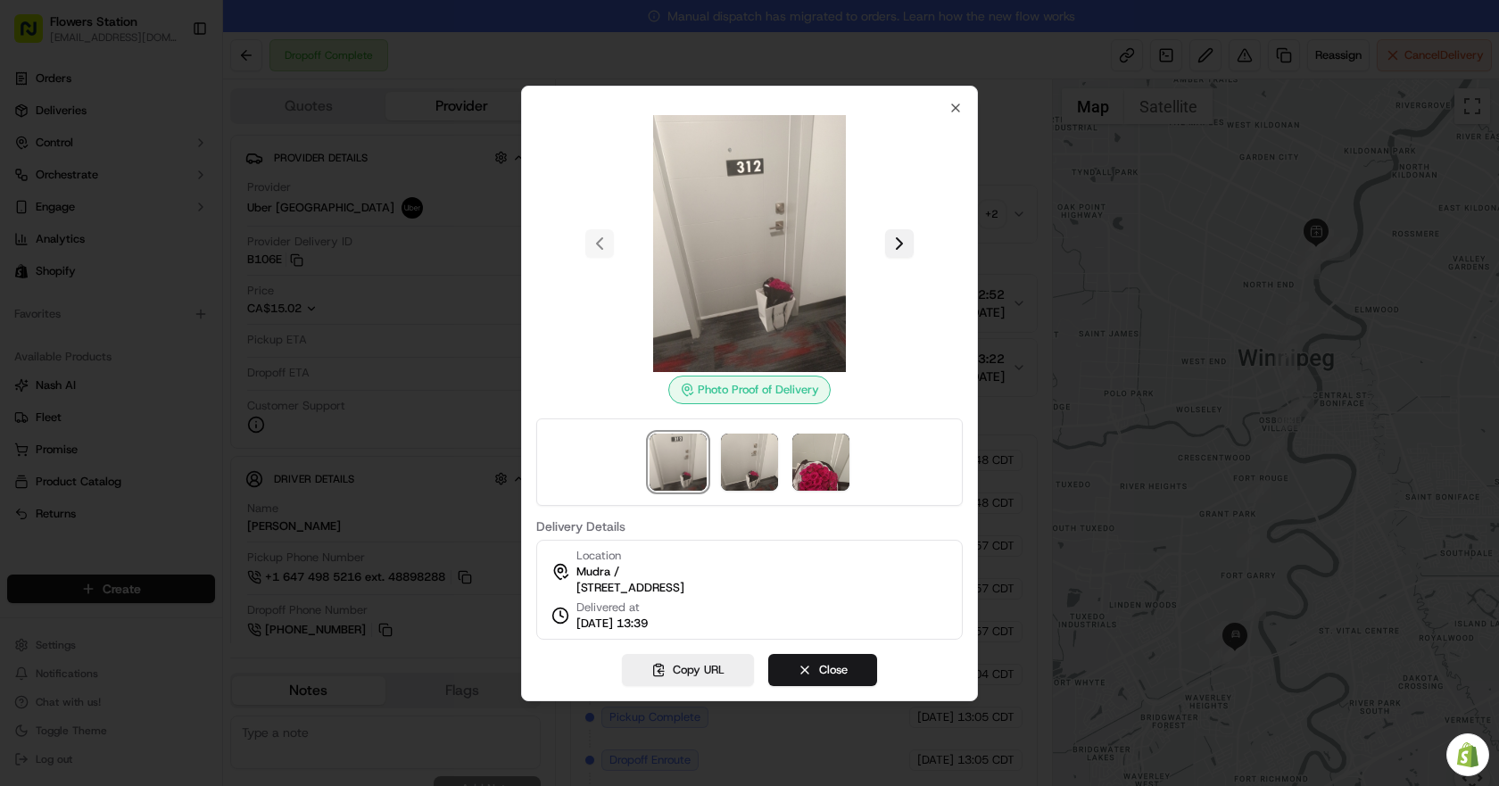
click at [901, 236] on button at bounding box center [899, 243] width 29 height 29
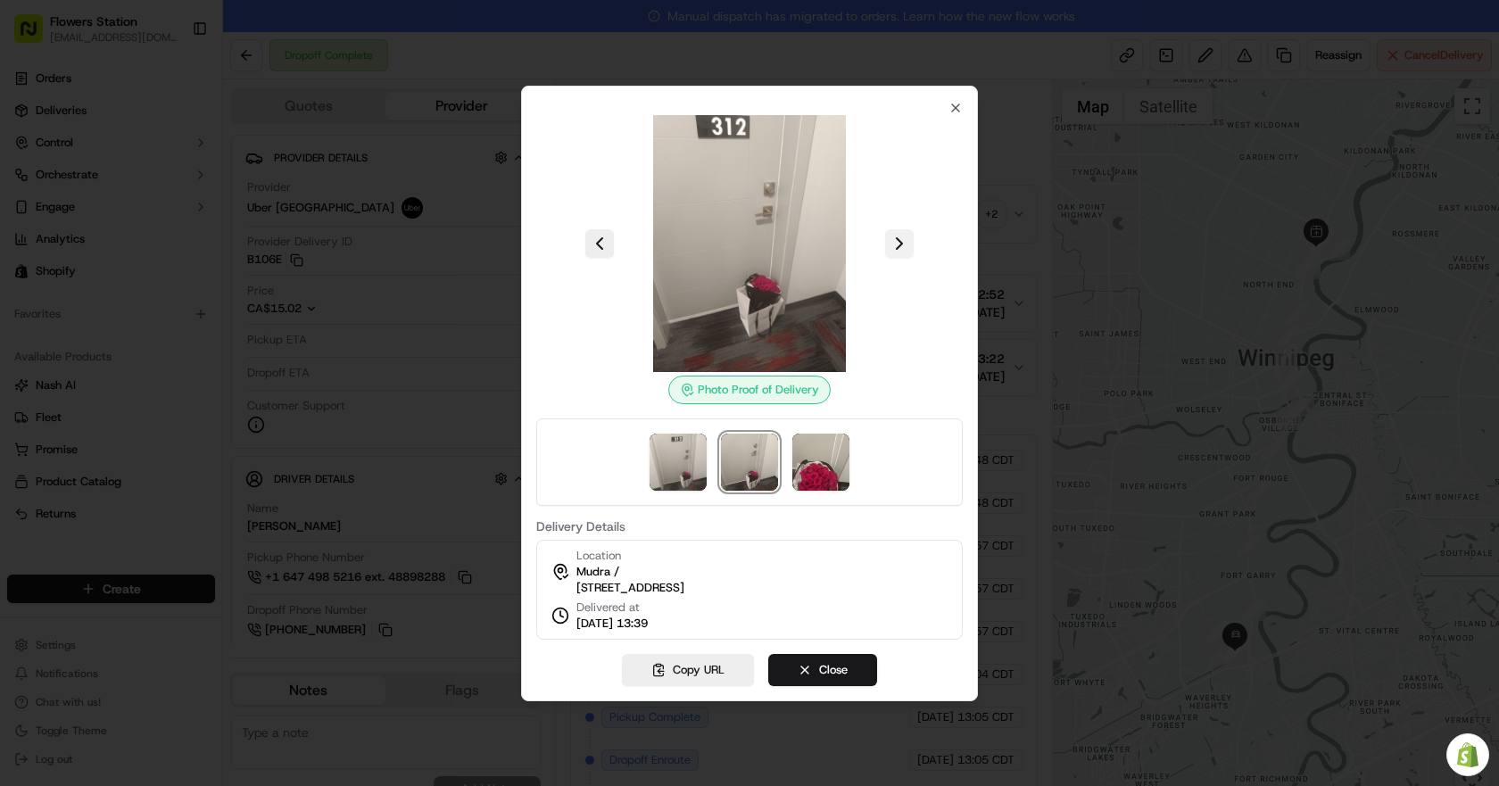
click at [901, 236] on button at bounding box center [899, 243] width 29 height 29
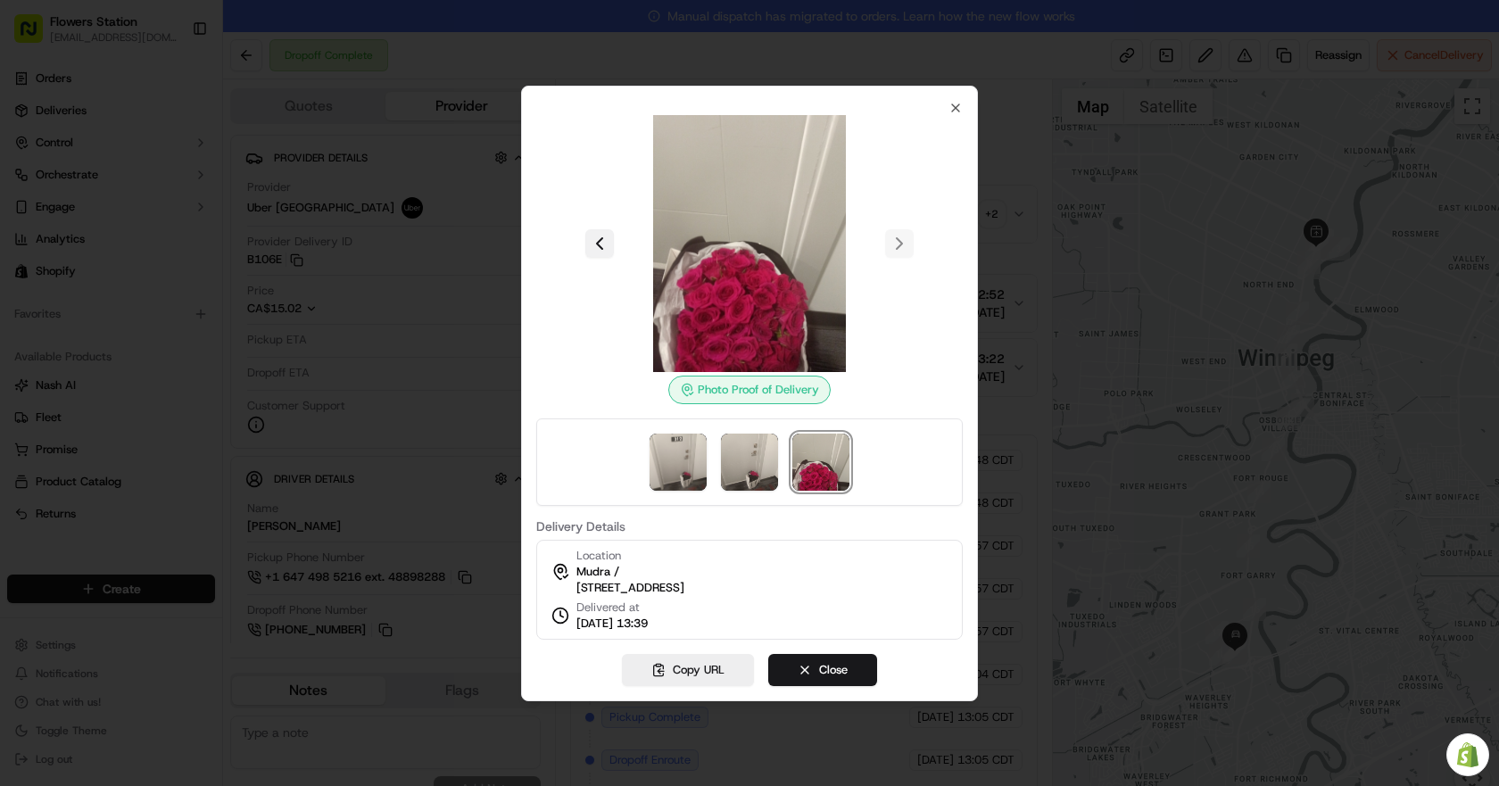
click at [612, 236] on button at bounding box center [599, 243] width 29 height 29
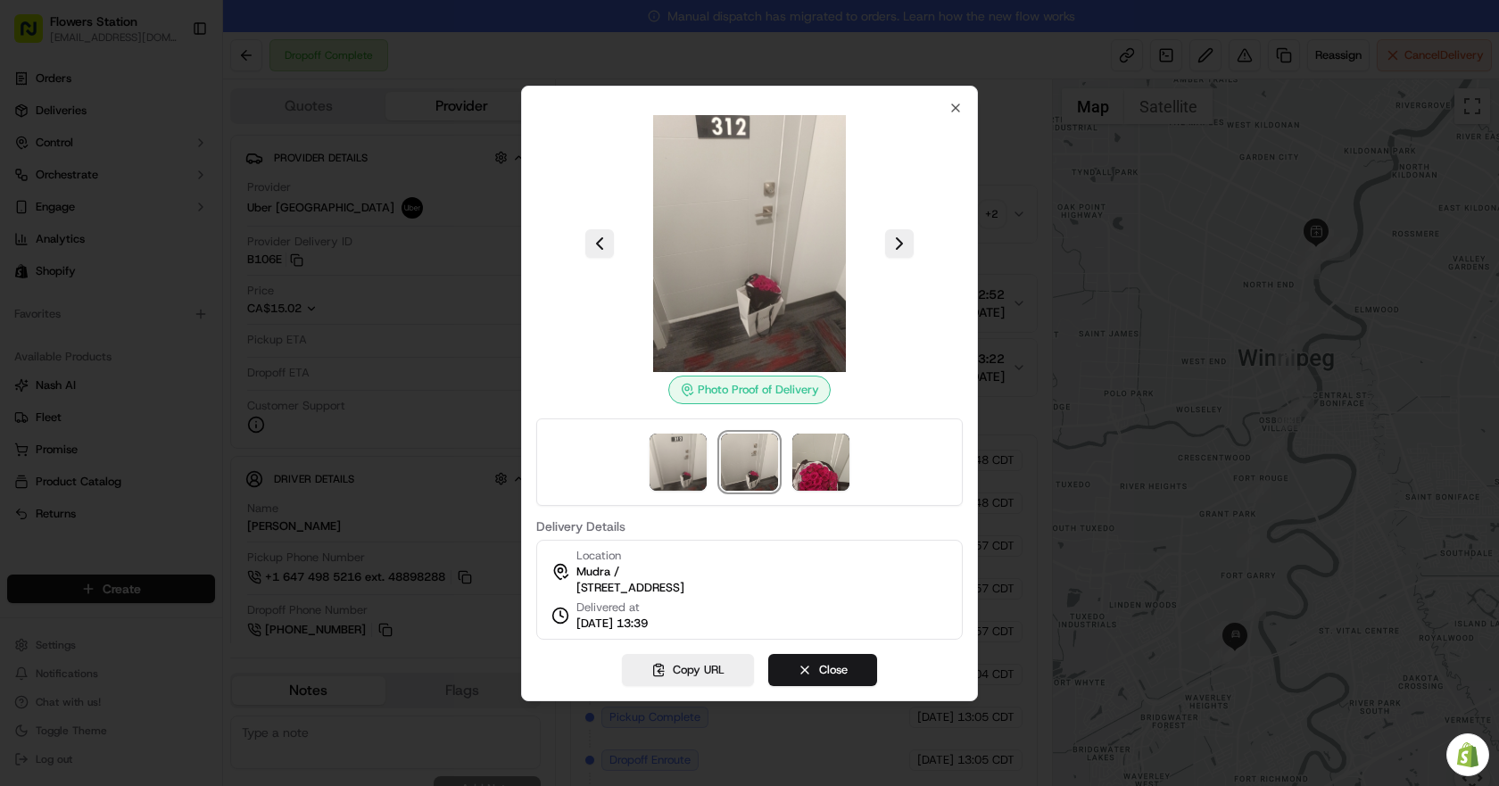
click at [1245, 737] on div at bounding box center [749, 393] width 1499 height 786
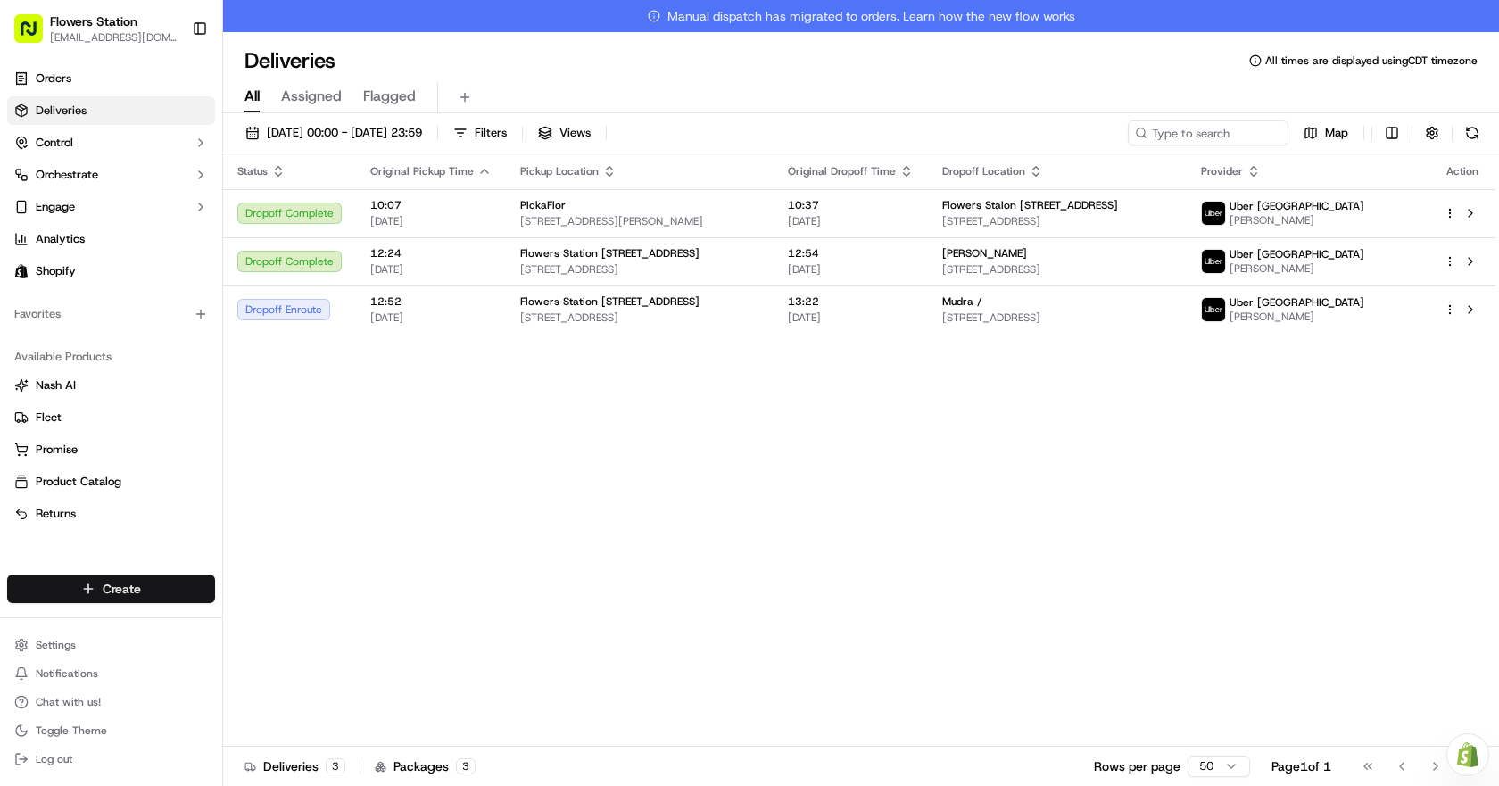
click at [189, 589] on html "Flowers Station 1318mainflowersstation@gmail.com Toggle Sidebar Orders Deliveri…" at bounding box center [749, 393] width 1499 height 786
click at [275, 622] on link "Delivery" at bounding box center [322, 622] width 199 height 32
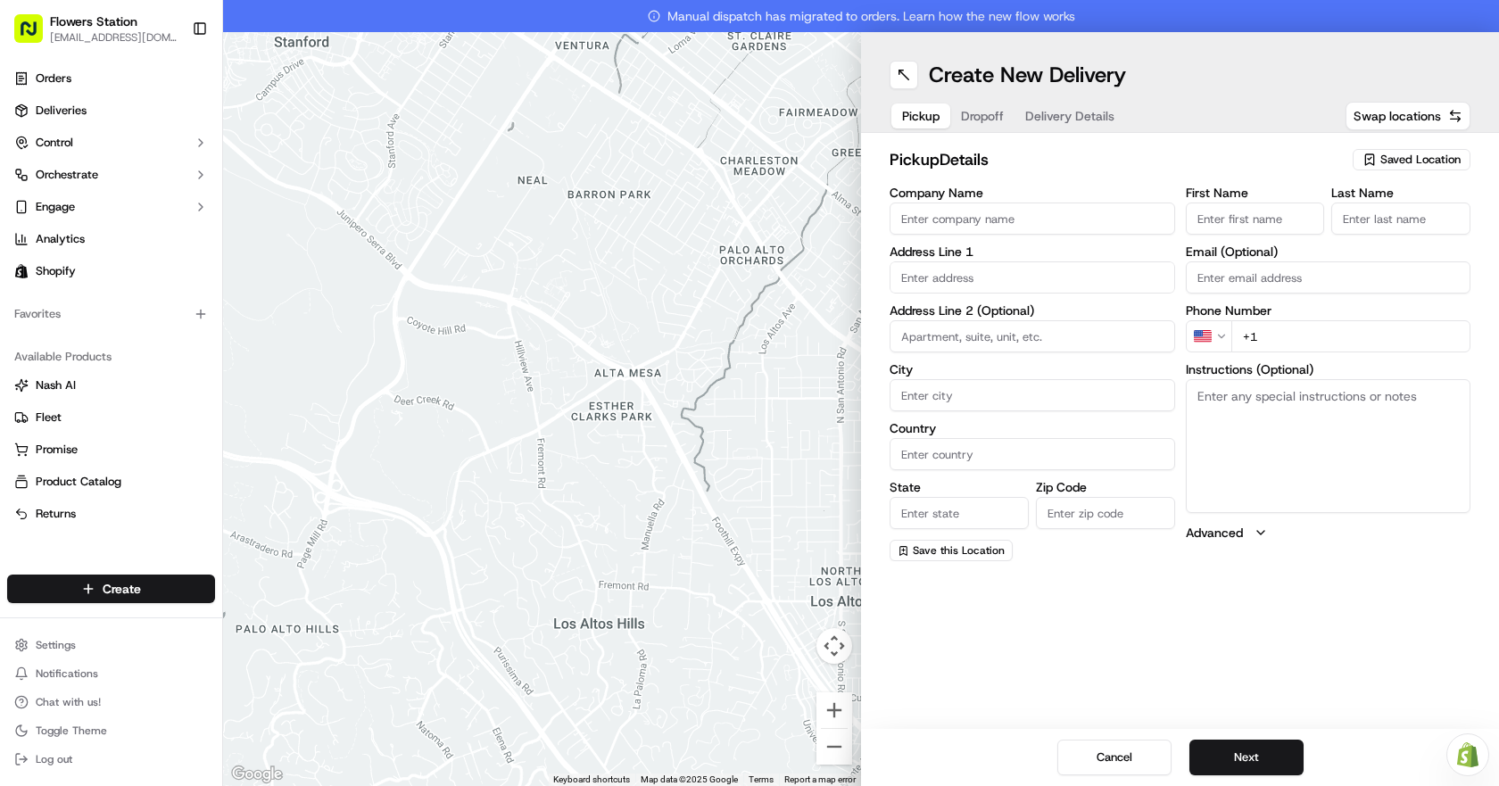
click at [1394, 158] on span "Saved Location" at bounding box center [1420, 160] width 80 height 16
click at [1333, 230] on span "Flowers Station [STREET_ADDRESS]" at bounding box center [1380, 227] width 219 height 16
type input "Flowers Station [STREET_ADDRESS]"
type input "[STREET_ADDRESS]"
type input "[GEOGRAPHIC_DATA]"
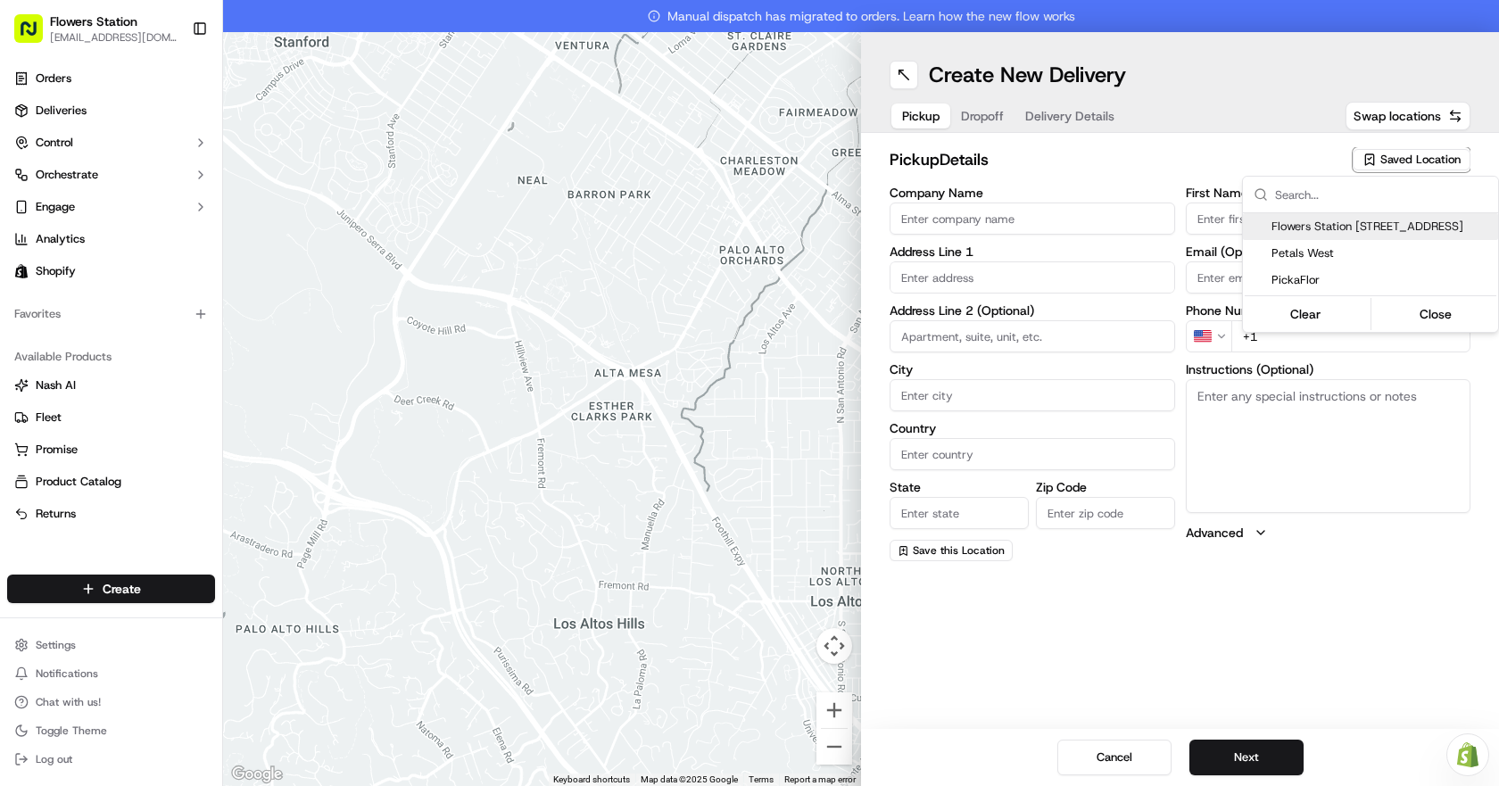
type input "CA"
type input "MB"
type input "R2W 3T5"
type input "[PHONE_NUMBER]"
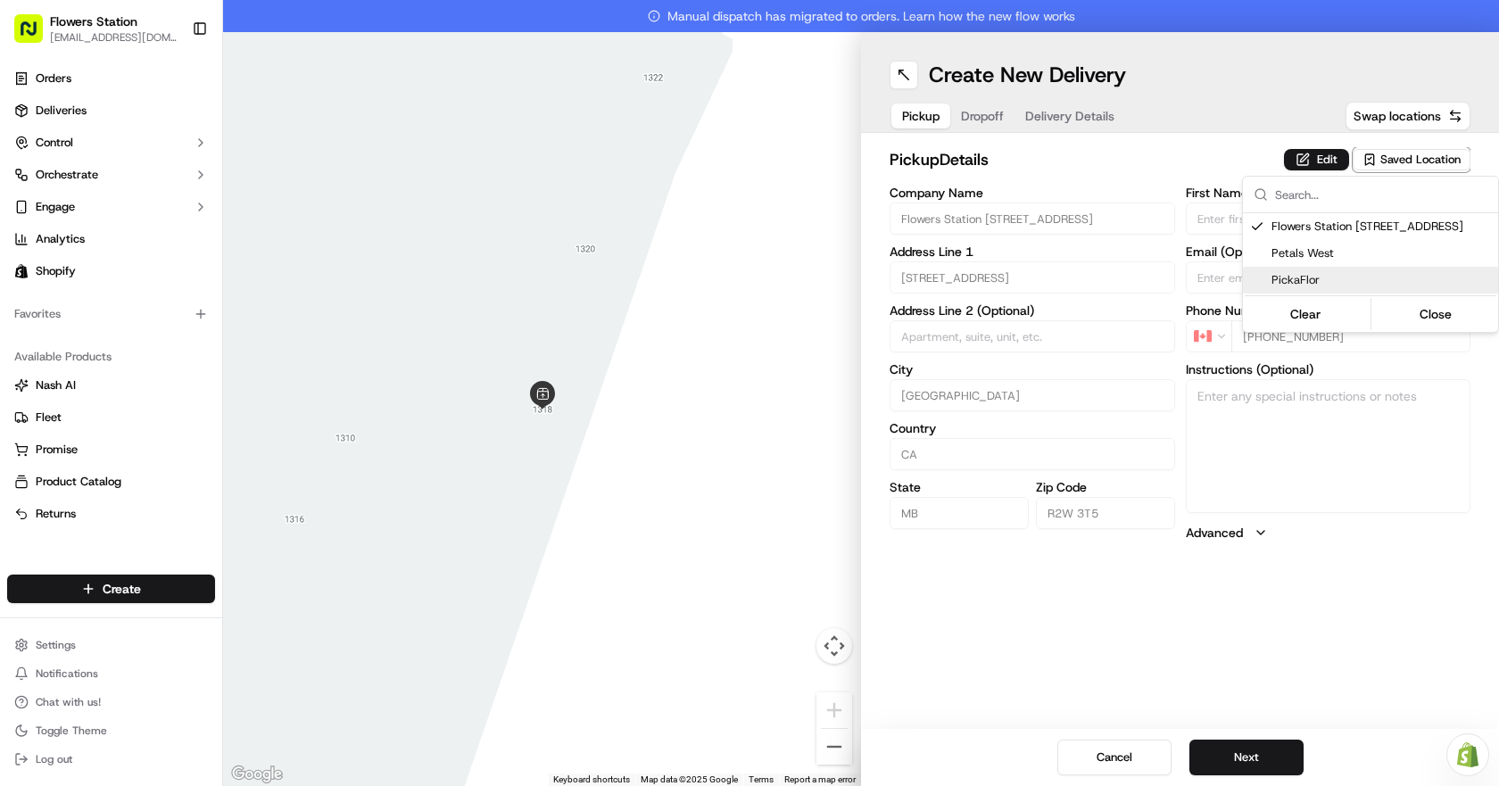
click at [1267, 750] on html "Flowers Station [EMAIL_ADDRESS][DOMAIN_NAME] Toggle Sidebar Orders Deliveries C…" at bounding box center [749, 393] width 1499 height 786
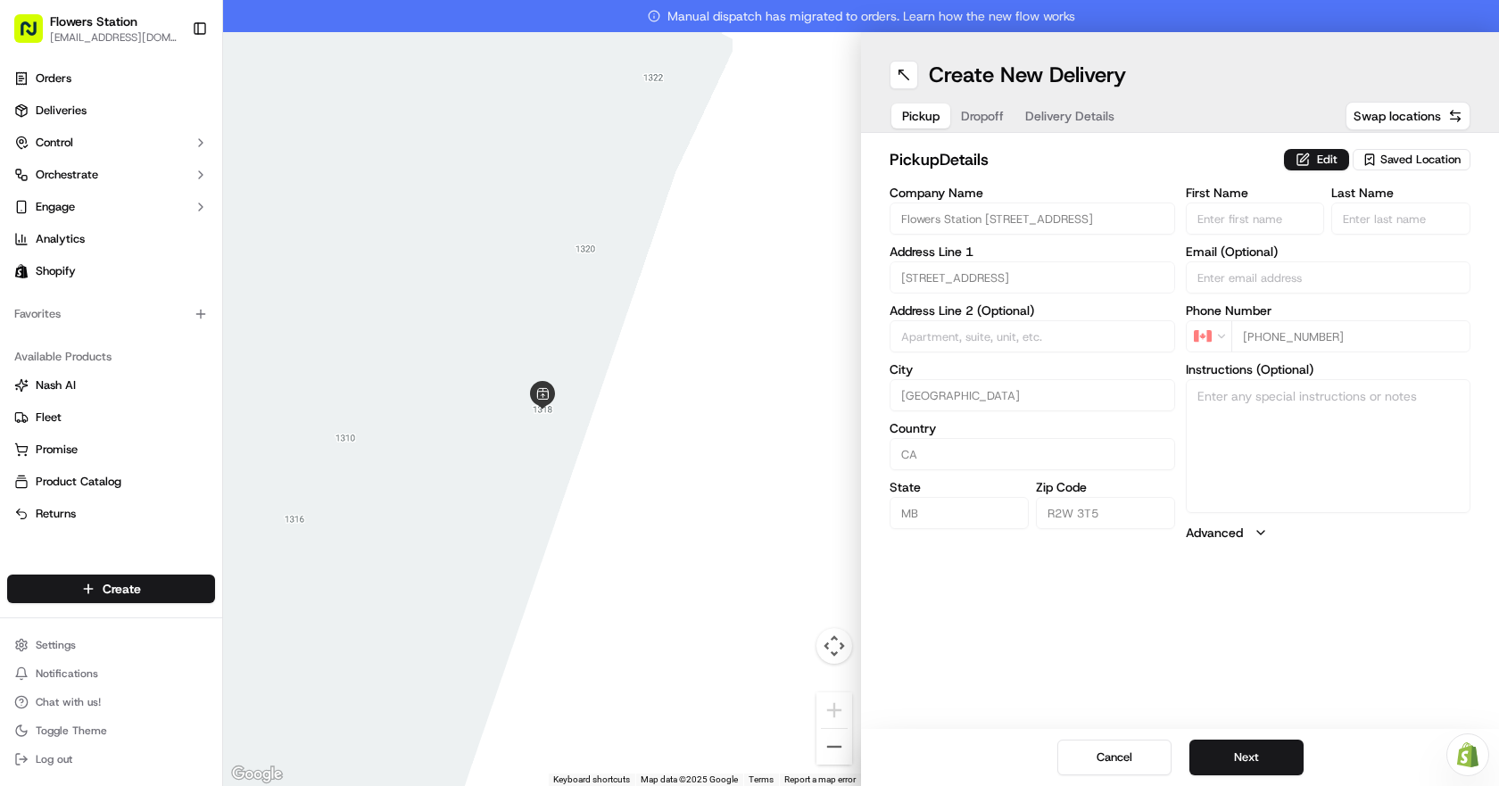
click at [1267, 750] on button "Next" at bounding box center [1246, 758] width 114 height 36
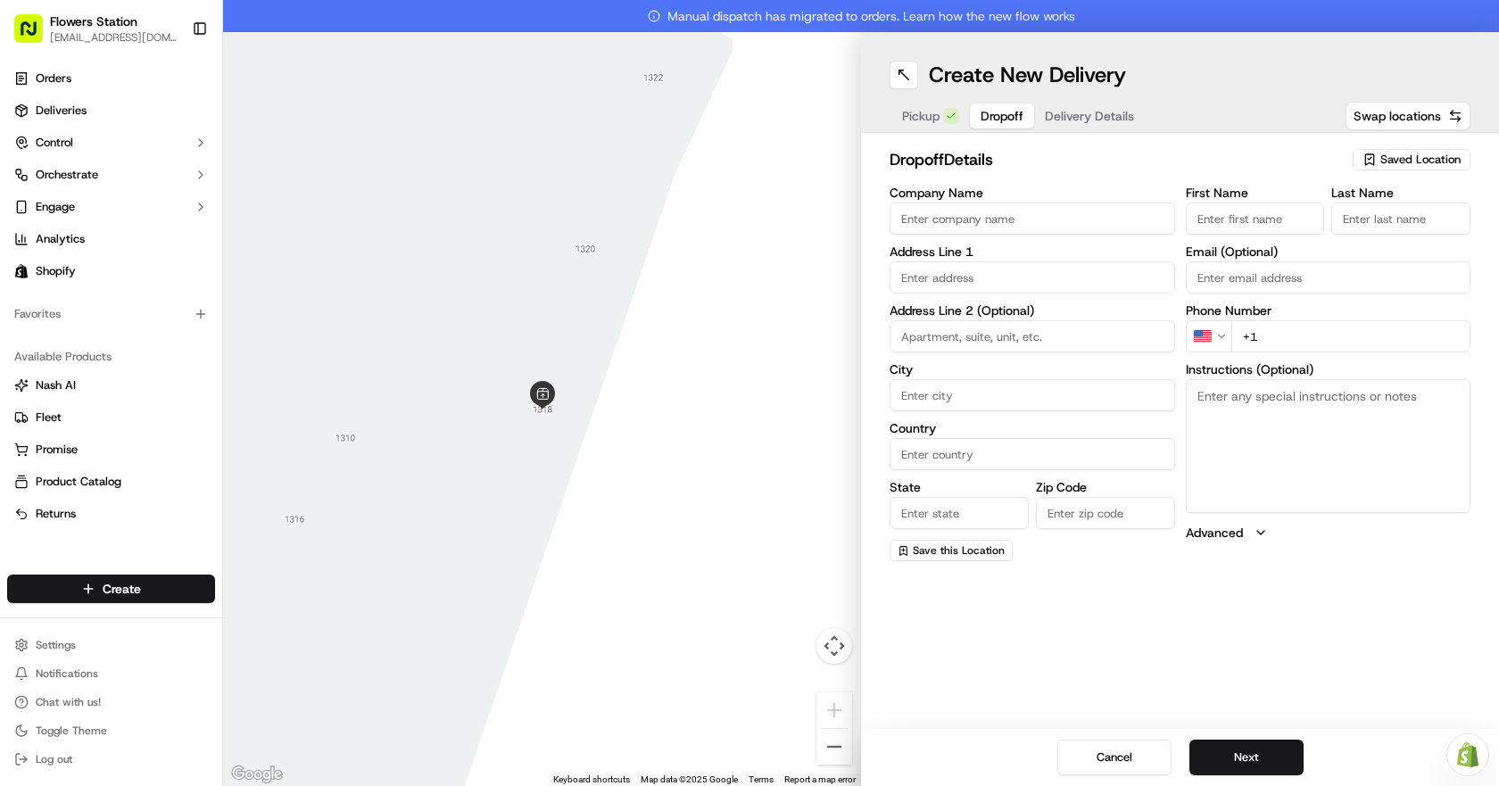
click at [1247, 223] on input "First Name" at bounding box center [1255, 219] width 139 height 32
type input "Margaret"
click at [1364, 221] on input "Last Name" at bounding box center [1400, 219] width 139 height 32
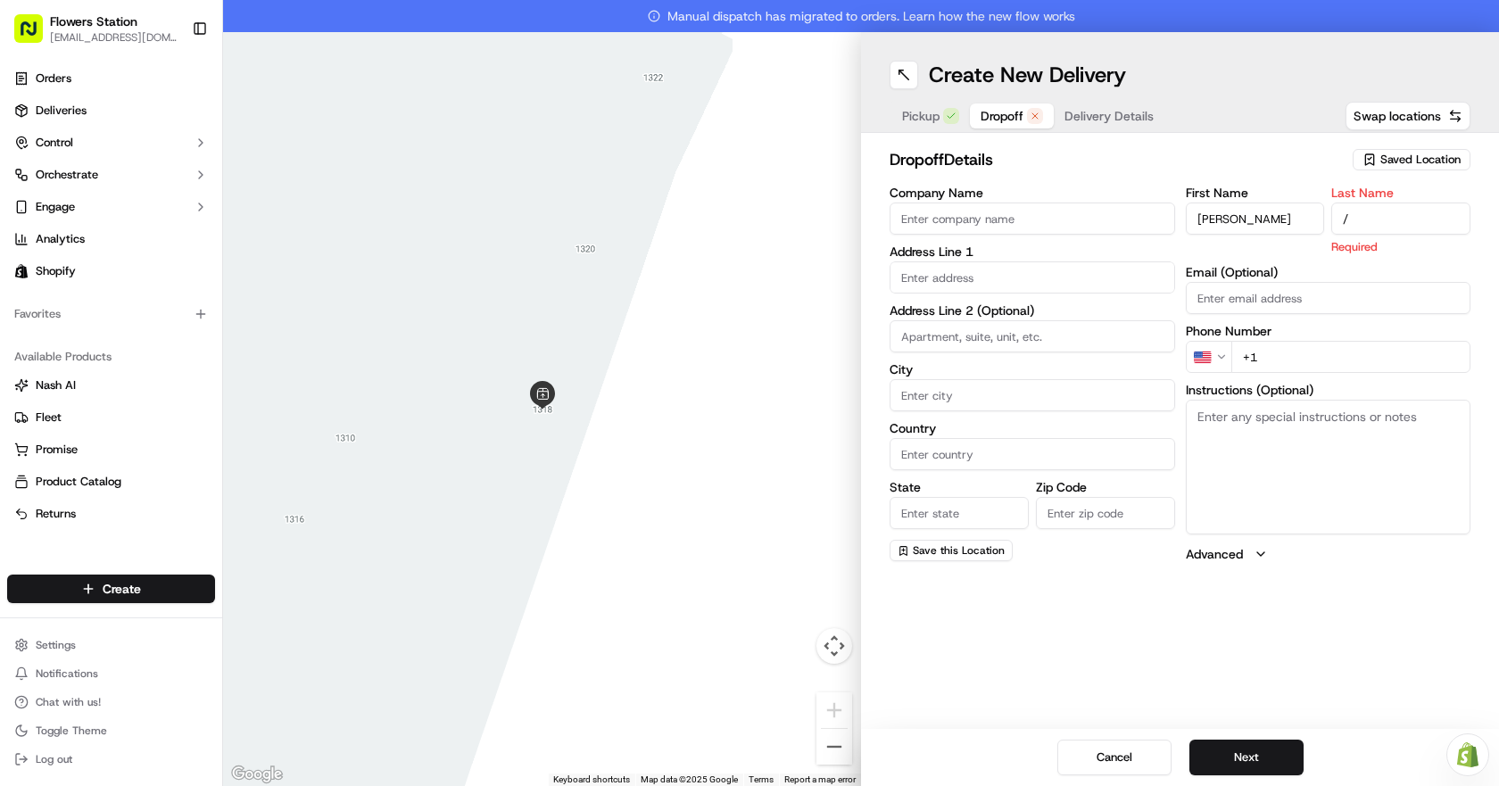
type input "/"
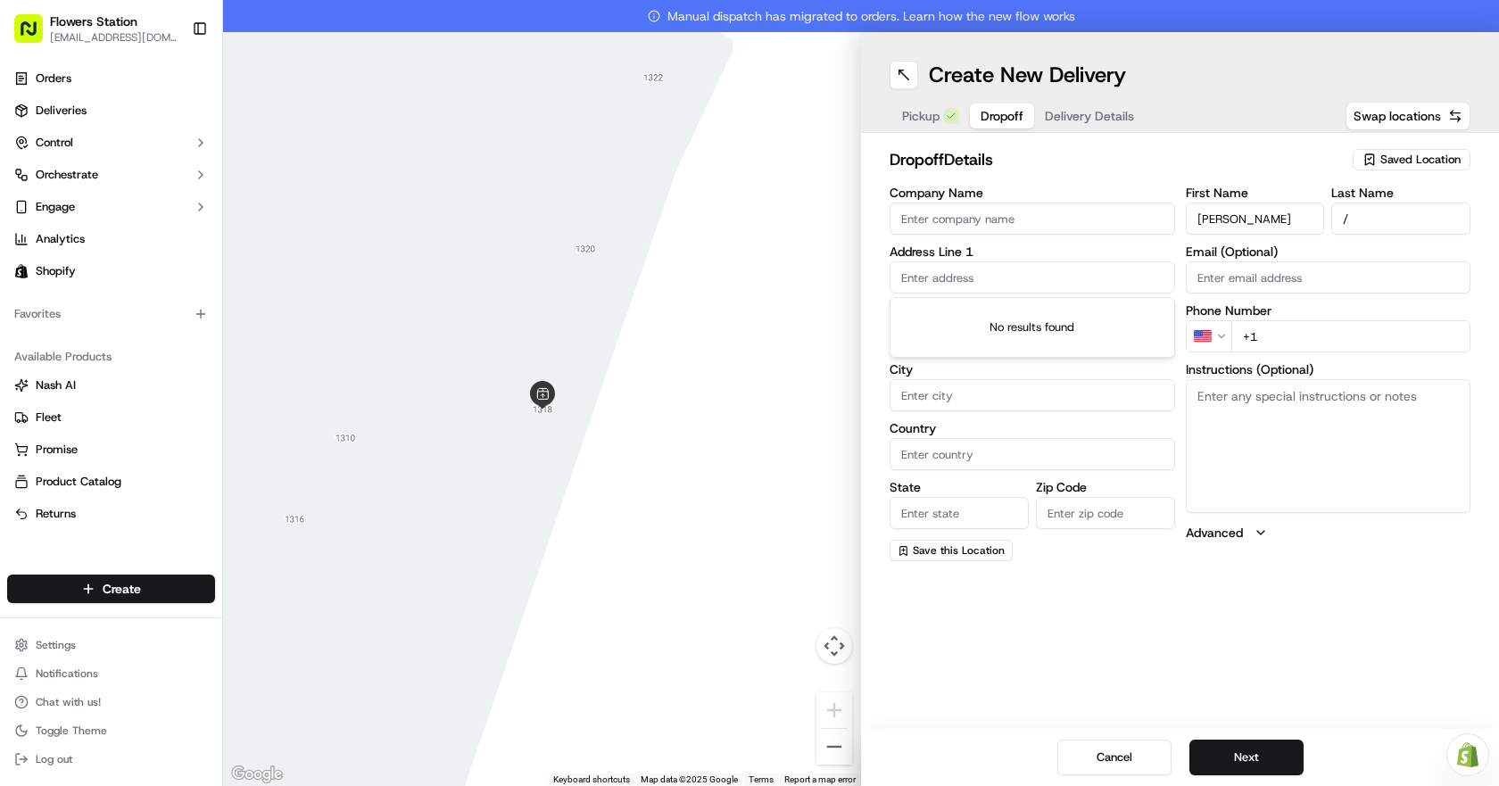
drag, startPoint x: 930, startPoint y: 270, endPoint x: 924, endPoint y: 190, distance: 80.5
click at [930, 270] on input "text" at bounding box center [1031, 277] width 285 height 32
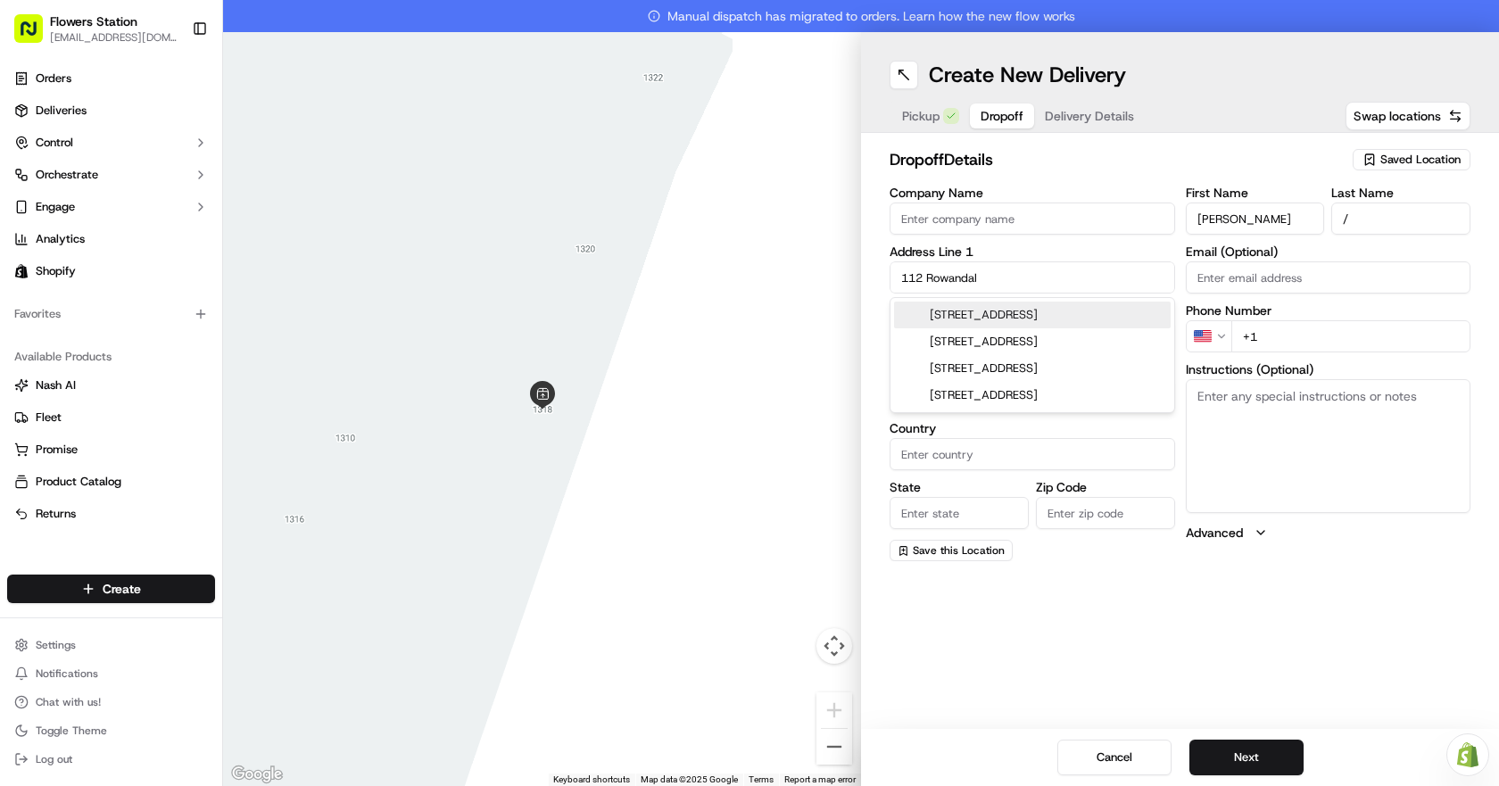
click at [1064, 323] on div "112 Rowandale Crescent, Winnipeg, MB, Canada" at bounding box center [1032, 315] width 277 height 27
type input "112 Rowandale Crescent, Winnipeg, MB R2K 0A1, Canada"
type input "[GEOGRAPHIC_DATA]"
type input "MB"
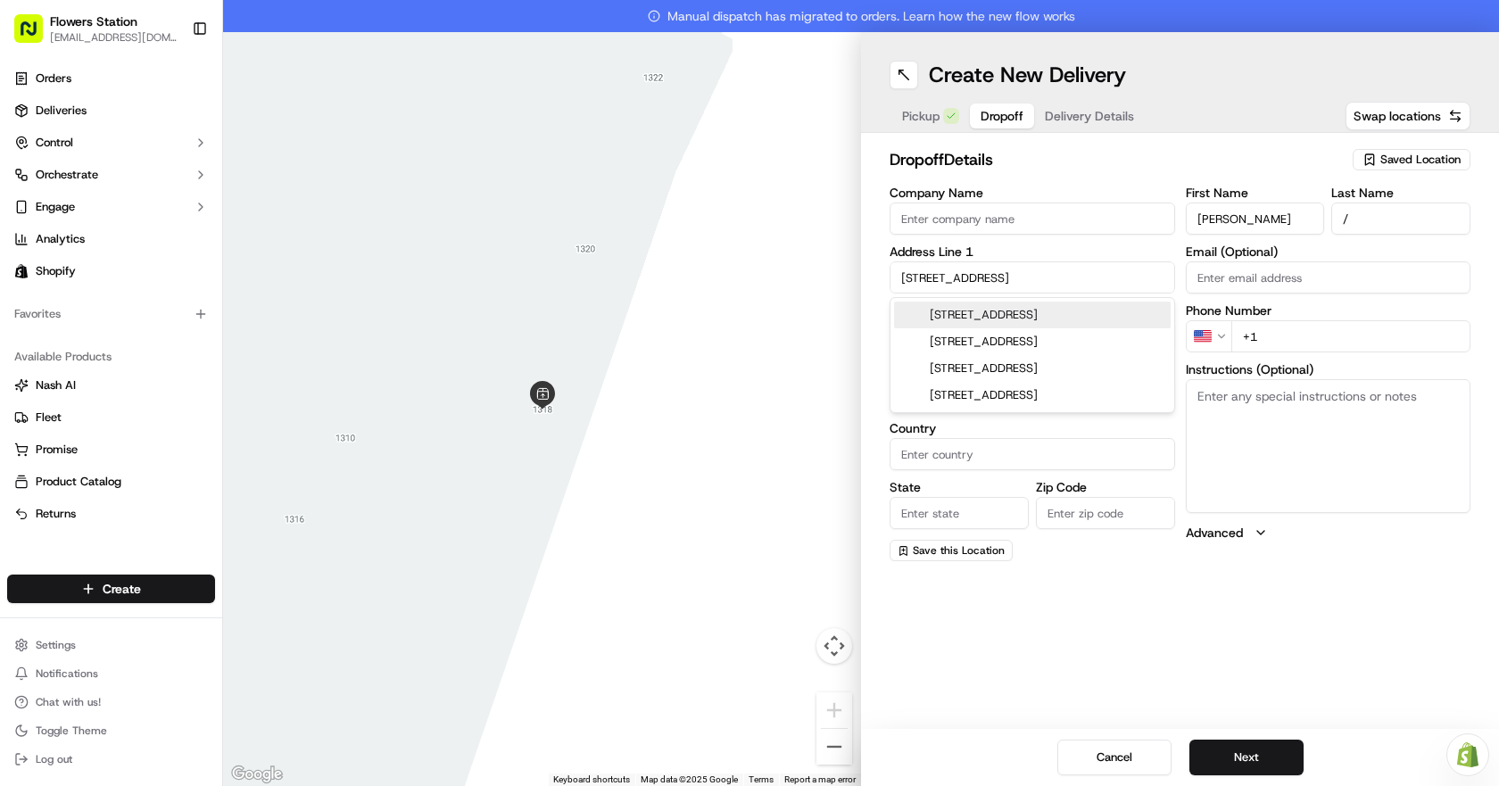
type input "R2K 0A1"
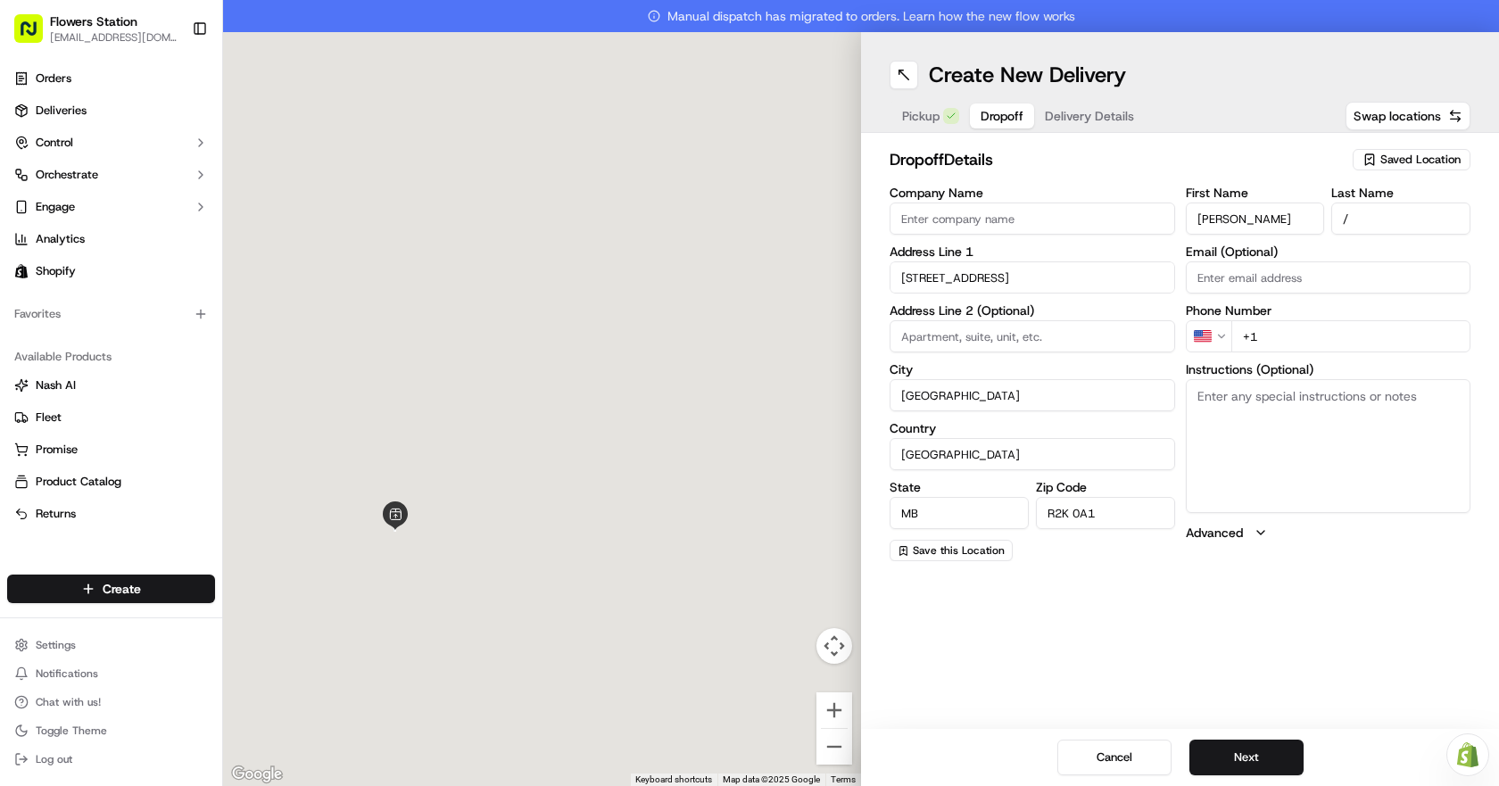
type input "112 Rowandale Crescent"
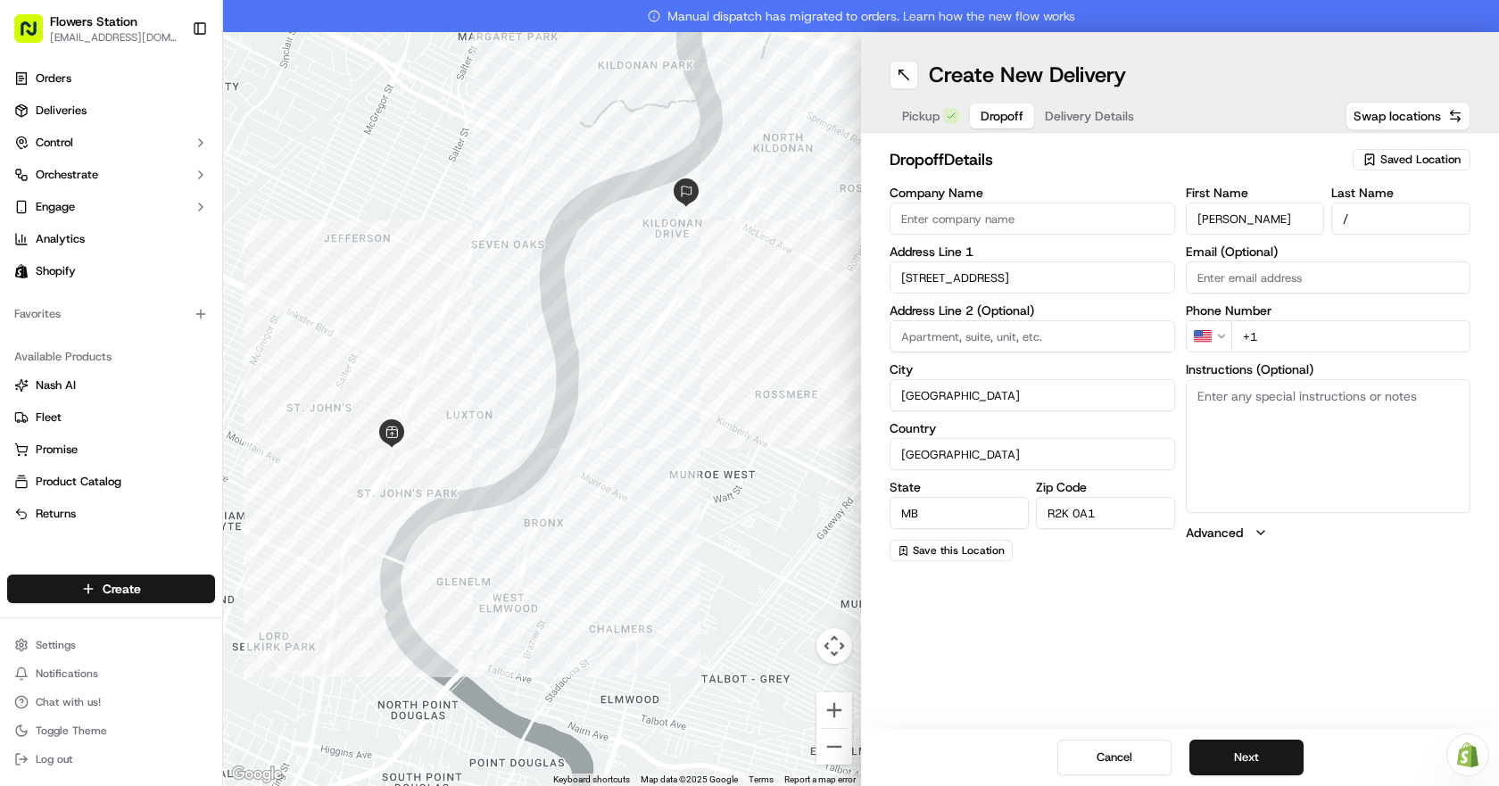
drag, startPoint x: 1367, startPoint y: 336, endPoint x: 1366, endPoint y: 347, distance: 10.7
click at [1367, 343] on input "+1" at bounding box center [1351, 336] width 240 height 32
type input "+1 204 791 5460"
click at [1258, 750] on button "Next" at bounding box center [1246, 758] width 114 height 36
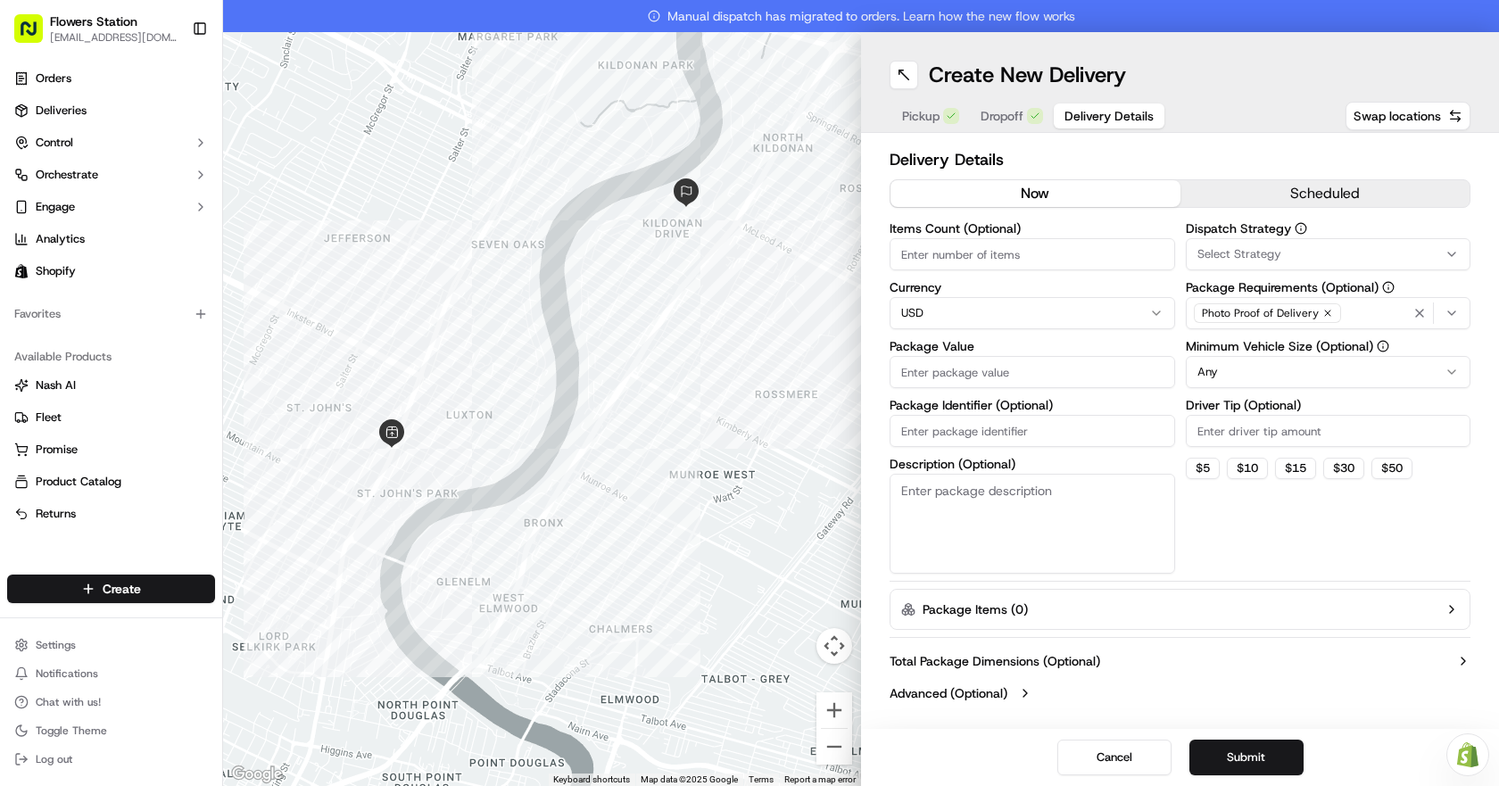
click at [1020, 380] on input "Package Value" at bounding box center [1031, 372] width 285 height 32
type input "100"
click at [1376, 311] on div "Photo Proof of Delivery" at bounding box center [1328, 313] width 277 height 27
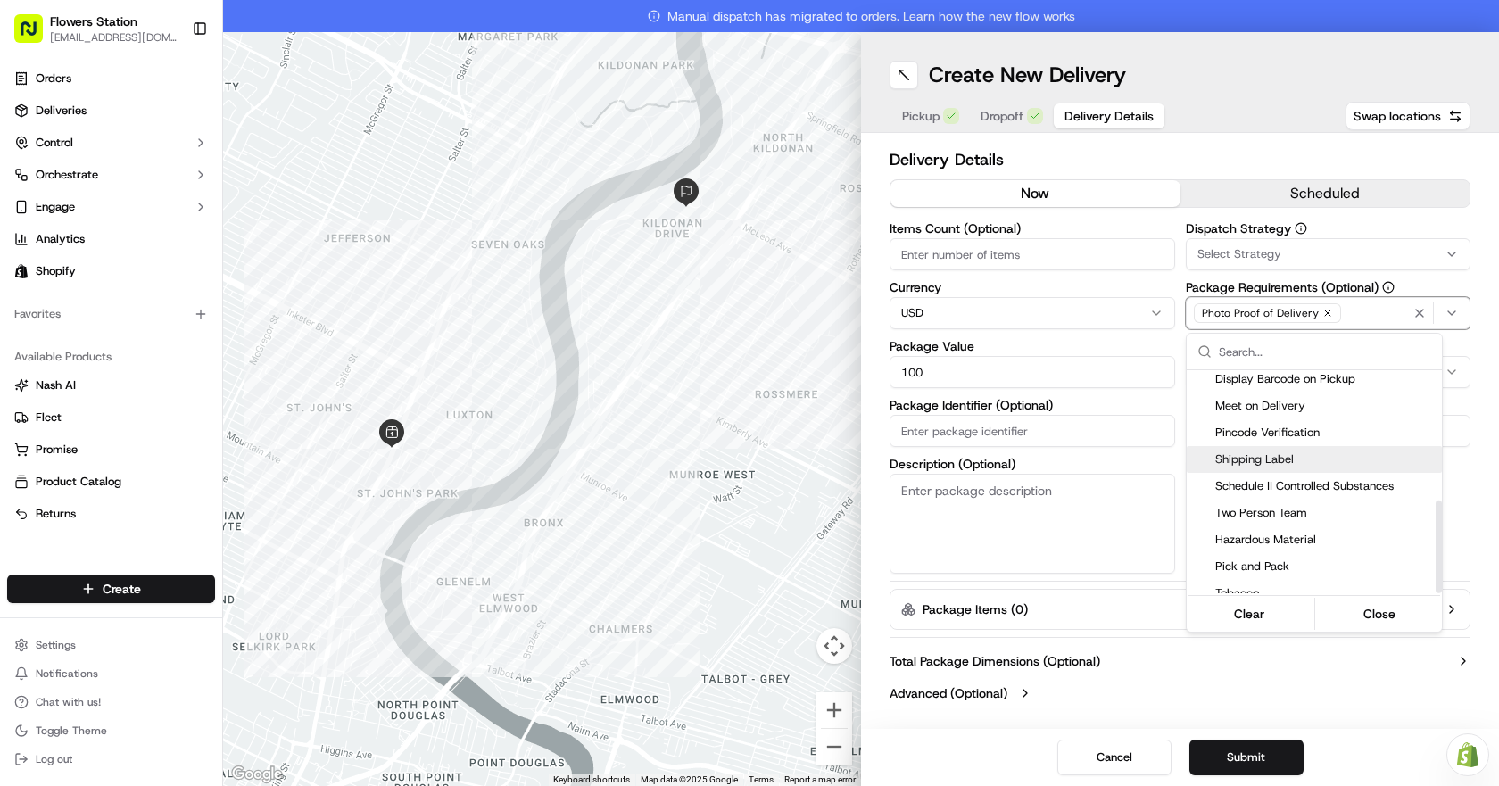
scroll to position [312, 0]
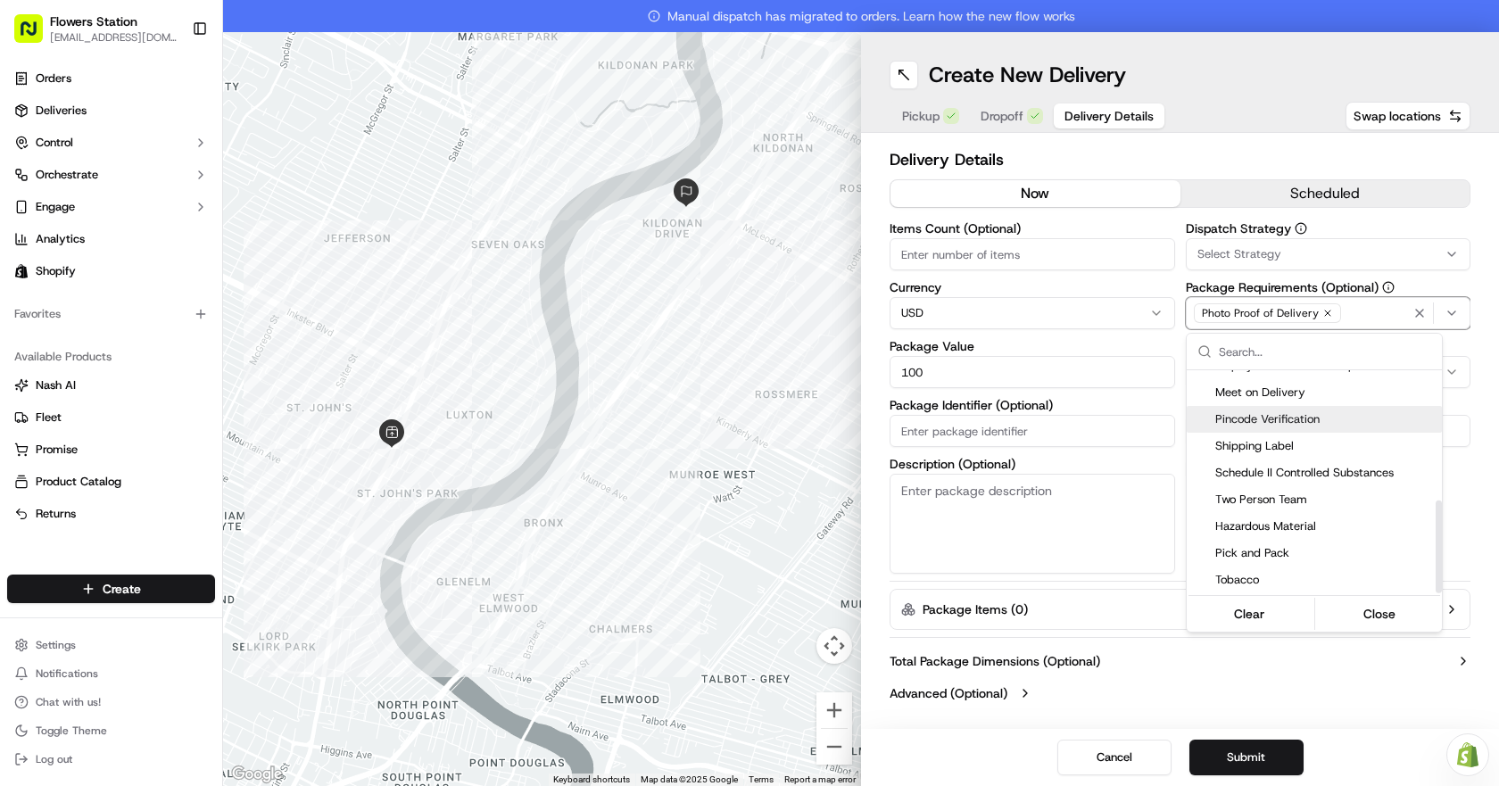
click at [1331, 421] on span "Pincode Verification" at bounding box center [1324, 419] width 219 height 16
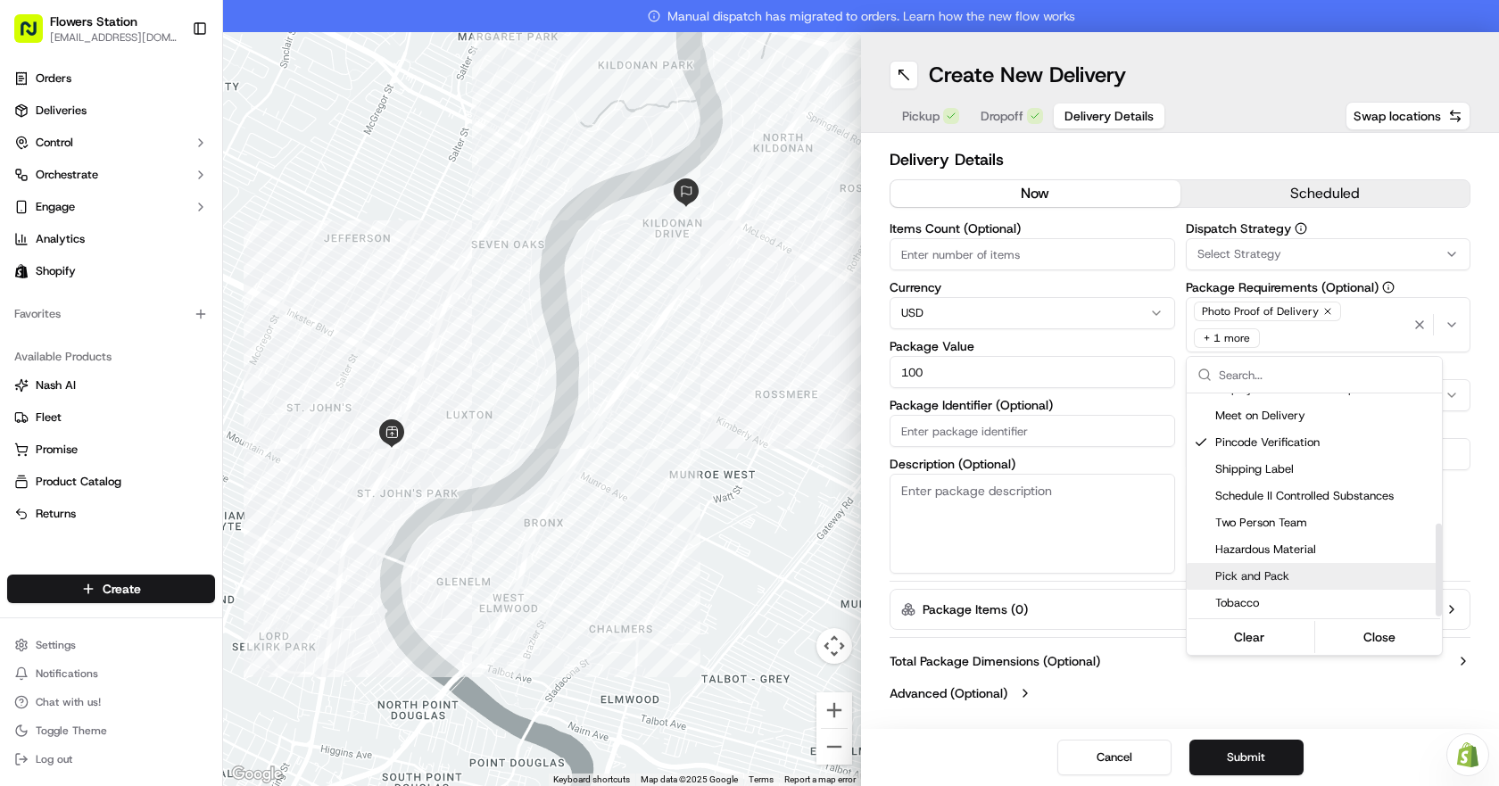
click at [1262, 760] on html "Flowers Station 1318mainflowersstation@gmail.com Toggle Sidebar Orders Deliveri…" at bounding box center [749, 393] width 1499 height 786
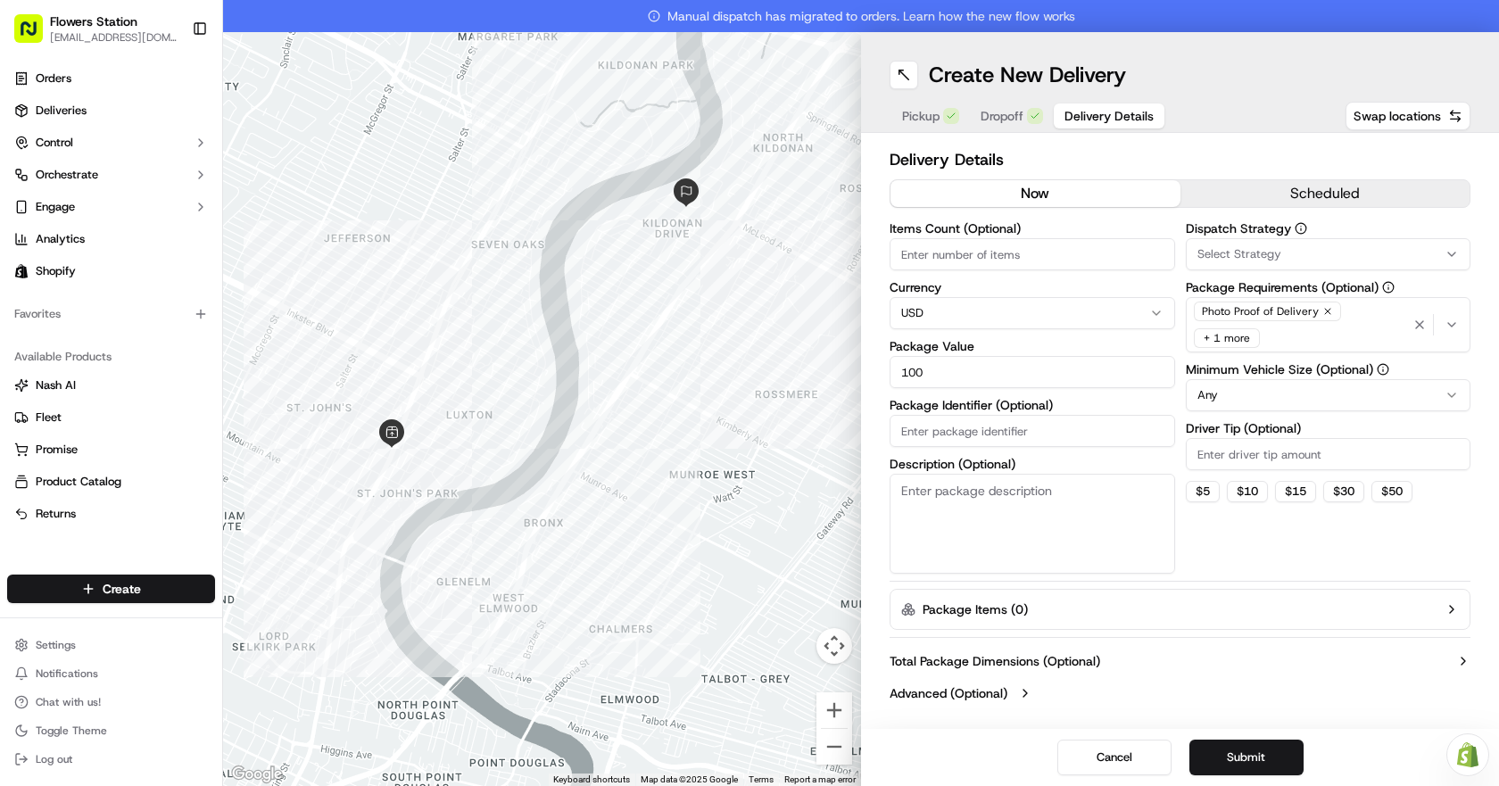
click at [1262, 760] on button "Submit" at bounding box center [1246, 758] width 114 height 36
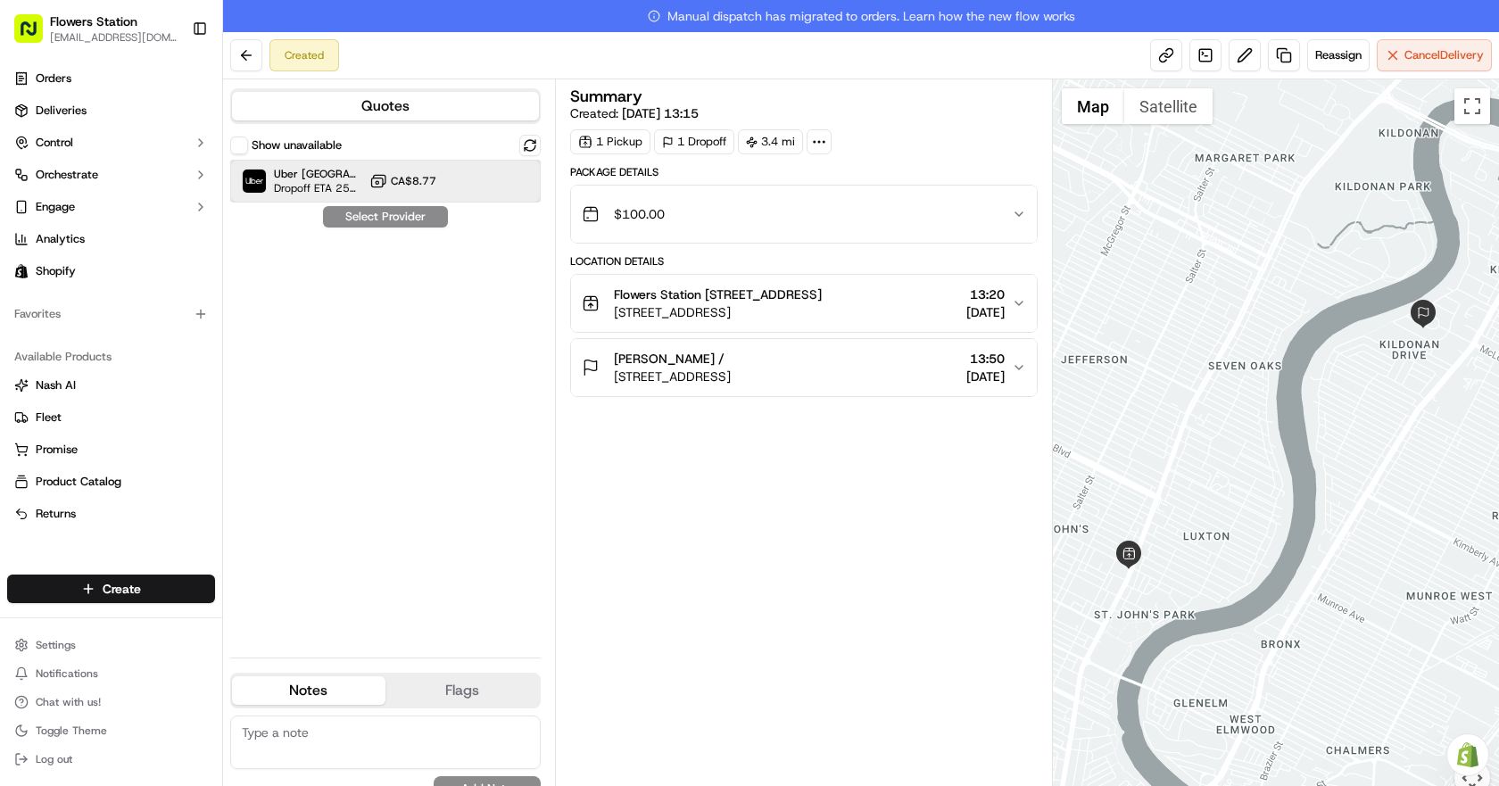
click at [453, 191] on div "Uber Canada Dropoff ETA 25 minutes CA$8.77" at bounding box center [385, 181] width 310 height 43
click at [385, 215] on button "Assign Provider" at bounding box center [385, 216] width 127 height 21
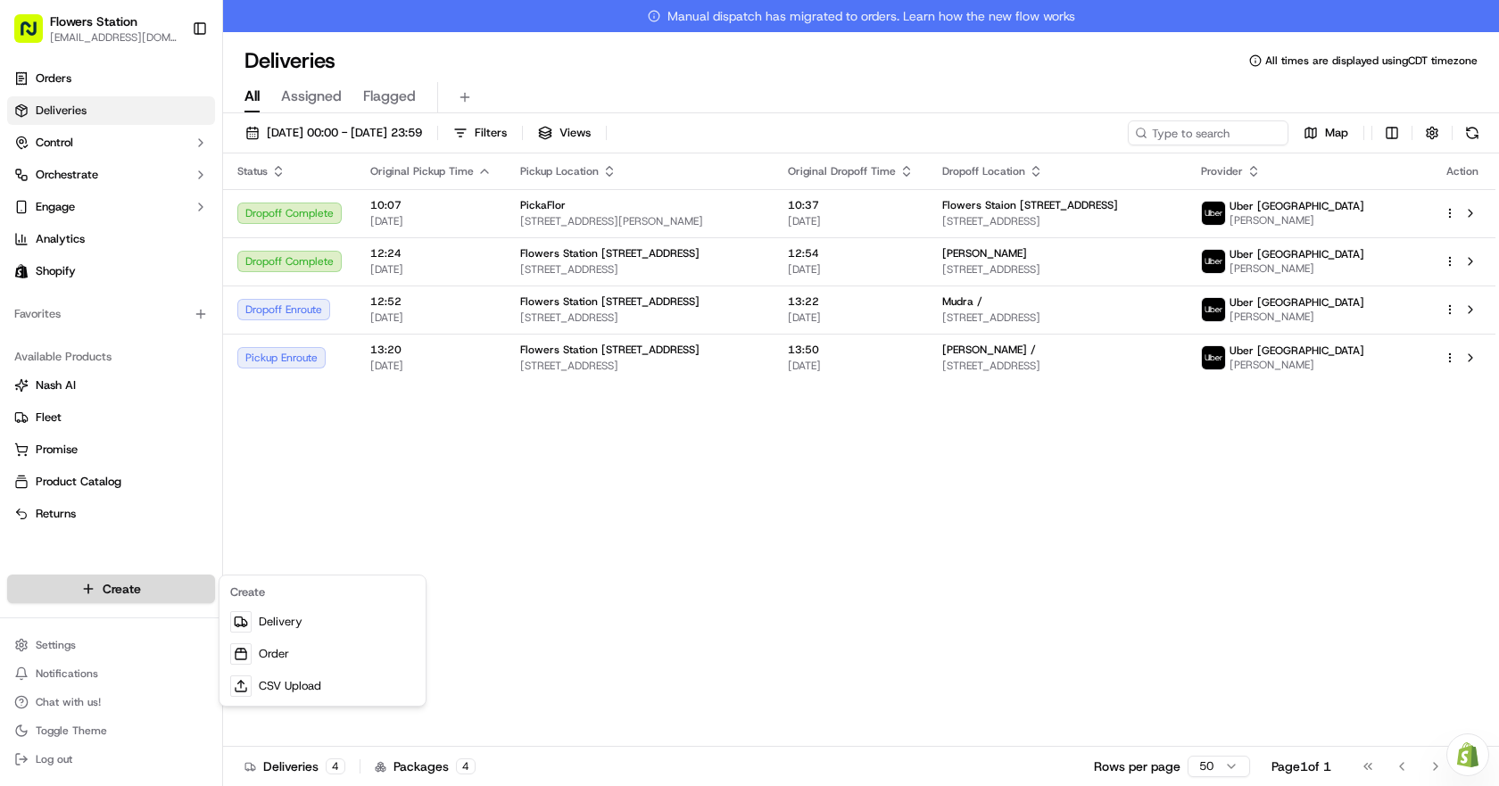
click at [160, 594] on html "Flowers Station 1318mainflowersstation@gmail.com Toggle Sidebar Orders Deliveri…" at bounding box center [749, 393] width 1499 height 786
click at [307, 628] on link "Delivery" at bounding box center [322, 622] width 199 height 32
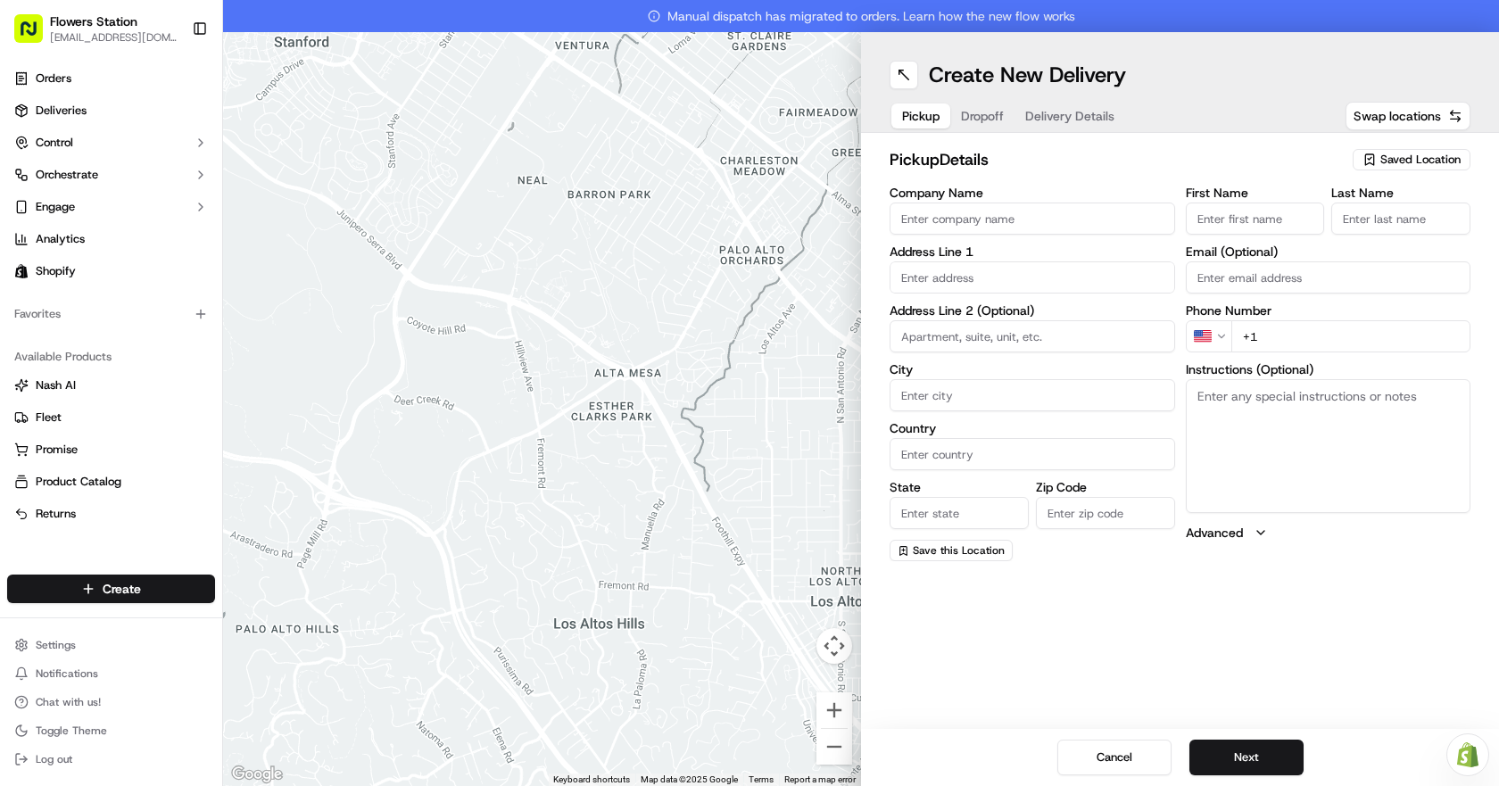
click at [1385, 146] on div "pickup Details Saved Location Company Name Address Line 1 Address Line 2 (Optio…" at bounding box center [1180, 354] width 638 height 443
click at [1385, 152] on span "Saved Location" at bounding box center [1420, 160] width 80 height 16
click at [1364, 227] on span "Flowers Station [STREET_ADDRESS]" at bounding box center [1380, 227] width 219 height 16
type input "Flowers Station [STREET_ADDRESS]"
type input "[STREET_ADDRESS]"
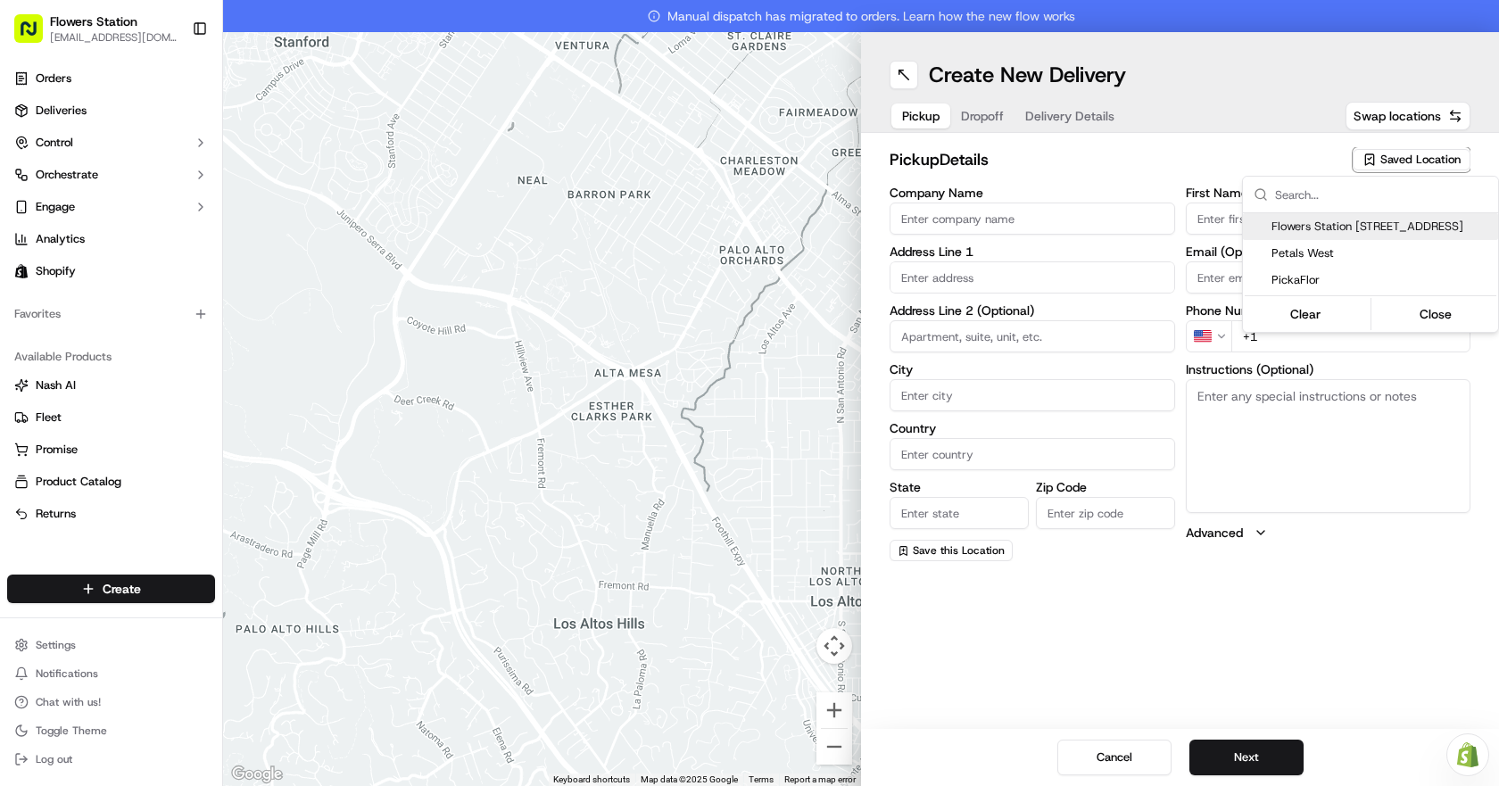
type input "[GEOGRAPHIC_DATA]"
type input "CA"
type input "MB"
type input "R2W 3T5"
type input "[PHONE_NUMBER]"
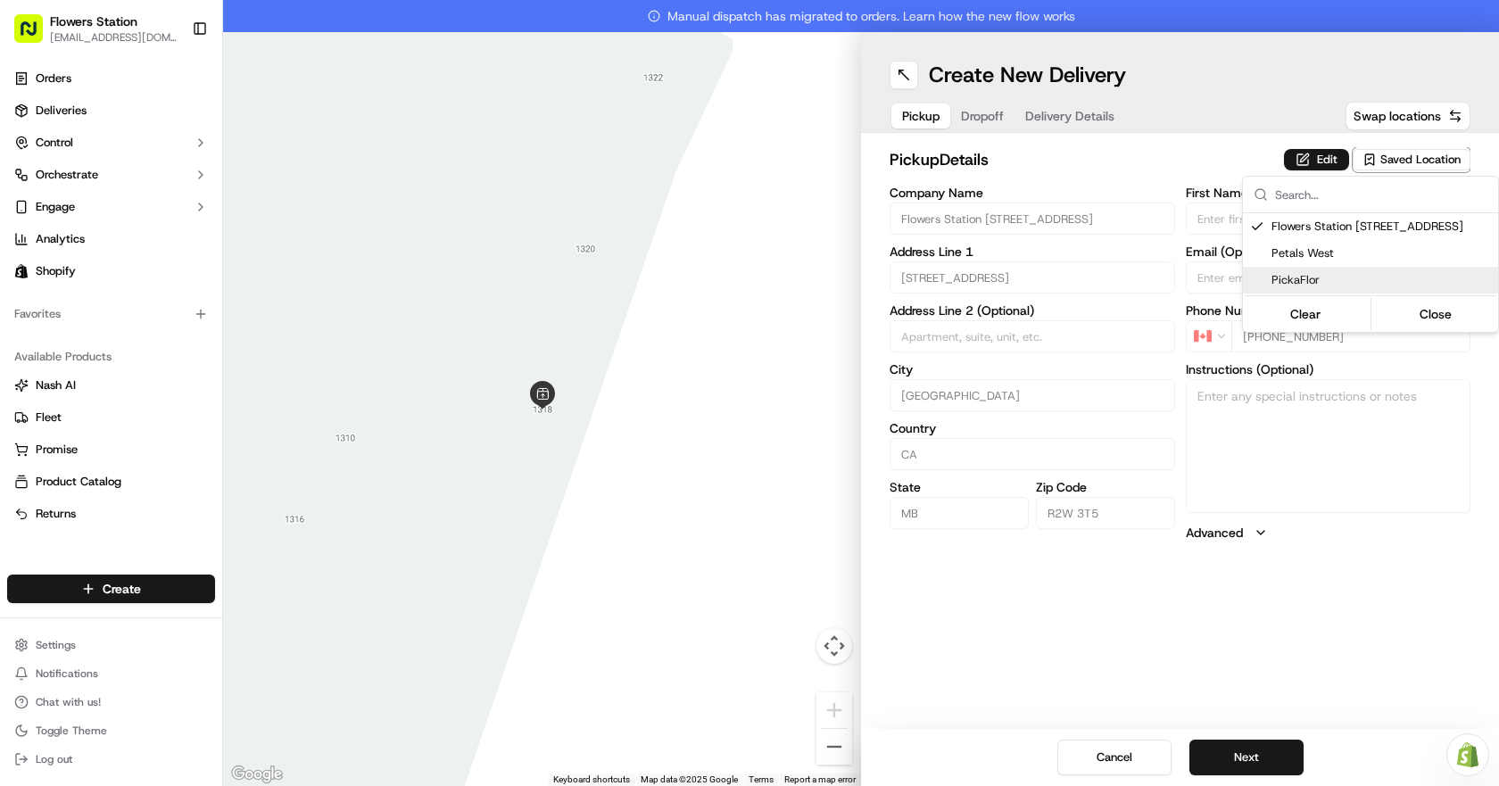
click at [1267, 738] on html "Flowers Station [EMAIL_ADDRESS][DOMAIN_NAME] Toggle Sidebar Orders Deliveries C…" at bounding box center [749, 393] width 1499 height 786
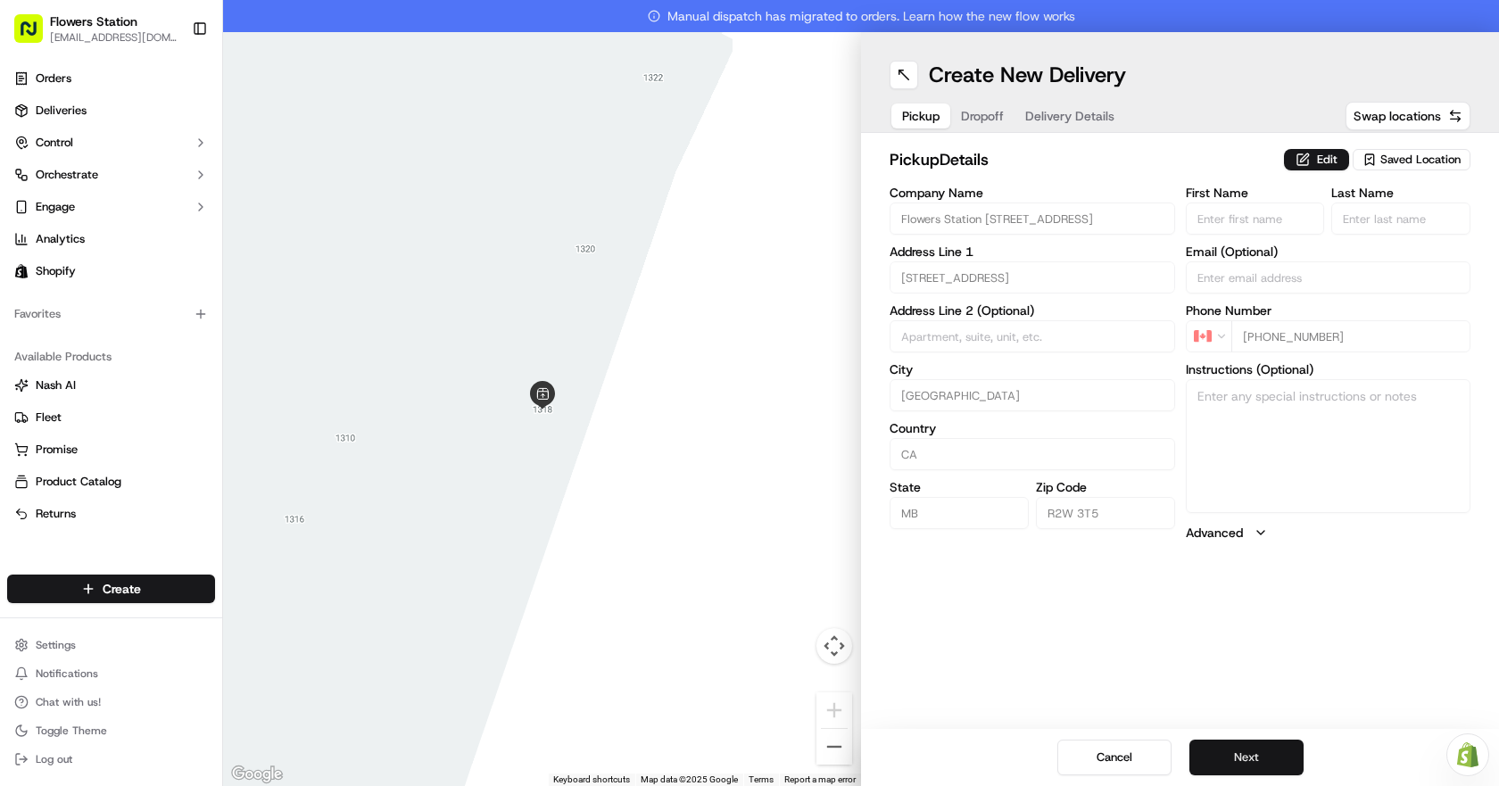
click at [1262, 753] on button "Next" at bounding box center [1246, 758] width 114 height 36
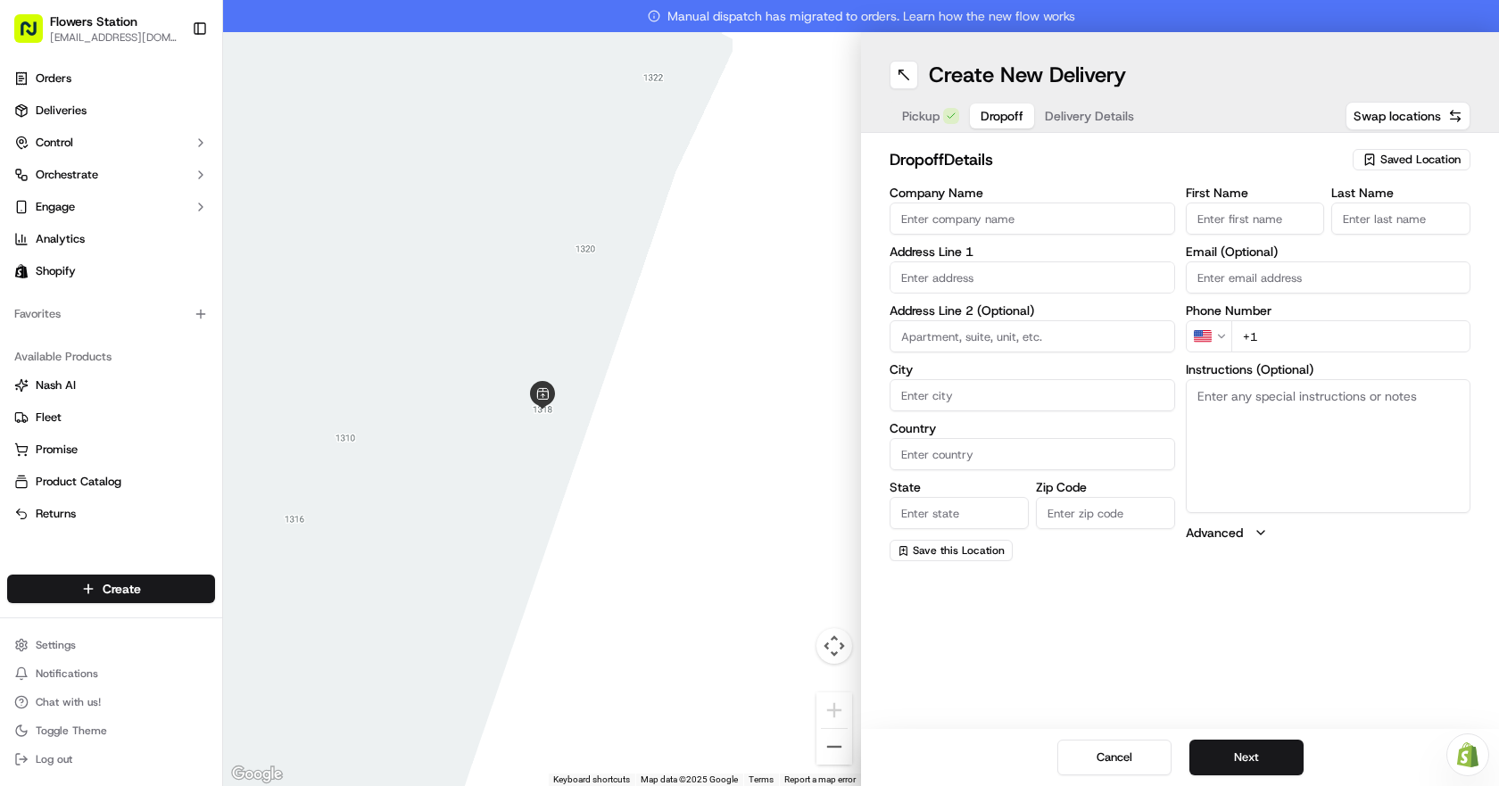
click at [1274, 218] on input "First Name" at bounding box center [1255, 219] width 139 height 32
type input "Rutvish"
click at [1415, 222] on input "Last Name" at bounding box center [1400, 219] width 139 height 32
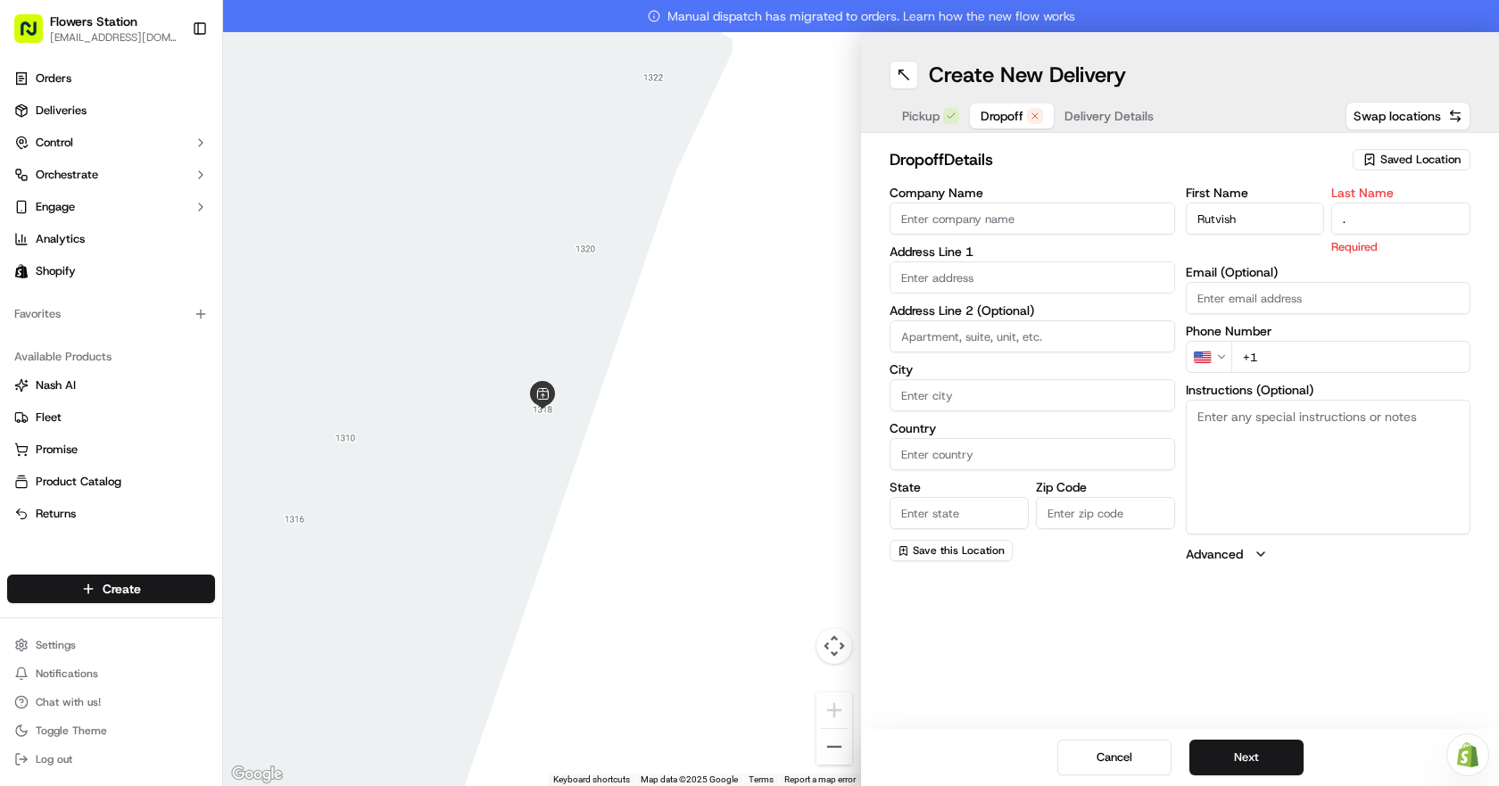
type input "."
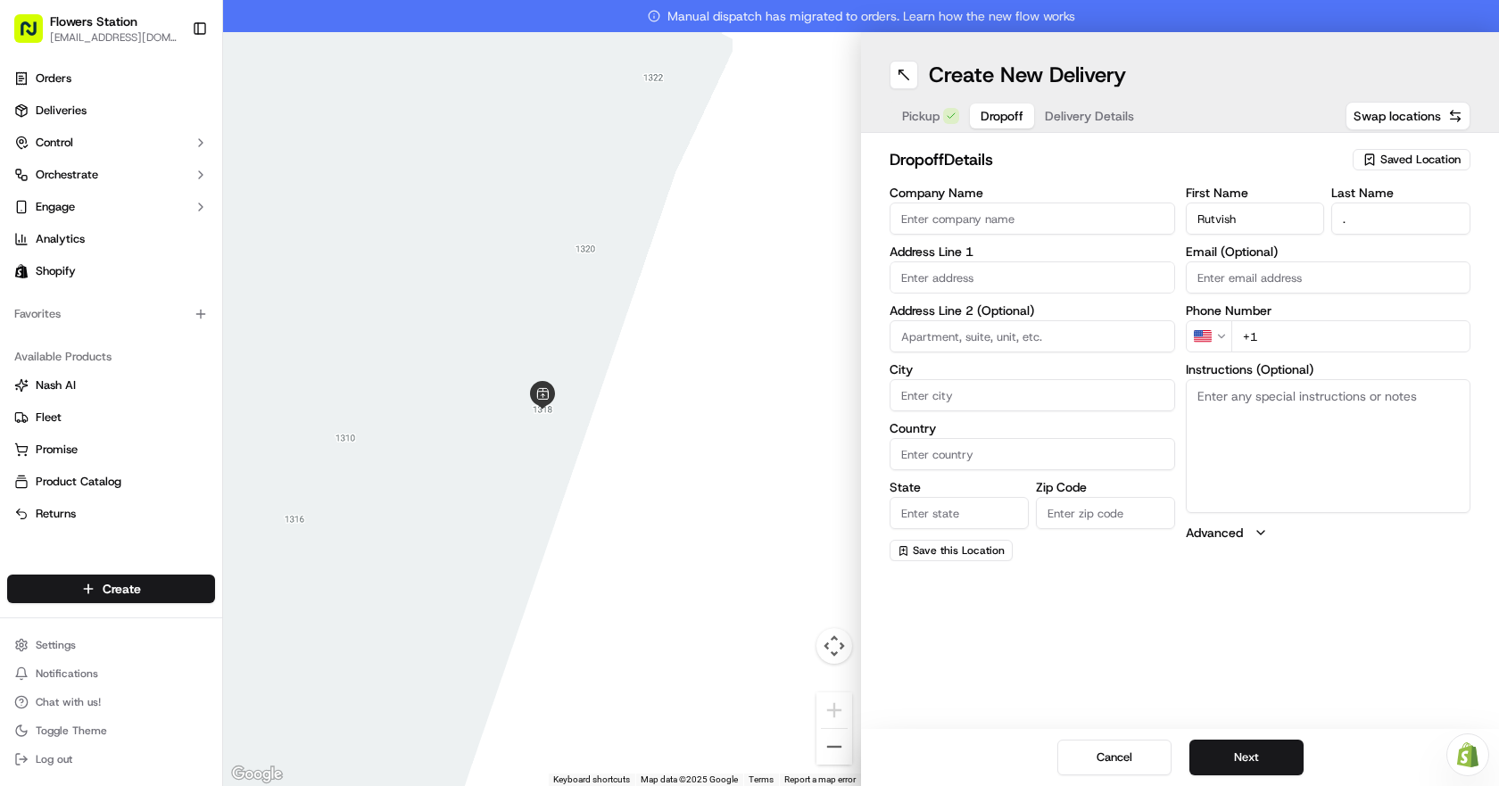
drag, startPoint x: 1279, startPoint y: 358, endPoint x: 1222, endPoint y: 302, distance: 80.1
click at [1279, 358] on div "First Name Rutvish Last Name . Email (Optional) Phone Number US +1 Instructions…" at bounding box center [1328, 373] width 285 height 375
type input "+1 647 513 9134"
click at [1063, 262] on input "text" at bounding box center [1031, 277] width 285 height 32
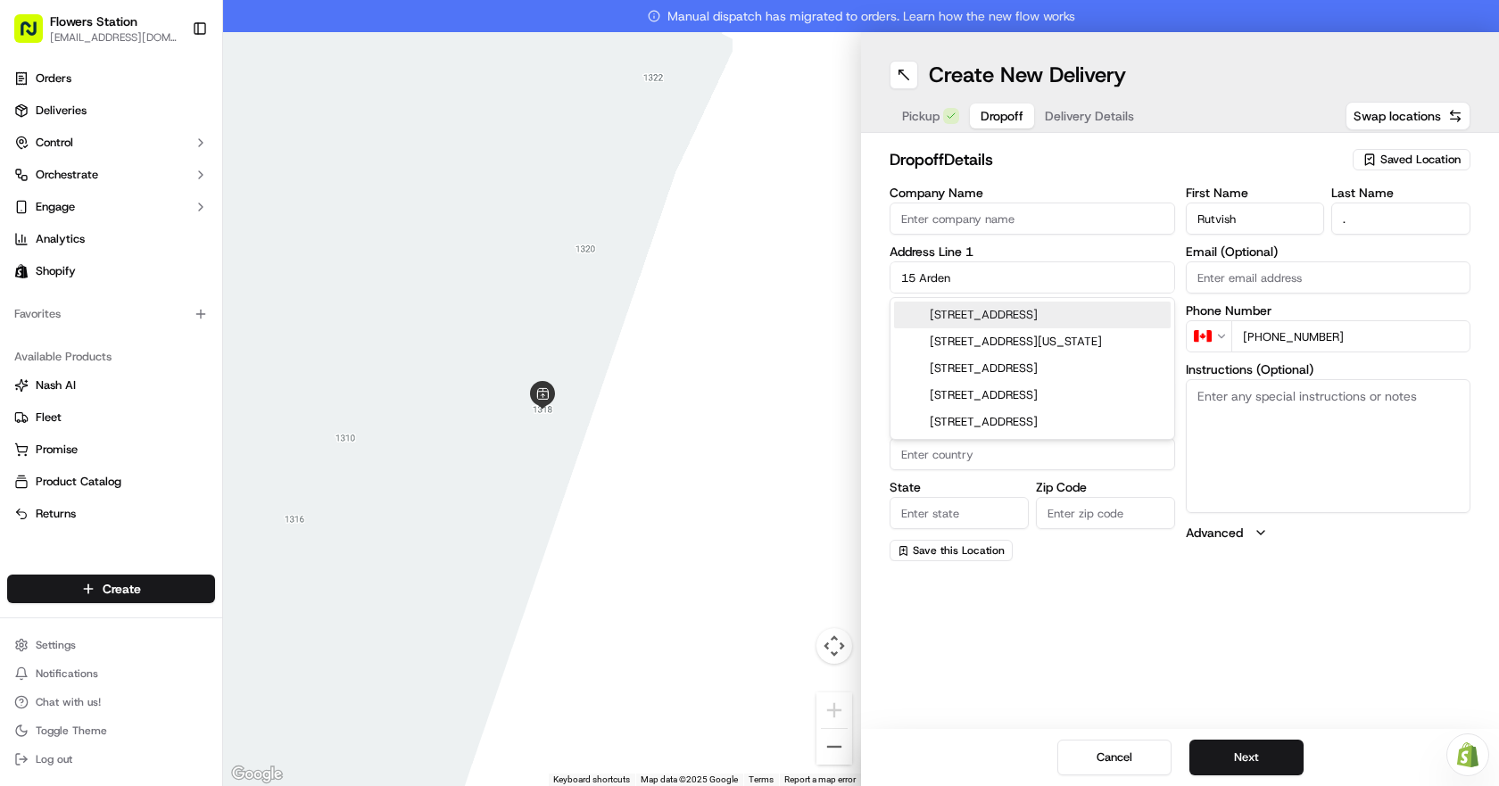
click at [1066, 310] on div "15 Arden Avenue, Winnipeg, MB, Canada" at bounding box center [1032, 315] width 277 height 27
type input "15 Arden Ave, Winnipeg, MB R2M 2J8, Canada"
type input "[GEOGRAPHIC_DATA]"
type input "MB"
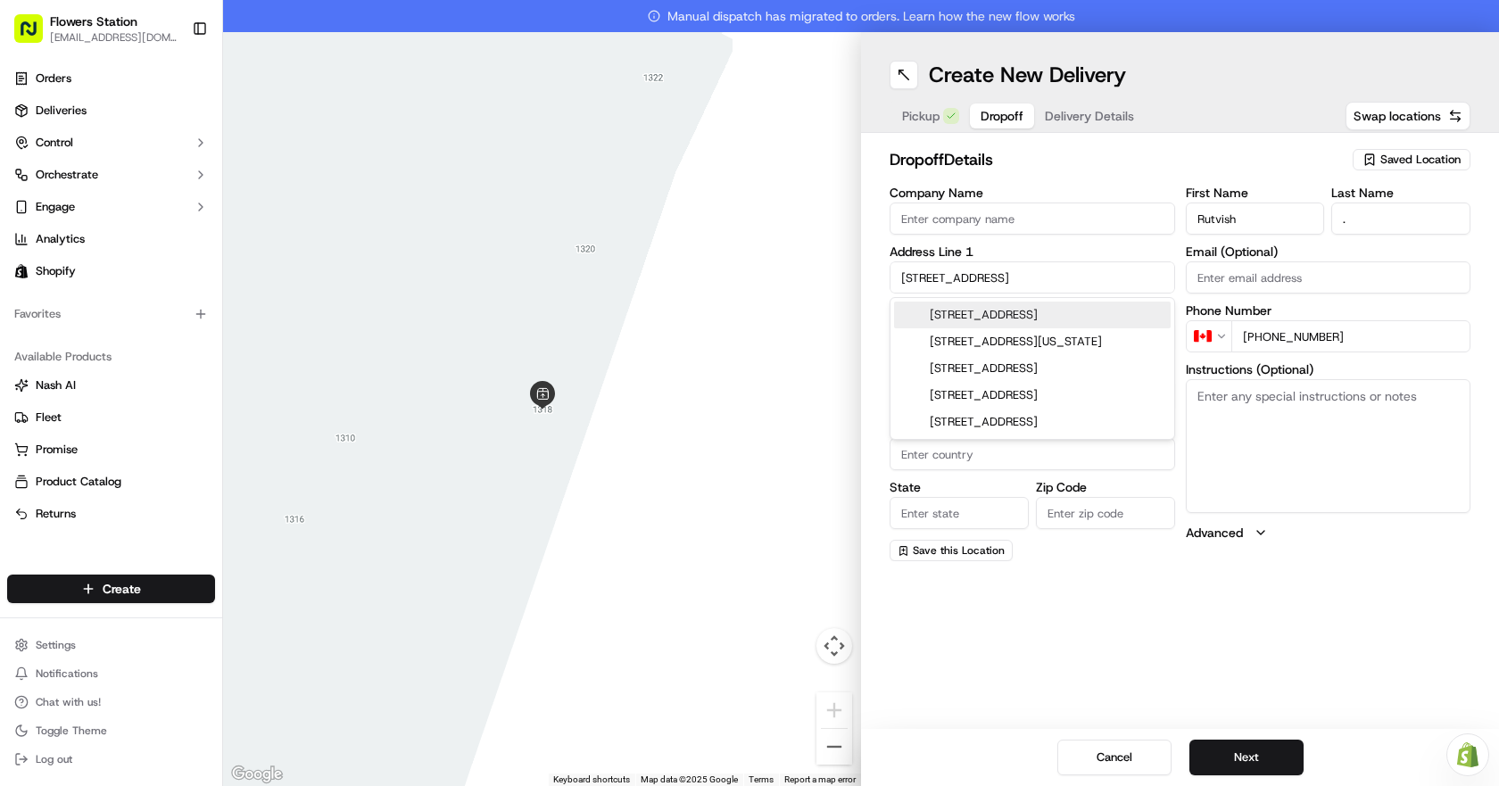
type input "R2M 2J8"
type input "15 Arden Avenue"
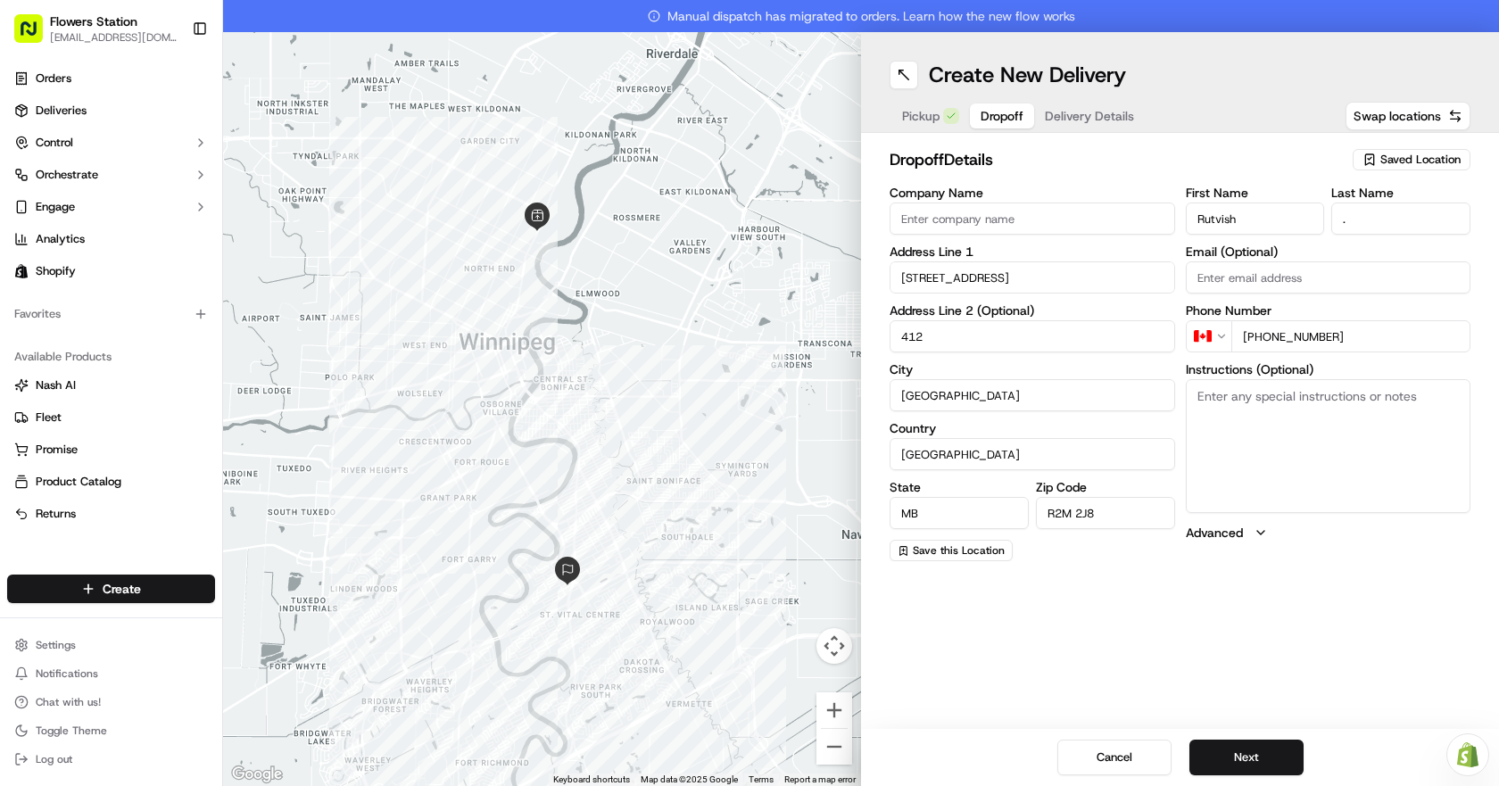
type input "412"
click at [1250, 419] on textarea "Instructions (Optional)" at bounding box center [1328, 446] width 285 height 134
type textarea "B"
click at [1211, 398] on textarea "ebter the building is 4121" at bounding box center [1328, 446] width 285 height 134
click at [1388, 422] on textarea "enter the building is 4121" at bounding box center [1328, 446] width 285 height 134
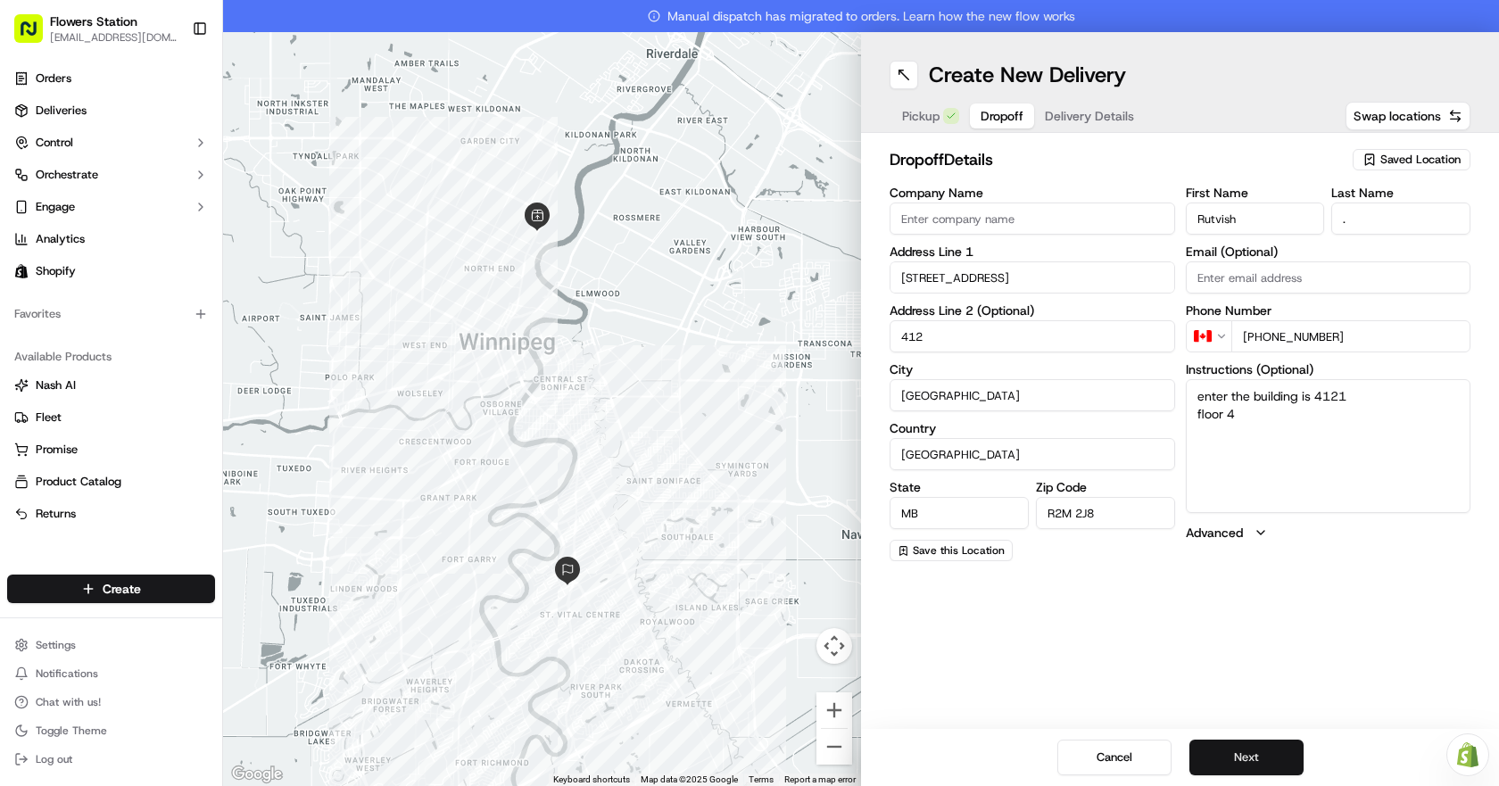
type textarea "enter the building is 4121 floor 4"
click at [1263, 749] on button "Next" at bounding box center [1246, 758] width 114 height 36
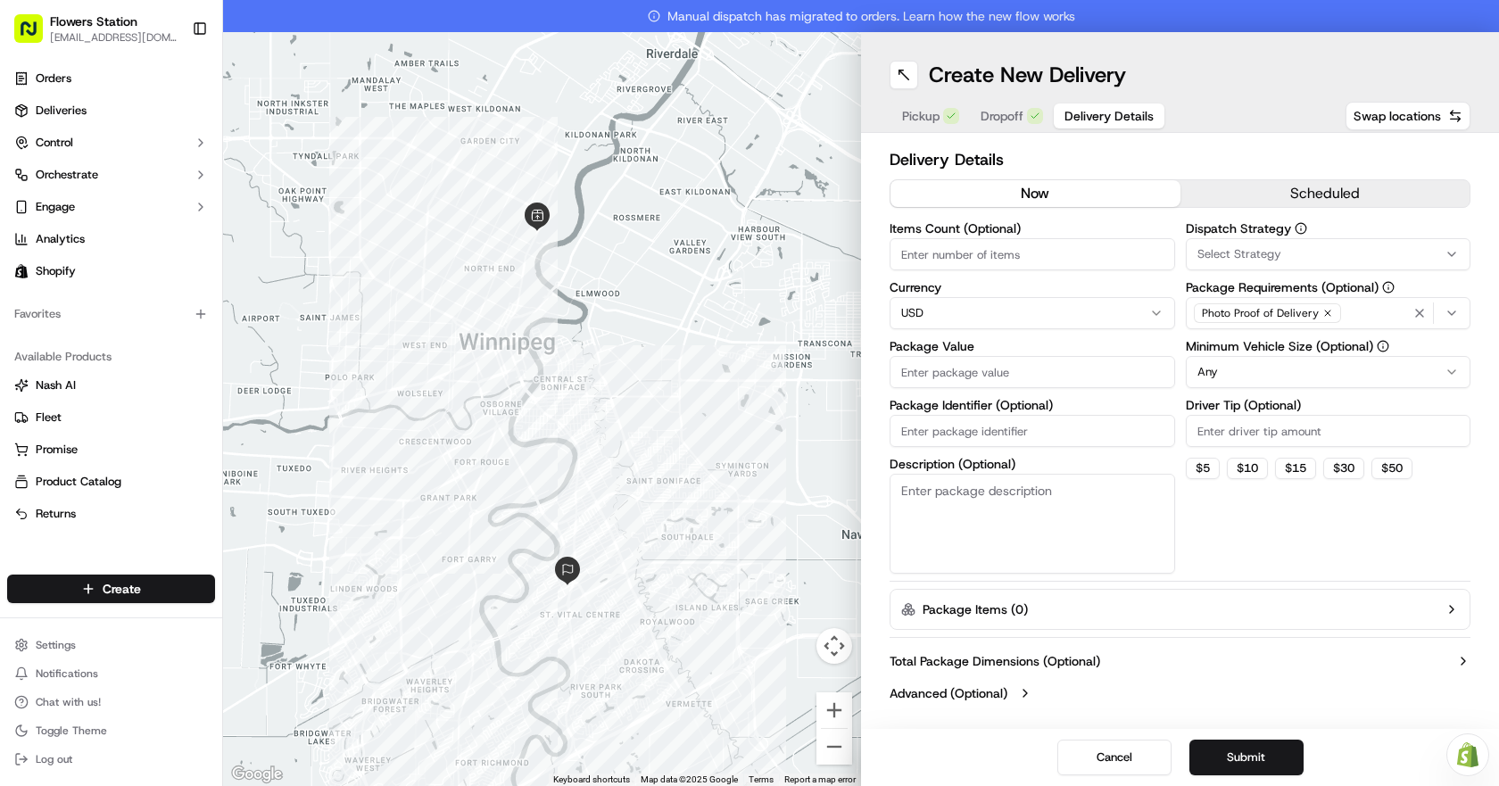
click at [1083, 377] on input "Package Value" at bounding box center [1031, 372] width 285 height 32
type input "4"
type input "100"
click at [1361, 310] on div "Photo Proof of Delivery" at bounding box center [1328, 313] width 277 height 27
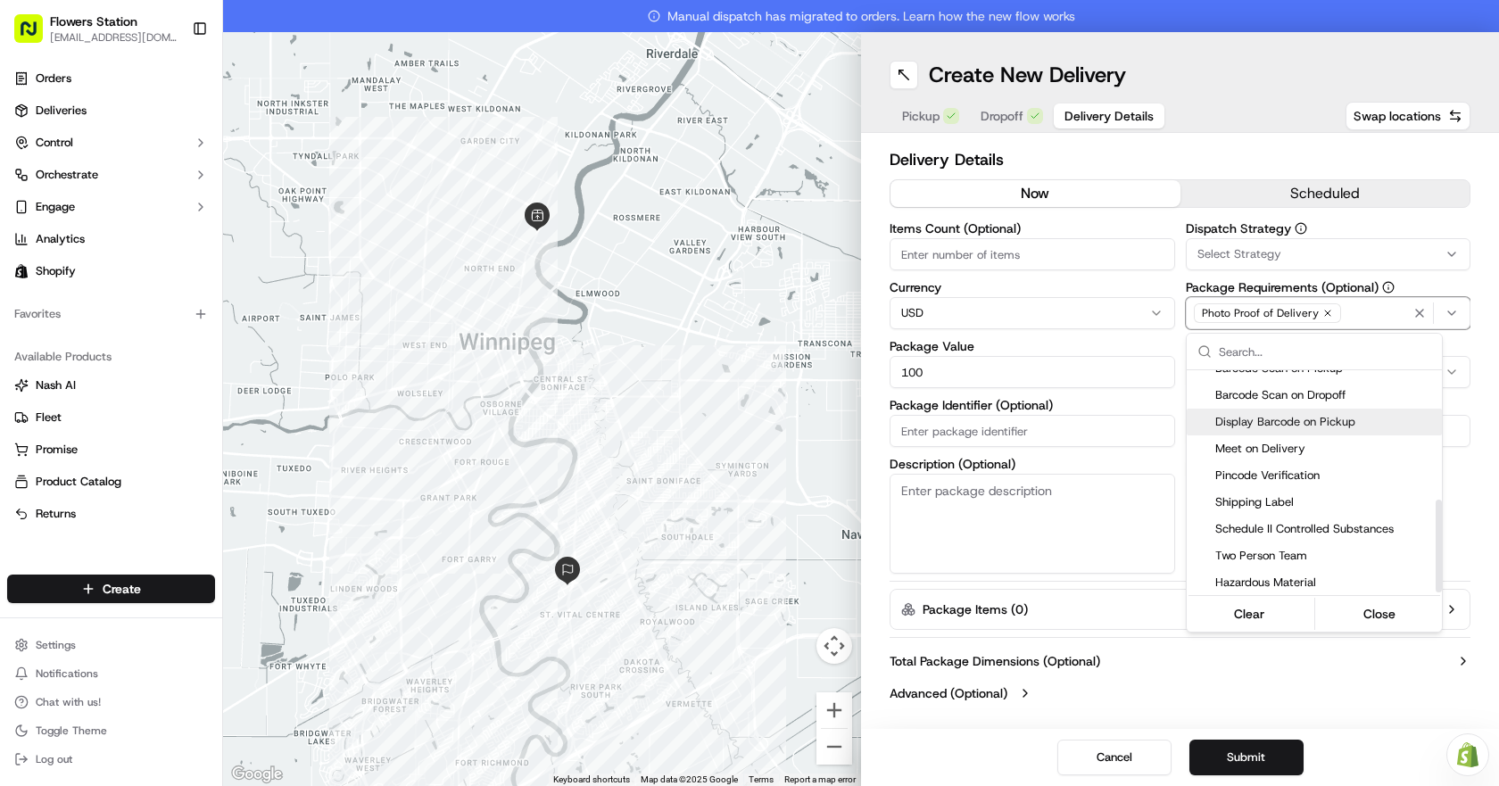
scroll to position [312, 0]
click at [1359, 426] on span "Pincode Verification" at bounding box center [1324, 419] width 219 height 16
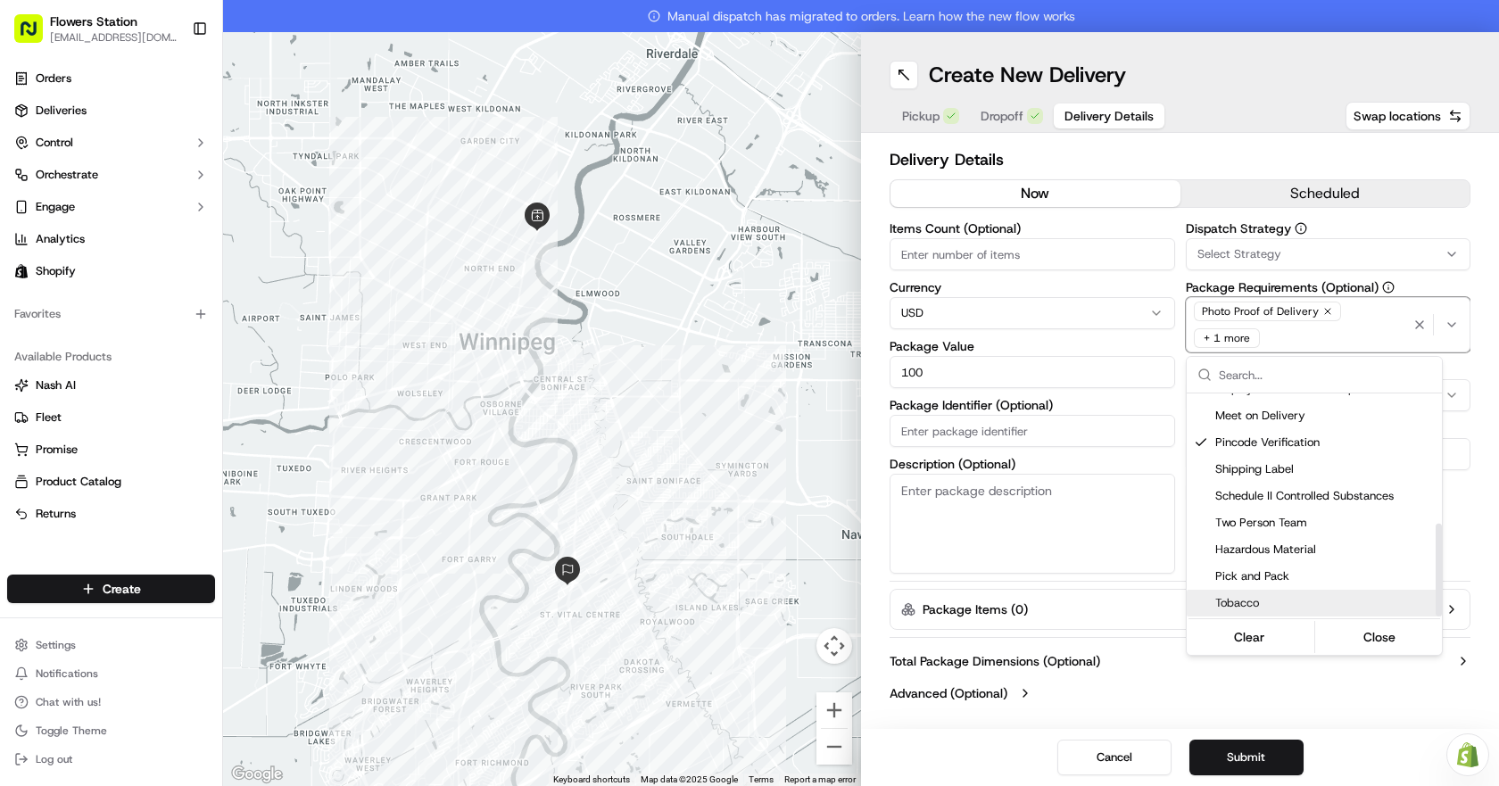
click at [1269, 770] on html "Flowers Station 1318mainflowersstation@gmail.com Toggle Sidebar Orders Deliveri…" at bounding box center [749, 393] width 1499 height 786
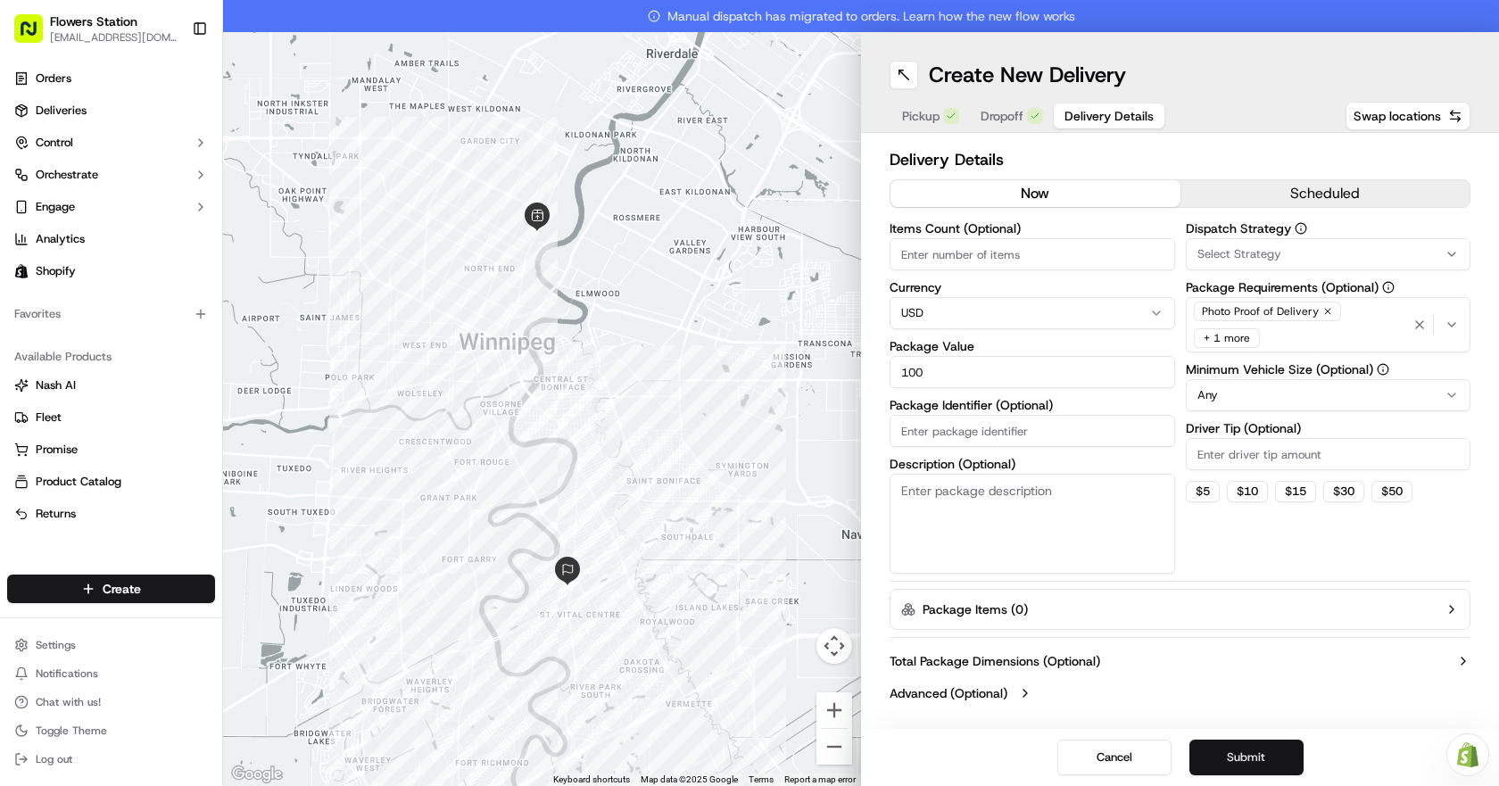
click at [1269, 764] on button "Submit" at bounding box center [1246, 758] width 114 height 36
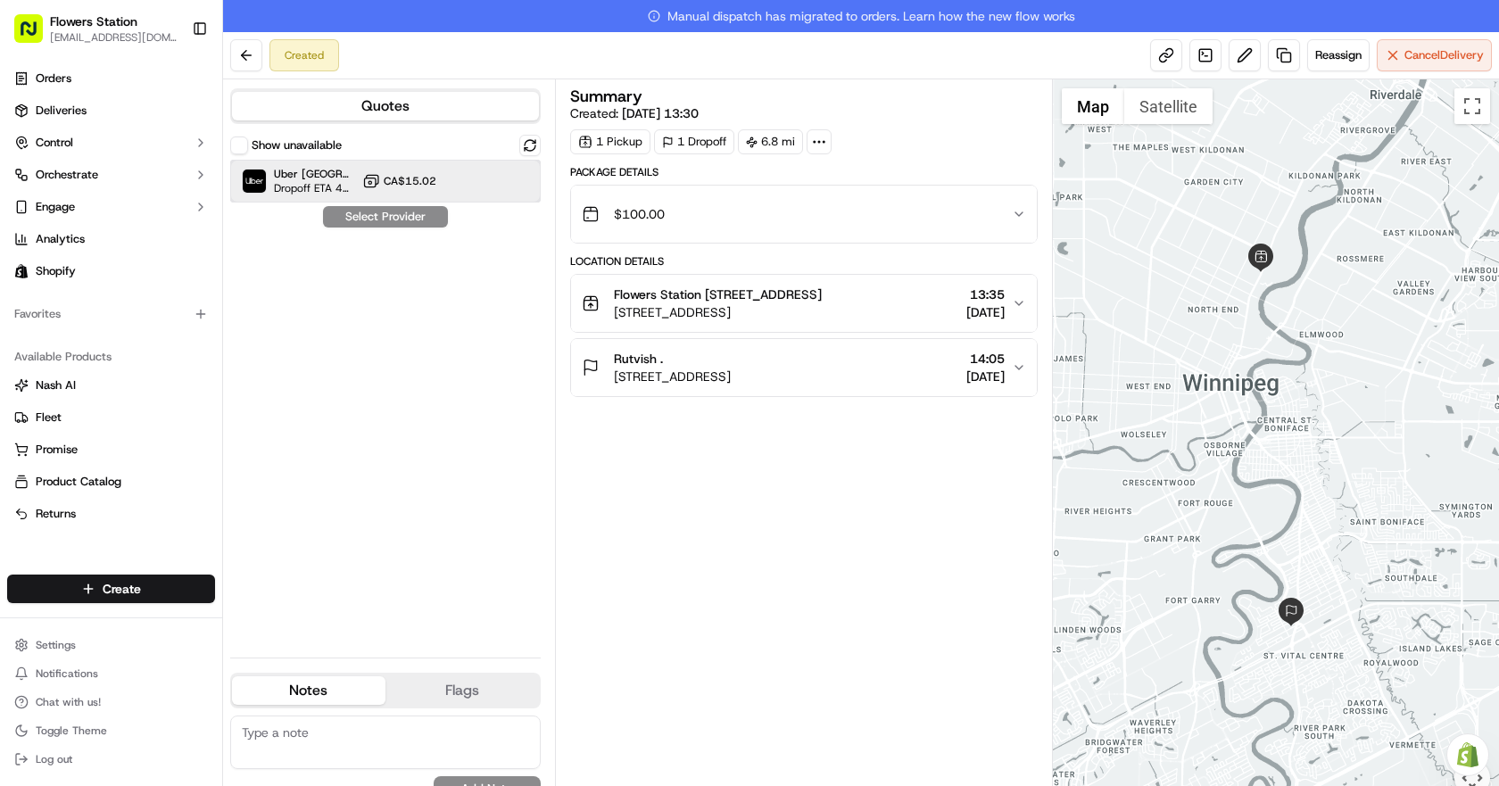
click at [386, 170] on div "Uber Canada Dropoff ETA 44 minutes CA$15.02" at bounding box center [385, 181] width 310 height 43
click at [405, 219] on button "Assign Provider" at bounding box center [385, 216] width 127 height 21
